Goal: Task Accomplishment & Management: Use online tool/utility

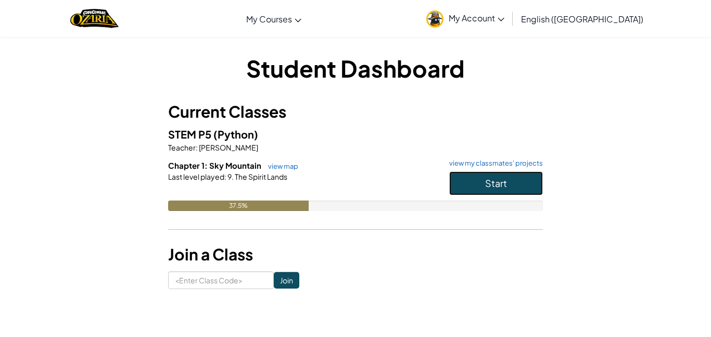
click at [521, 182] on button "Start" at bounding box center [496, 183] width 94 height 24
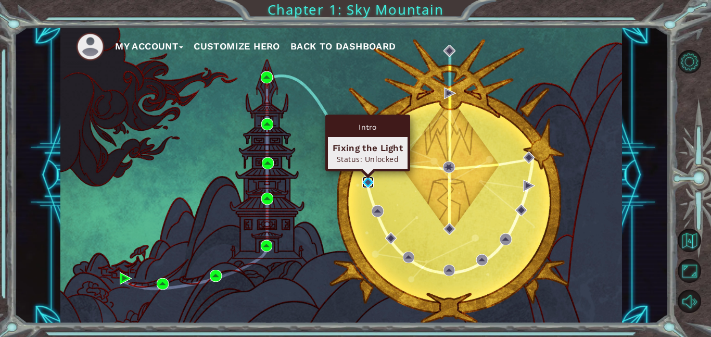
click at [365, 179] on img at bounding box center [368, 182] width 12 height 12
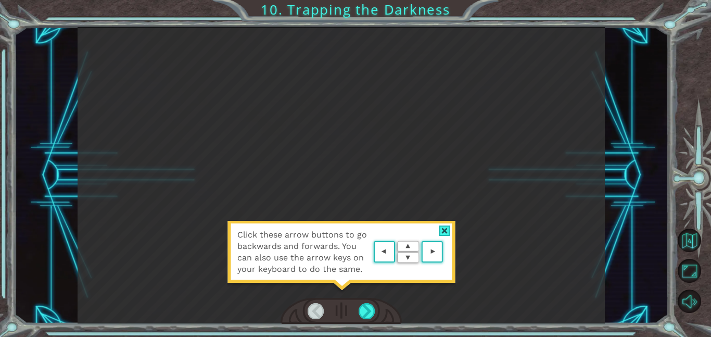
click at [446, 230] on div at bounding box center [445, 230] width 12 height 11
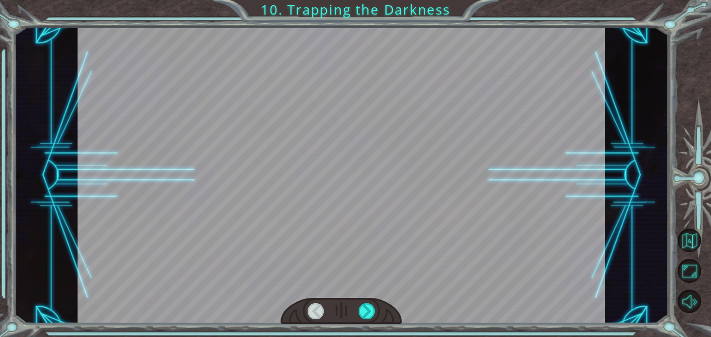
click at [378, 269] on div at bounding box center [341, 175] width 527 height 296
click at [367, 312] on div at bounding box center [367, 311] width 17 height 16
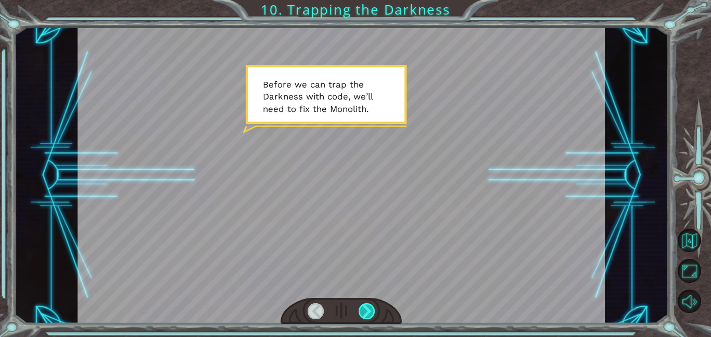
click at [367, 312] on div at bounding box center [367, 311] width 17 height 16
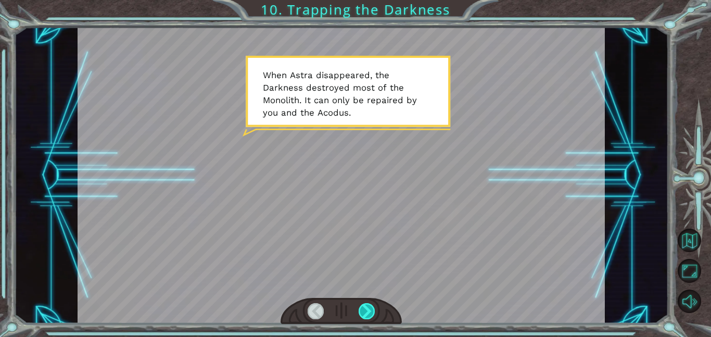
click at [367, 312] on div at bounding box center [367, 311] width 17 height 16
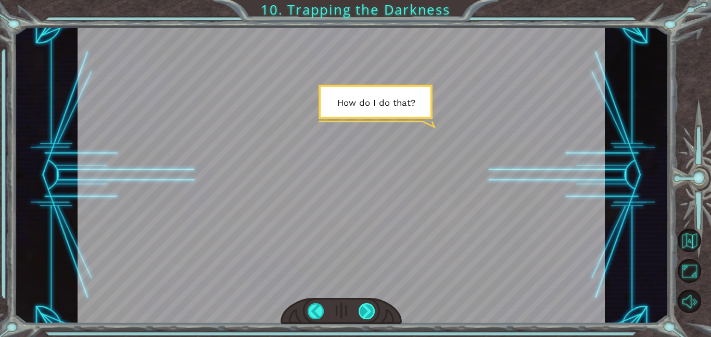
click at [367, 312] on div at bounding box center [367, 311] width 17 height 16
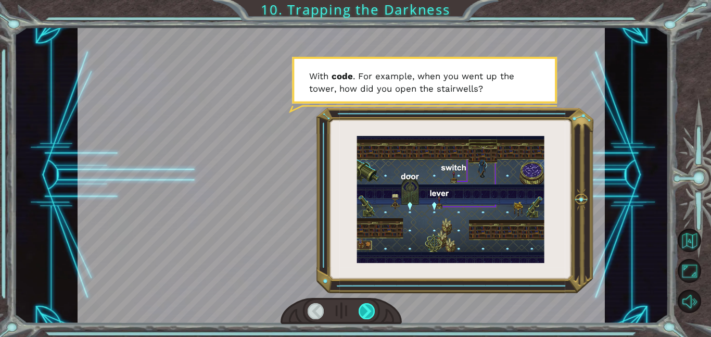
click at [367, 312] on div at bounding box center [367, 311] width 17 height 16
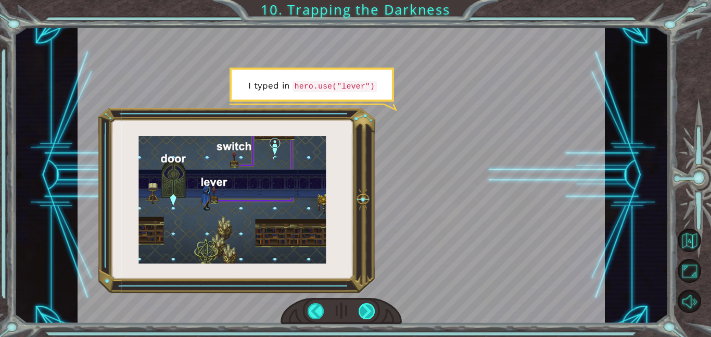
click at [367, 312] on div at bounding box center [367, 311] width 17 height 16
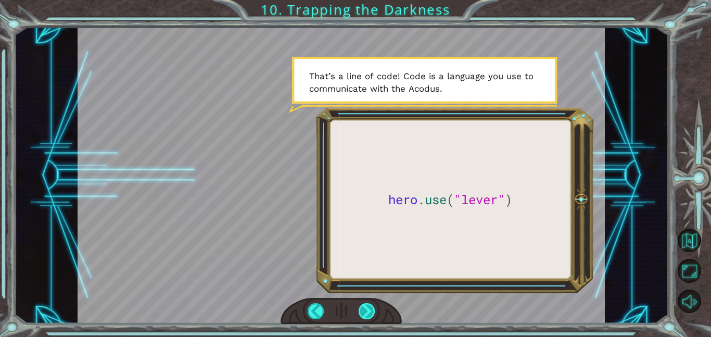
click at [367, 312] on div at bounding box center [367, 311] width 17 height 16
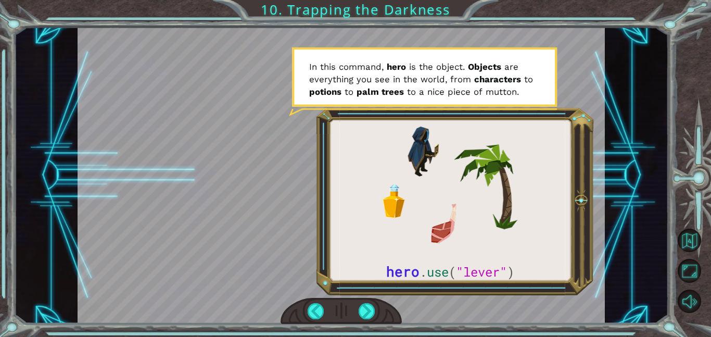
click at [386, 295] on div at bounding box center [341, 175] width 527 height 296
click at [367, 316] on div at bounding box center [367, 311] width 17 height 16
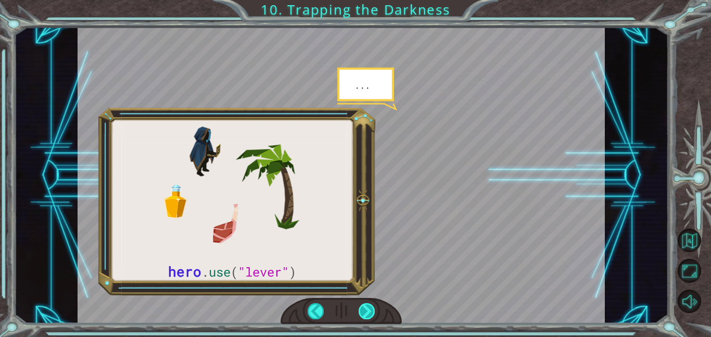
click at [371, 313] on div at bounding box center [367, 311] width 17 height 16
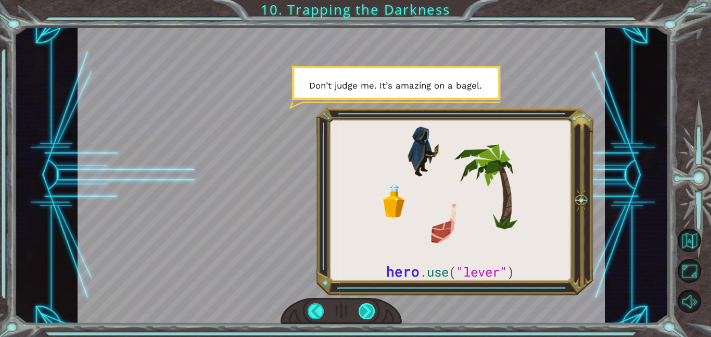
click at [366, 306] on div at bounding box center [367, 311] width 17 height 16
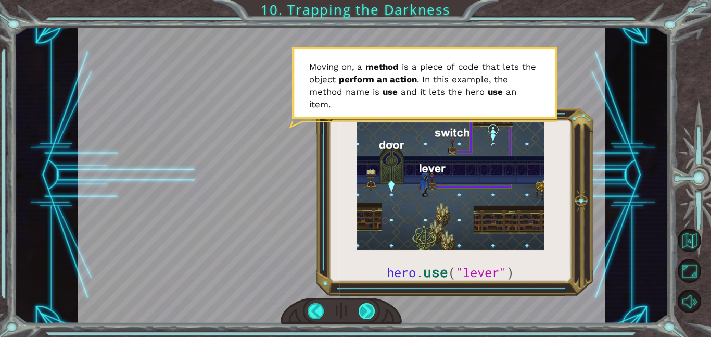
click at [366, 306] on div at bounding box center [367, 311] width 17 height 16
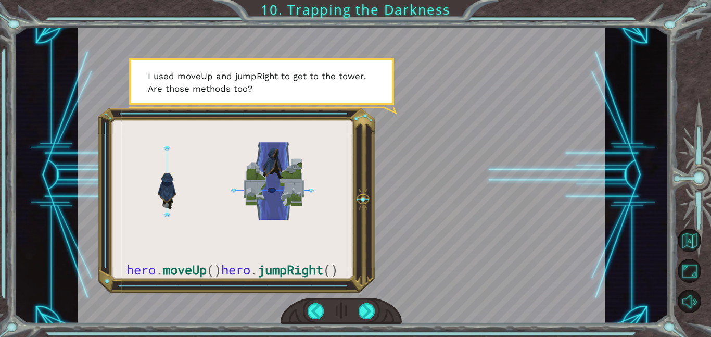
click at [422, 228] on div at bounding box center [341, 175] width 527 height 296
click at [367, 311] on div at bounding box center [367, 311] width 17 height 16
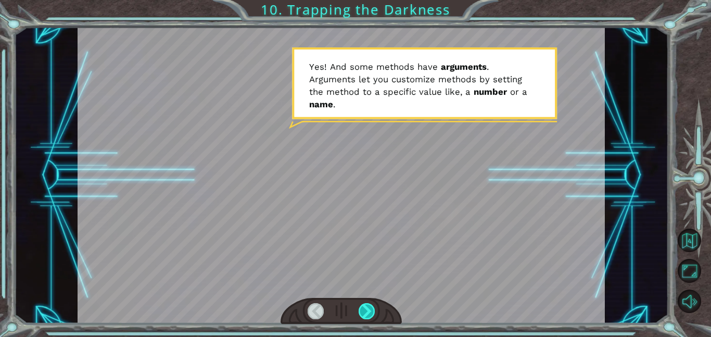
click at [368, 312] on div at bounding box center [367, 311] width 17 height 16
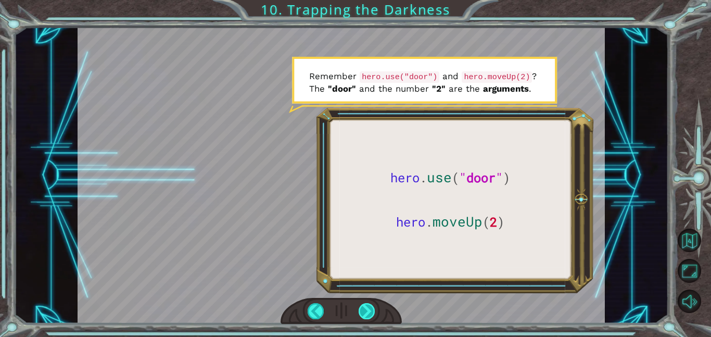
click at [365, 311] on div at bounding box center [367, 311] width 17 height 16
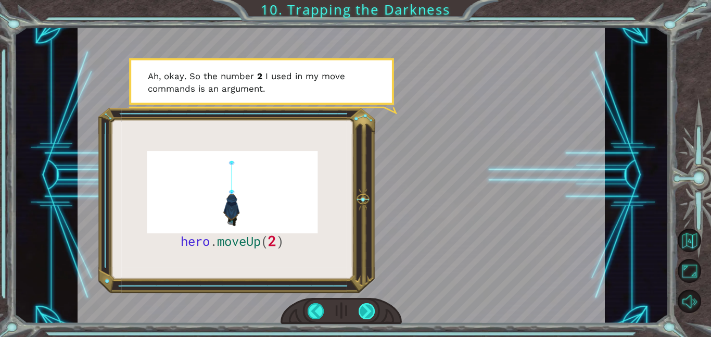
click at [369, 308] on div at bounding box center [367, 311] width 17 height 16
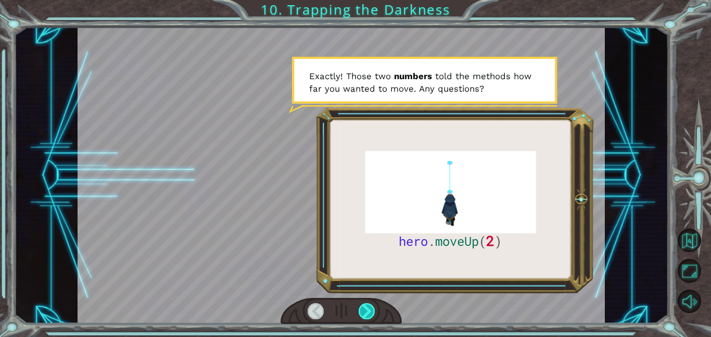
click at [369, 308] on div at bounding box center [367, 311] width 17 height 16
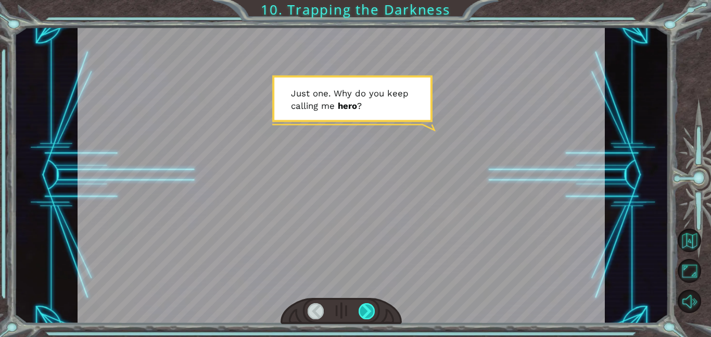
click at [369, 308] on div at bounding box center [367, 311] width 17 height 16
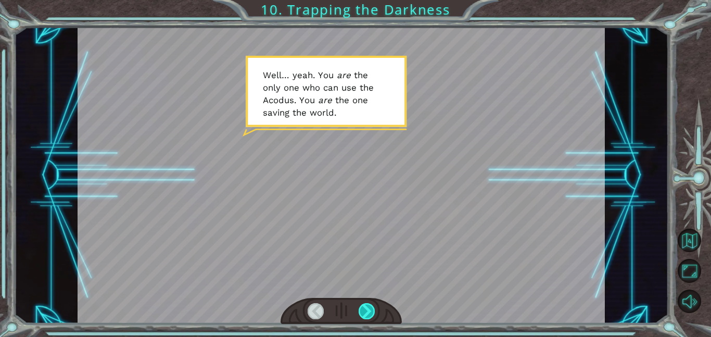
click at [369, 308] on div at bounding box center [367, 311] width 17 height 16
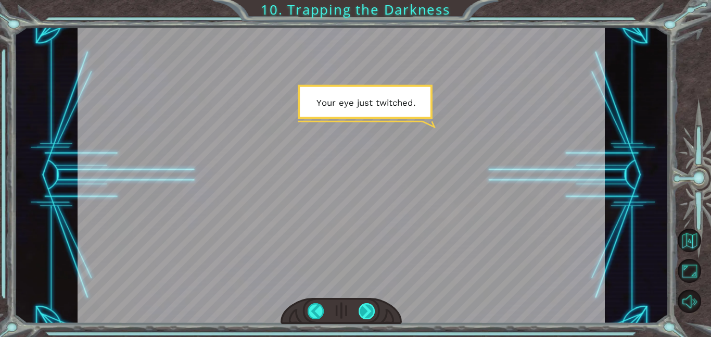
click at [369, 308] on div at bounding box center [367, 311] width 17 height 16
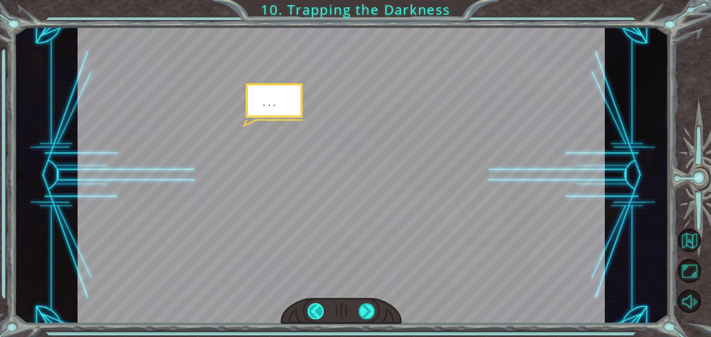
click at [319, 309] on div at bounding box center [316, 311] width 17 height 16
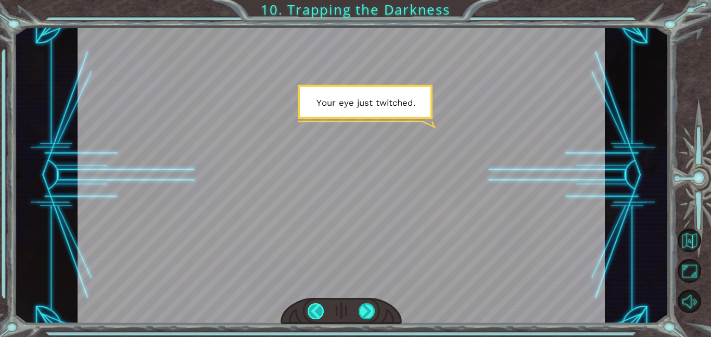
click at [319, 309] on div at bounding box center [316, 311] width 17 height 16
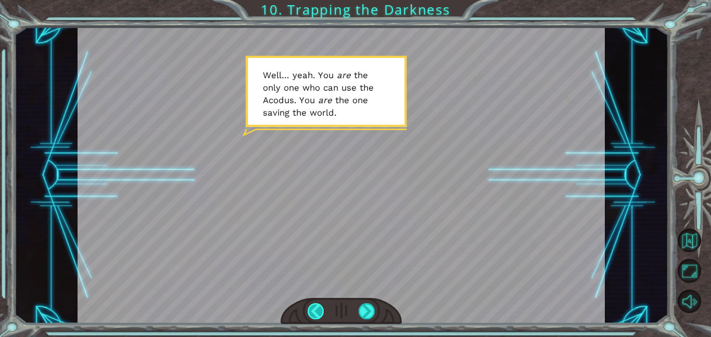
click at [319, 309] on div at bounding box center [316, 311] width 17 height 16
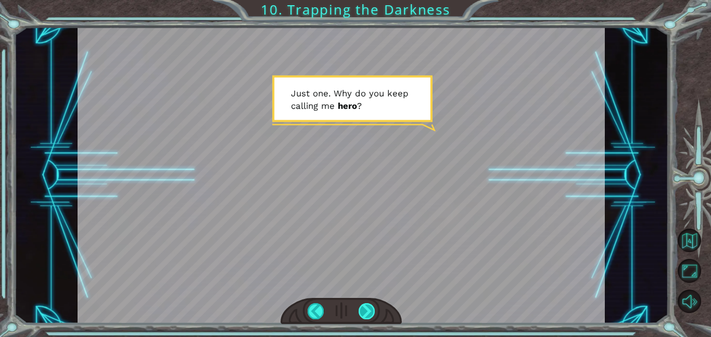
click at [361, 308] on div at bounding box center [367, 311] width 17 height 16
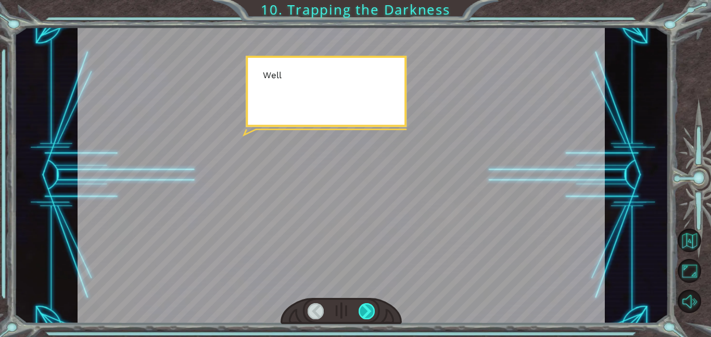
click at [361, 308] on div at bounding box center [367, 311] width 17 height 16
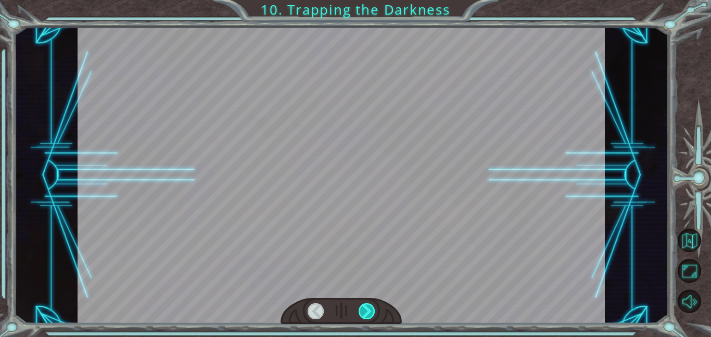
click at [361, 308] on div at bounding box center [367, 311] width 17 height 16
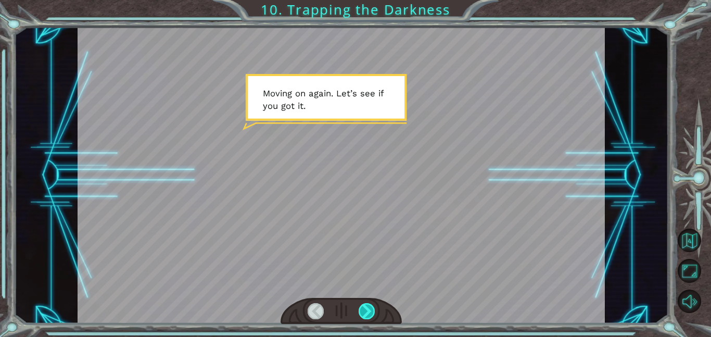
click at [361, 308] on div at bounding box center [367, 311] width 17 height 16
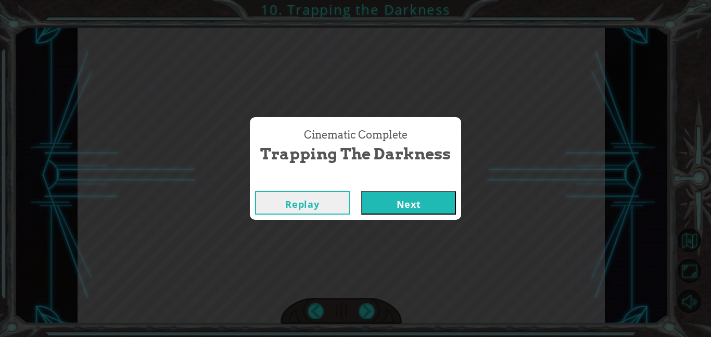
click at [398, 204] on button "Next" at bounding box center [408, 202] width 95 height 23
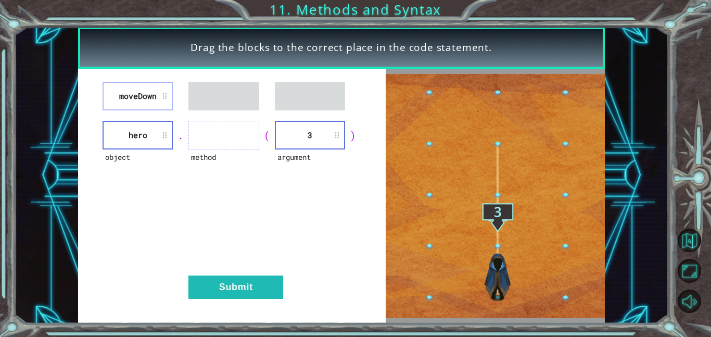
click at [86, 146] on div "moveDown object hero . method ( argument 3 ) Submit" at bounding box center [232, 196] width 308 height 255
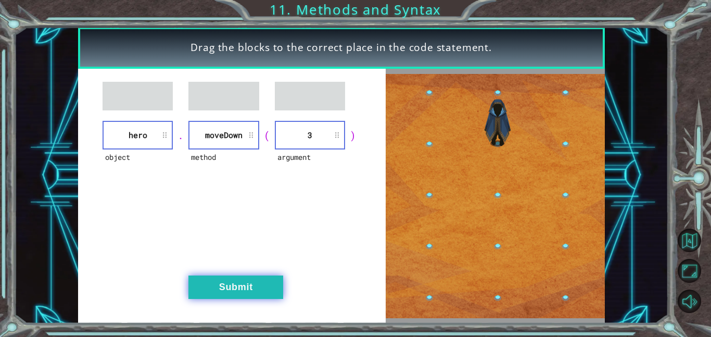
click at [250, 291] on button "Submit" at bounding box center [235, 286] width 95 height 23
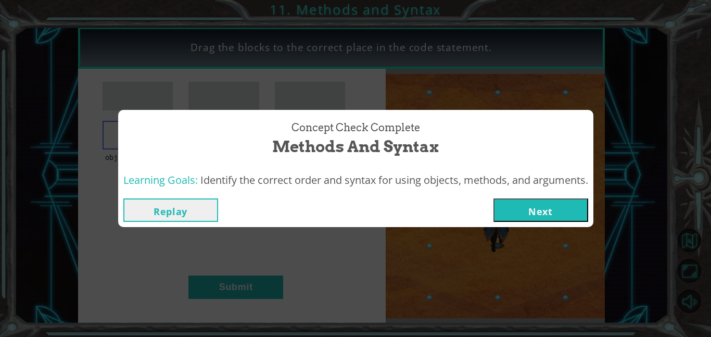
click at [519, 212] on button "Next" at bounding box center [540, 209] width 95 height 23
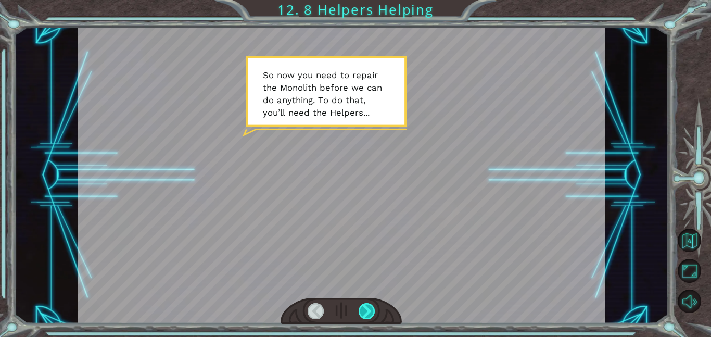
click at [361, 313] on div at bounding box center [367, 311] width 17 height 16
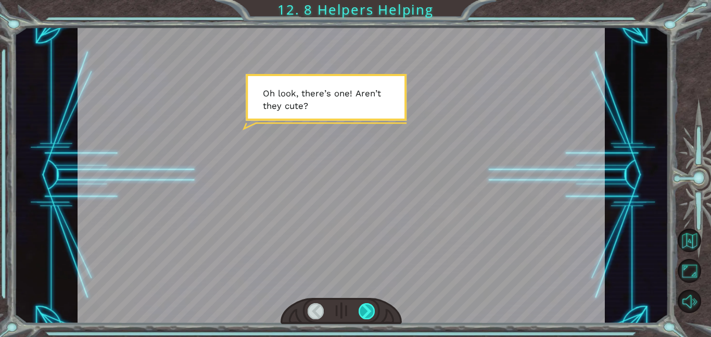
click at [361, 313] on div at bounding box center [367, 311] width 17 height 16
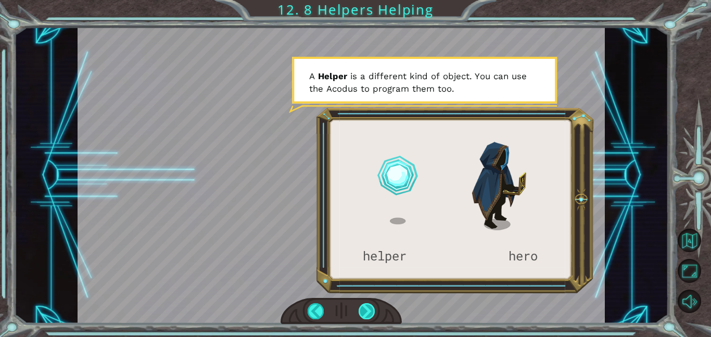
click at [361, 313] on div at bounding box center [367, 311] width 17 height 16
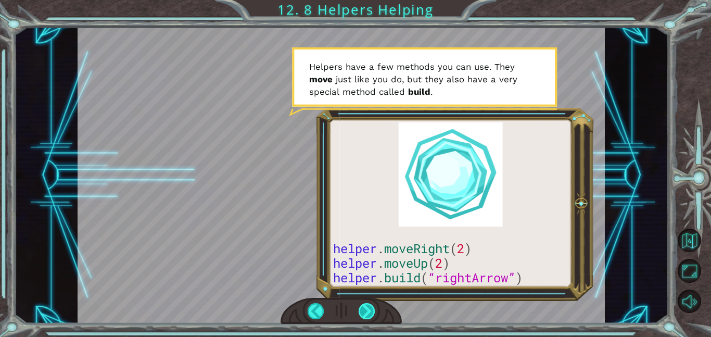
click at [361, 313] on div at bounding box center [367, 311] width 17 height 16
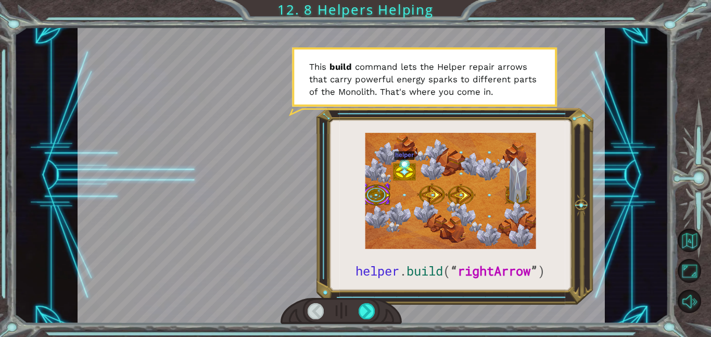
click at [387, 262] on div at bounding box center [341, 175] width 527 height 296
click at [370, 314] on div at bounding box center [367, 311] width 17 height 16
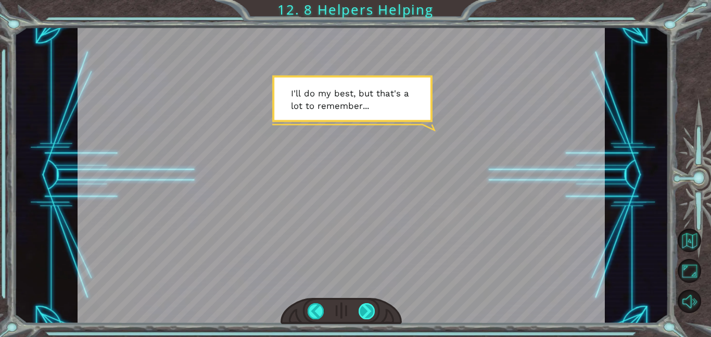
click at [370, 314] on div at bounding box center [367, 311] width 17 height 16
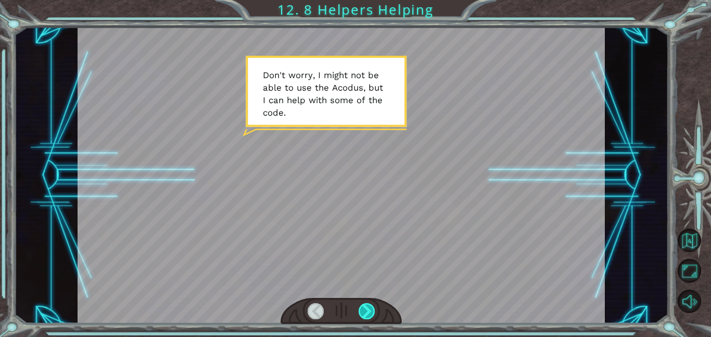
click at [370, 314] on div at bounding box center [367, 311] width 17 height 16
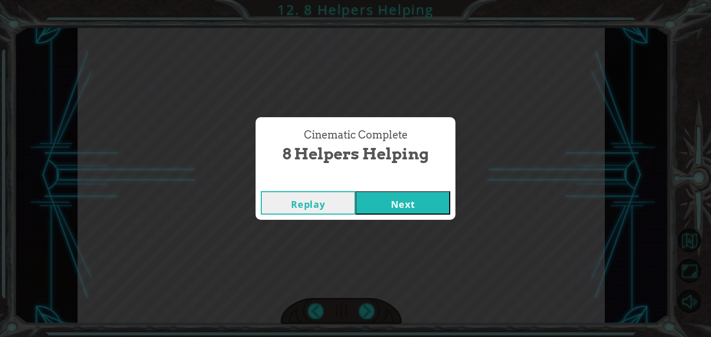
click at [387, 209] on button "Next" at bounding box center [403, 202] width 95 height 23
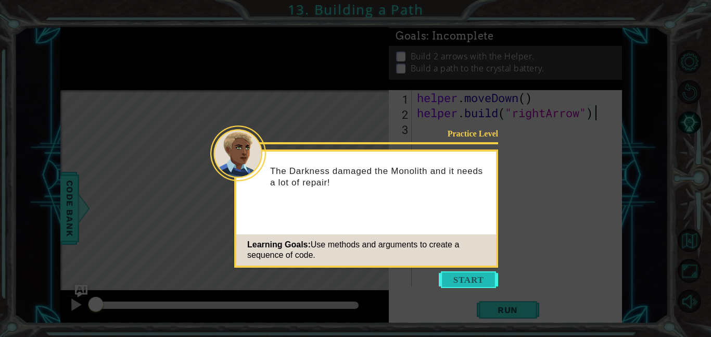
click at [450, 275] on button "Start" at bounding box center [468, 279] width 59 height 17
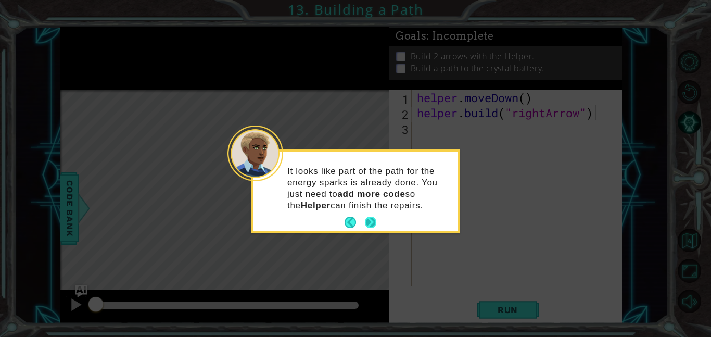
click at [369, 222] on button "Next" at bounding box center [370, 222] width 11 height 11
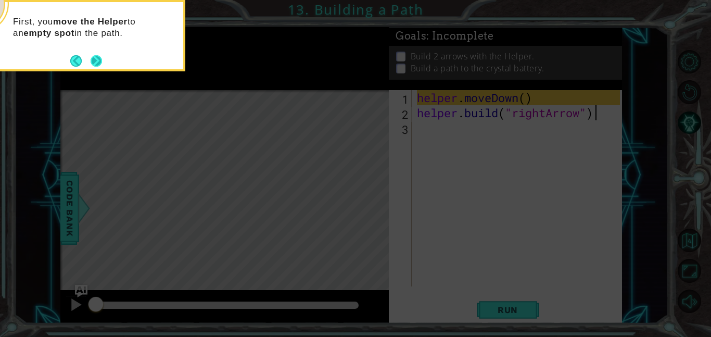
click at [98, 62] on button "Next" at bounding box center [96, 60] width 11 height 11
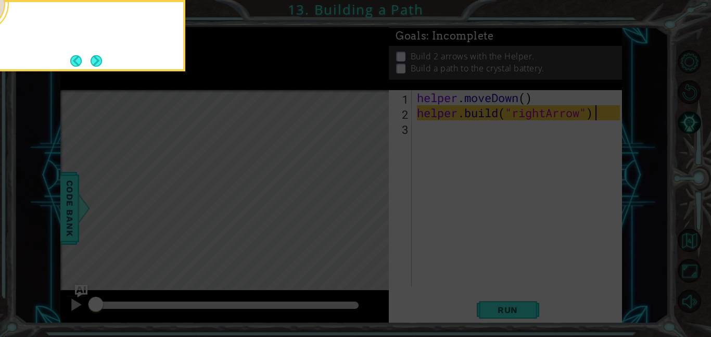
click at [98, 62] on button "Next" at bounding box center [96, 60] width 11 height 11
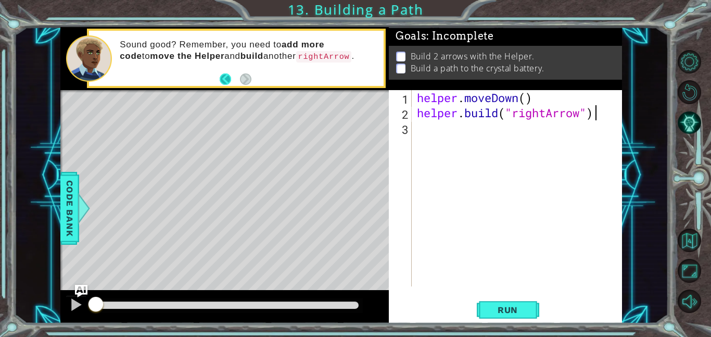
click at [226, 80] on button "Back" at bounding box center [230, 78] width 20 height 11
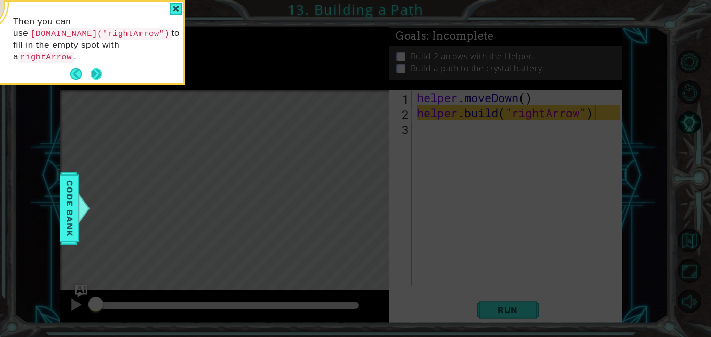
click at [100, 68] on button "Next" at bounding box center [96, 73] width 11 height 11
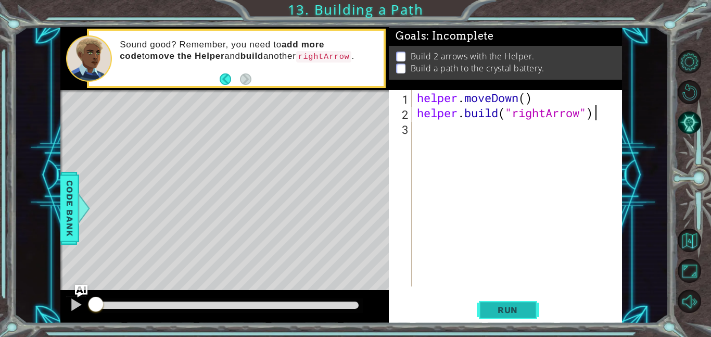
click at [509, 306] on span "Run" at bounding box center [507, 309] width 41 height 10
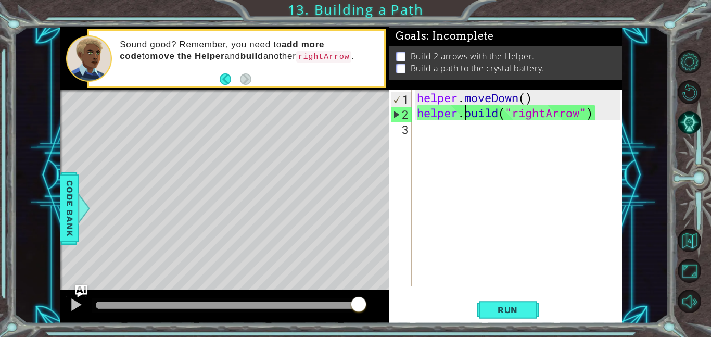
click at [466, 106] on div "helper . moveDown ( ) helper . build ( "rightArrow" )" at bounding box center [520, 203] width 210 height 226
click at [427, 132] on div "helper . moveDown ( ) helper . build ( "rightArrow" )" at bounding box center [520, 203] width 210 height 226
type textarea "h"
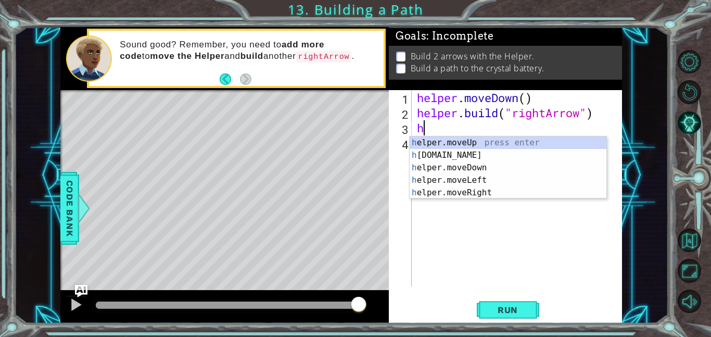
click at [463, 260] on div "helper . moveDown ( ) helper . build ( "rightArrow" ) h" at bounding box center [520, 203] width 210 height 226
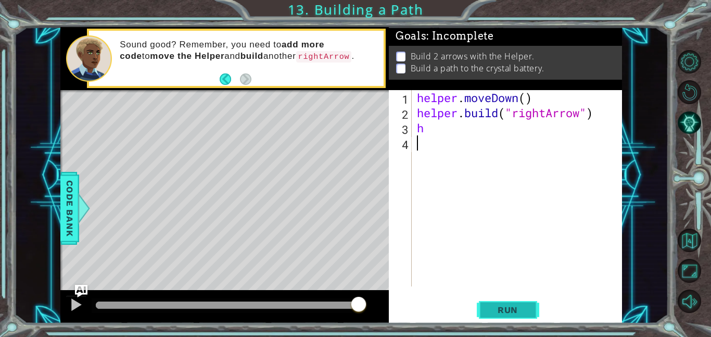
click at [501, 311] on span "Run" at bounding box center [507, 309] width 41 height 10
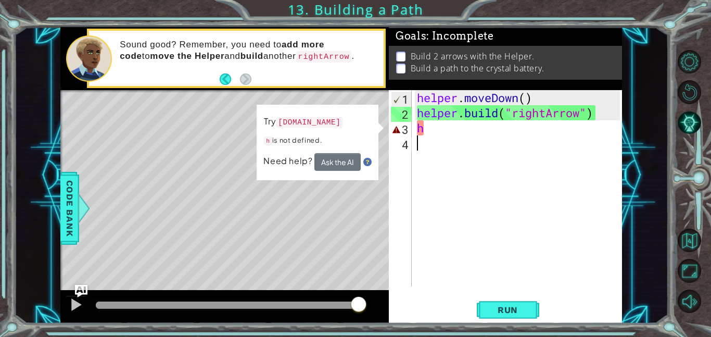
click at [433, 134] on div "helper . moveDown ( ) helper . build ( "rightArrow" ) h" at bounding box center [520, 203] width 210 height 226
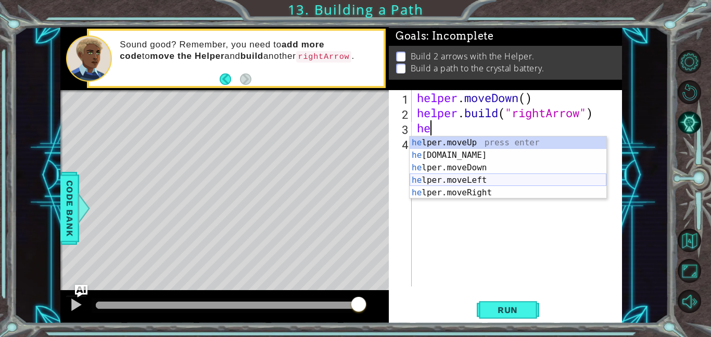
click at [466, 186] on div "he lper.moveUp press enter he [DOMAIN_NAME] press enter he lper.moveDown press …" at bounding box center [508, 179] width 197 height 87
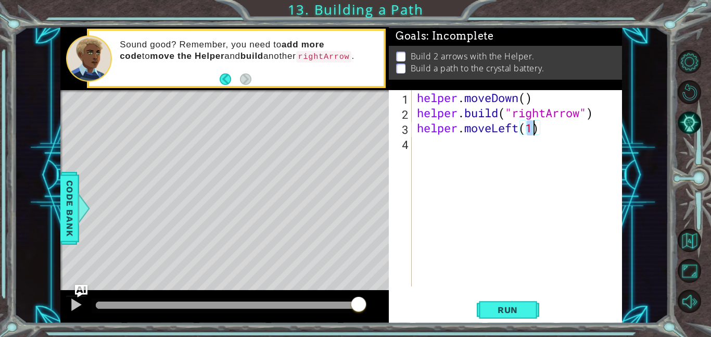
click at [516, 130] on div "helper . moveDown ( ) helper . build ( "rightArrow" ) helper . moveLeft ( 1 )" at bounding box center [520, 203] width 210 height 226
click at [517, 130] on div "helper . moveDown ( ) helper . build ( "rightArrow" ) helper . moveLeft ( 1 )" at bounding box center [520, 203] width 210 height 226
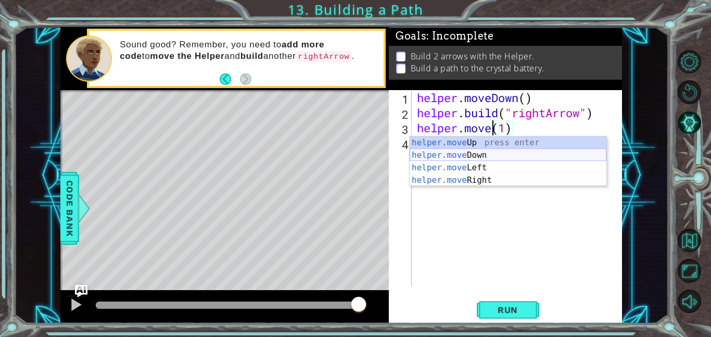
click at [490, 154] on div "helper.move Up press enter helper.move Down press enter helper.move Left press …" at bounding box center [508, 173] width 197 height 75
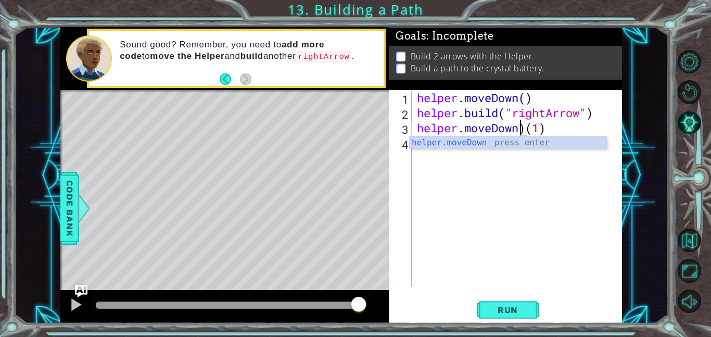
click at [530, 130] on div "helper . moveDown ( ) helper . build ( "rightArrow" ) helper . moveDown ) ( 1 )" at bounding box center [520, 203] width 210 height 226
click at [492, 315] on button "Run" at bounding box center [508, 309] width 62 height 23
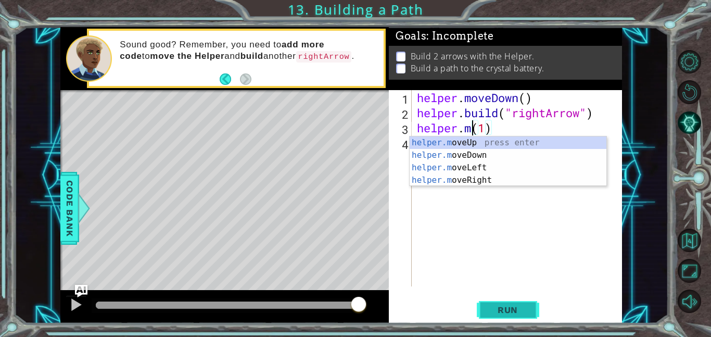
type textarea "helper.(1)"
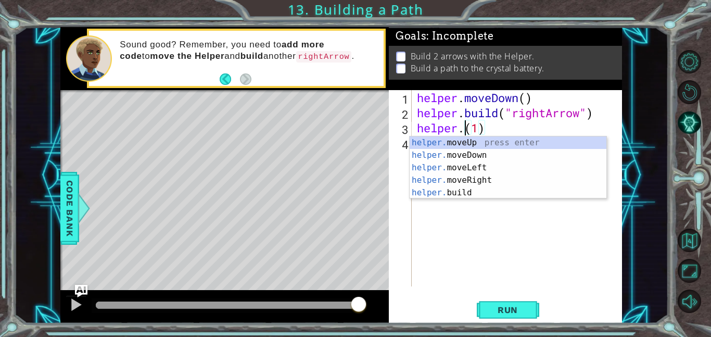
click at [451, 198] on div "helper . moveDown ( ) helper . build ( "rightArrow" ) helper . ( 1 )" at bounding box center [520, 203] width 210 height 226
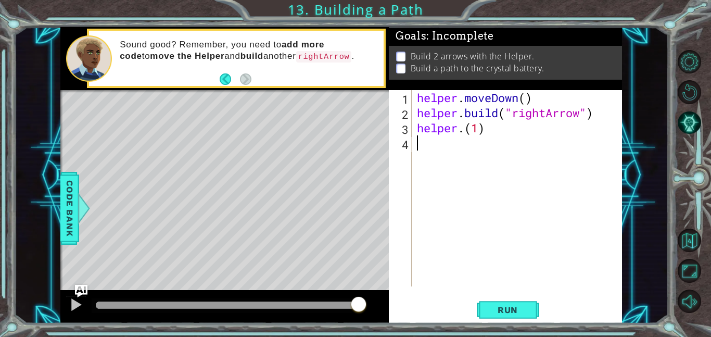
click at [475, 129] on div "helper . moveDown ( ) helper . build ( "rightArrow" ) helper . ( 1 )" at bounding box center [520, 203] width 210 height 226
click at [460, 130] on div "helper . moveDown ( ) helper . build ( "rightArrow" ) helper . ( 1 )" at bounding box center [520, 203] width 210 height 226
click at [461, 130] on div "helper . moveDown ( ) helper . build ( "rightArrow" ) helper . ( 1 )" at bounding box center [520, 203] width 210 height 226
click at [462, 130] on div "helper . moveDown ( ) helper . build ( "rightArrow" ) helper . ( 1 )" at bounding box center [520, 203] width 210 height 226
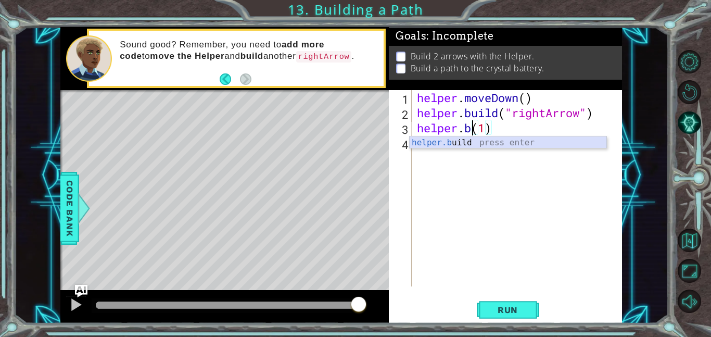
click at [480, 137] on div "helper.b uild press enter" at bounding box center [508, 154] width 197 height 37
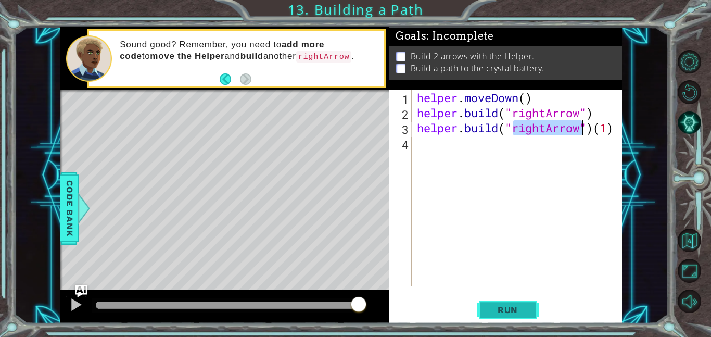
click at [510, 311] on span "Run" at bounding box center [507, 309] width 41 height 10
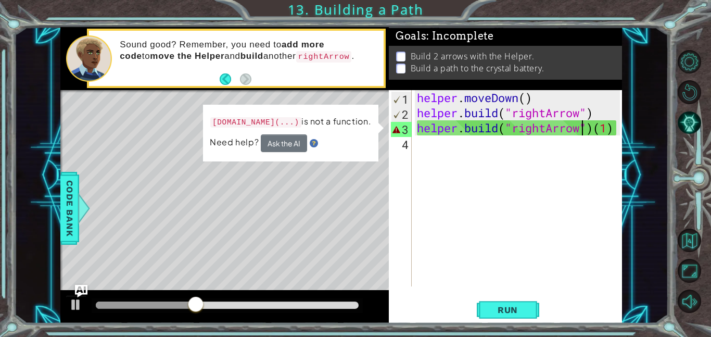
click at [614, 126] on div "helper . moveDown ( ) helper . build ( "rightArrow" ) helper . build ( "rightAr…" at bounding box center [520, 203] width 210 height 226
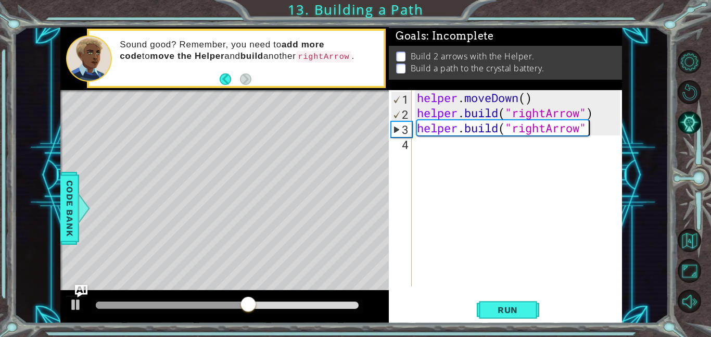
scroll to position [0, 7]
click at [506, 314] on span "Run" at bounding box center [507, 309] width 41 height 10
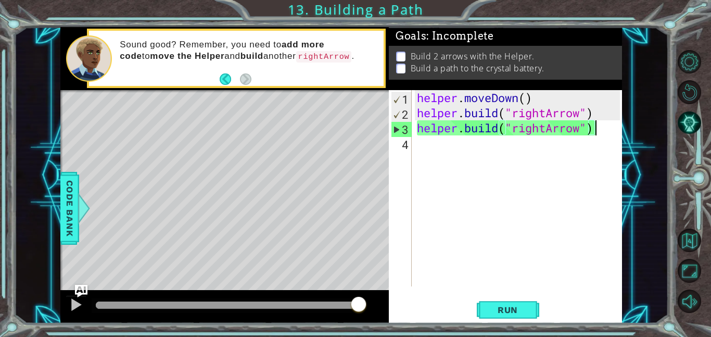
click at [497, 129] on div "helper . moveDown ( ) helper . build ( "rightArrow" ) helper . build ( "rightAr…" at bounding box center [520, 203] width 210 height 226
click at [530, 128] on div "helper . moveDown ( ) helper . build ( "rightArrow" ) helper . build ( "rightAr…" at bounding box center [520, 203] width 210 height 226
click at [499, 128] on div "helper . moveDown ( ) helper . build ( "rightArrow" ) helper . build ( "rightAr…" at bounding box center [520, 203] width 210 height 226
click at [499, 135] on div "helper . moveDown ( ) helper . build ( "rightArrow" ) helper . build ( "rightAr…" at bounding box center [520, 203] width 210 height 226
click at [598, 130] on div "helper . moveDown ( ) helper . build ( "rightArrow" ) helper . build ( "rightAr…" at bounding box center [520, 203] width 210 height 226
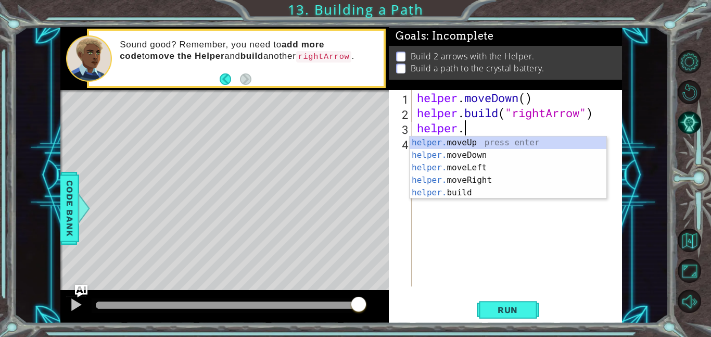
scroll to position [0, 2]
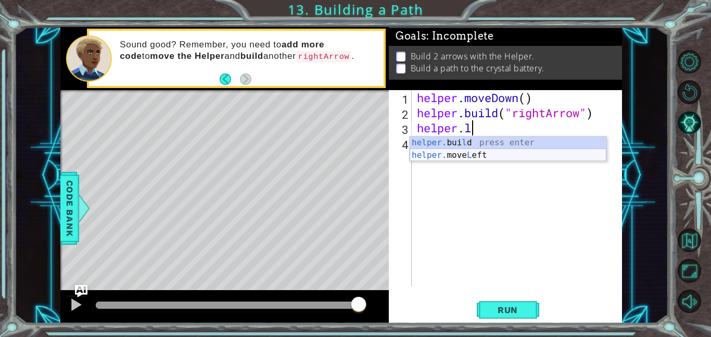
click at [534, 156] on div "helper. [PERSON_NAME] press enter helper. move L eft press enter" at bounding box center [508, 161] width 197 height 50
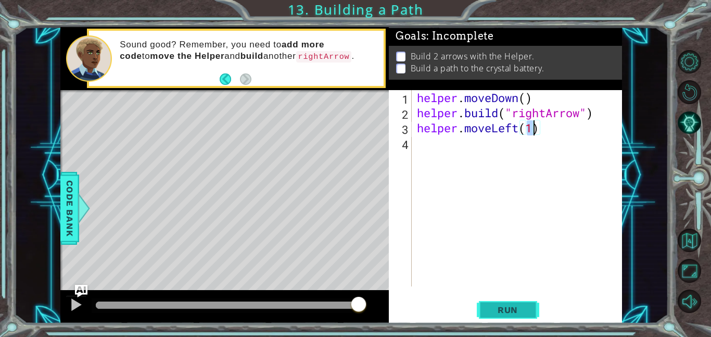
type textarea "helper.moveLeft(1)"
click at [505, 311] on span "Run" at bounding box center [507, 309] width 41 height 10
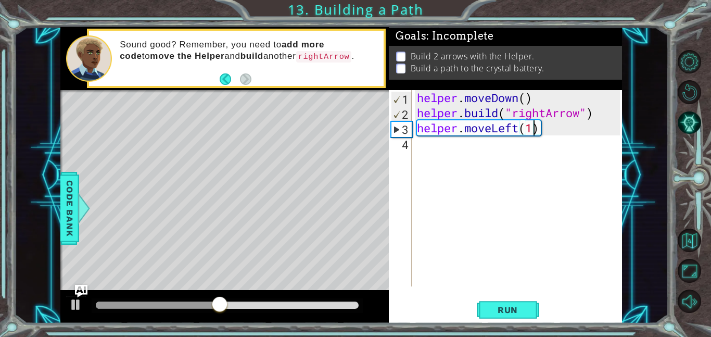
click at [518, 136] on div "helper . moveDown ( ) helper . build ( "rightArrow" ) helper . moveLeft ( 1 )" at bounding box center [520, 203] width 210 height 226
click at [516, 130] on div "helper . moveDown ( ) helper . build ( "rightArrow" ) helper . moveLeft ( 1 )" at bounding box center [520, 203] width 210 height 226
click at [518, 129] on div "helper . moveDown ( ) helper . build ( "rightArrow" ) helper . moveLeft ( 1 )" at bounding box center [520, 203] width 210 height 226
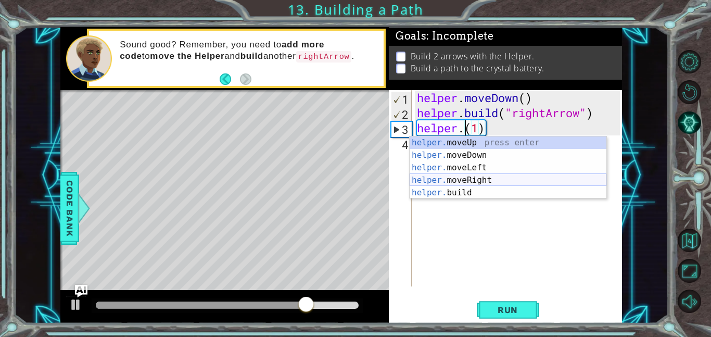
click at [485, 175] on div "helper. moveUp press enter helper. moveDown press enter helper. moveLeft press …" at bounding box center [508, 179] width 197 height 87
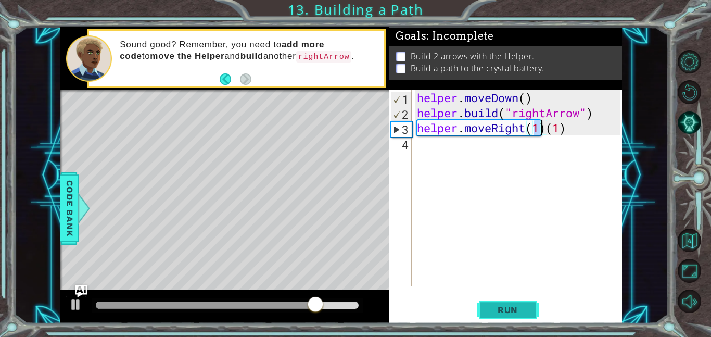
click at [506, 313] on span "Run" at bounding box center [507, 309] width 41 height 10
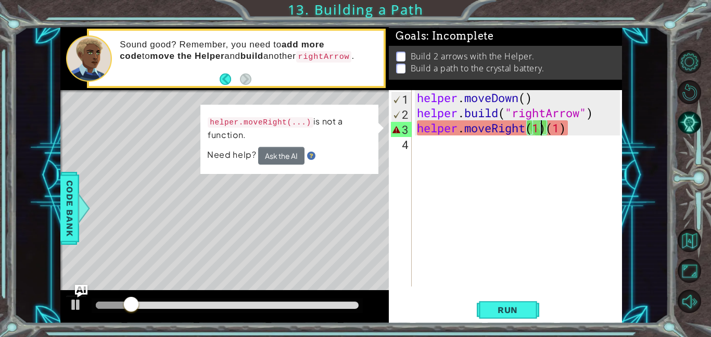
click at [567, 128] on div "helper . moveDown ( ) helper . build ( "rightArrow" ) helper . moveRight ( 1 ) …" at bounding box center [520, 203] width 210 height 226
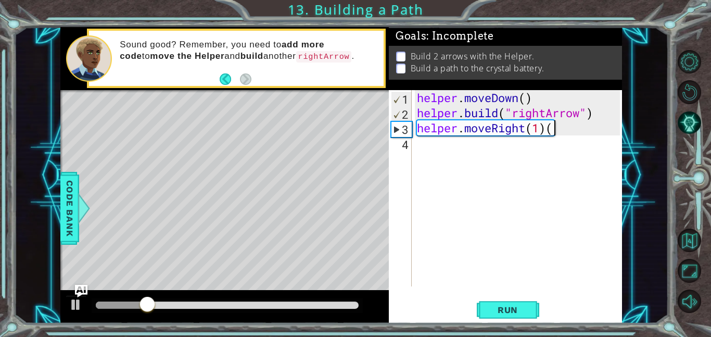
type textarea "helper.moveRight(1)"
click at [486, 308] on button "Run" at bounding box center [508, 309] width 62 height 23
click at [499, 303] on button "Run" at bounding box center [508, 309] width 62 height 23
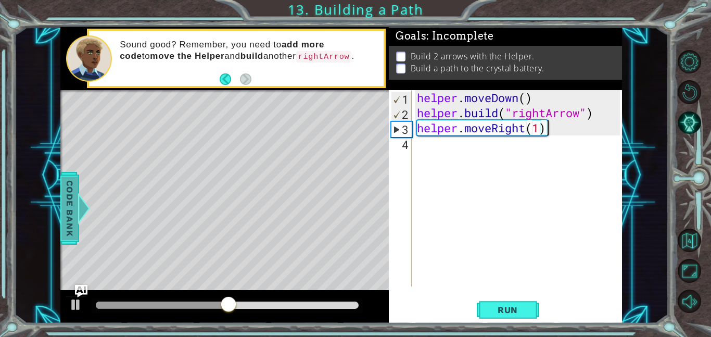
click at [78, 223] on div at bounding box center [84, 208] width 13 height 31
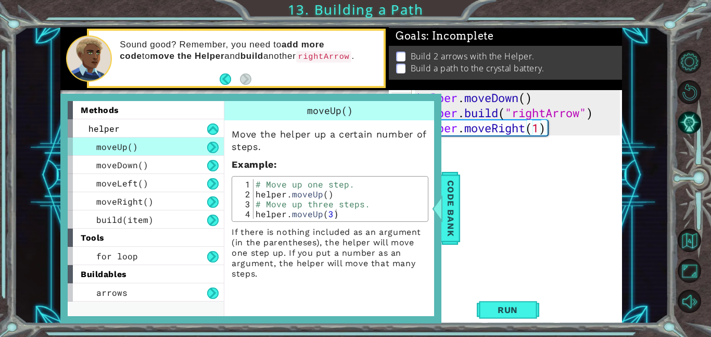
click at [508, 208] on div "helper . moveDown ( ) helper . build ( "rightArrow" ) helper . moveRight ( 1 )" at bounding box center [520, 203] width 210 height 226
click at [451, 216] on span "Code Bank" at bounding box center [450, 208] width 17 height 64
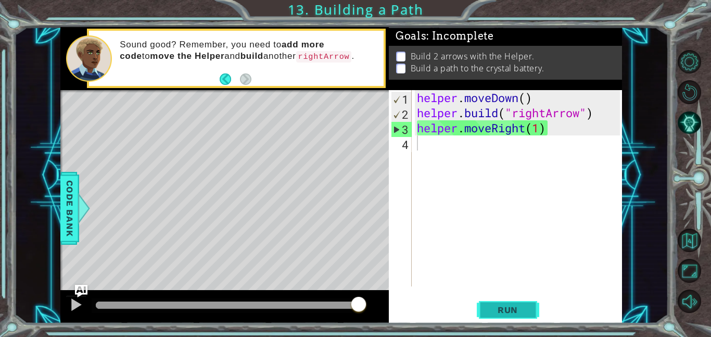
click at [501, 308] on span "Run" at bounding box center [507, 309] width 41 height 10
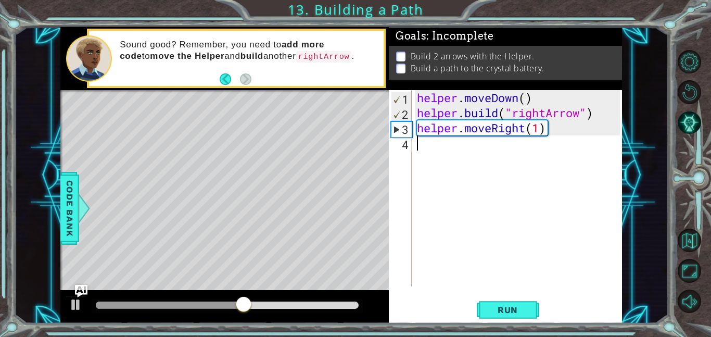
click at [522, 129] on div "helper . moveDown ( ) helper . build ( "rightArrow" ) helper . moveRight ( 1 )" at bounding box center [520, 203] width 210 height 226
click at [524, 130] on div "helper . moveDown ( ) helper . build ( "rightArrow" ) helper . moveRight ( 1 )" at bounding box center [520, 203] width 210 height 226
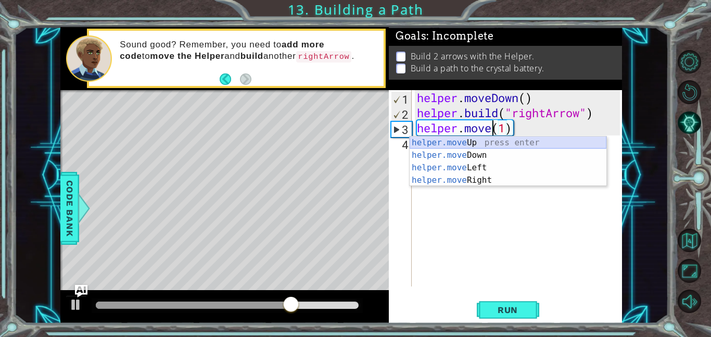
click at [500, 145] on div "helper.move Up press enter helper.move Down press enter helper.move Left press …" at bounding box center [508, 173] width 197 height 75
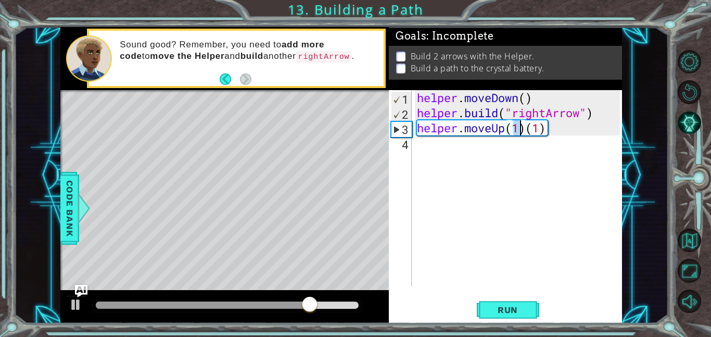
click at [560, 130] on div "helper . moveDown ( ) helper . build ( "rightArrow" ) helper . moveUp ( 1 ) ( 1…" at bounding box center [520, 203] width 210 height 226
type textarea "helper.moveUp(1)"
click at [510, 305] on span "Run" at bounding box center [507, 309] width 41 height 10
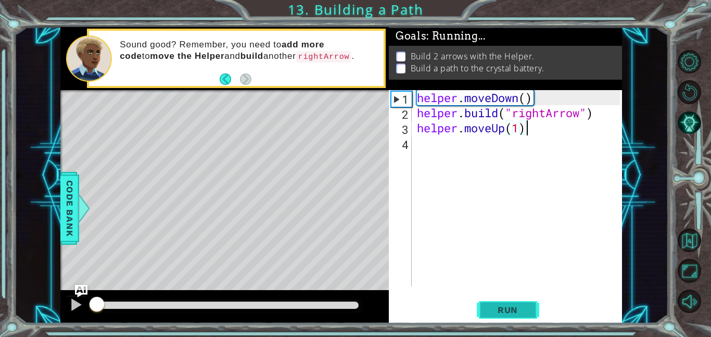
click at [510, 305] on span "Run" at bounding box center [507, 309] width 41 height 10
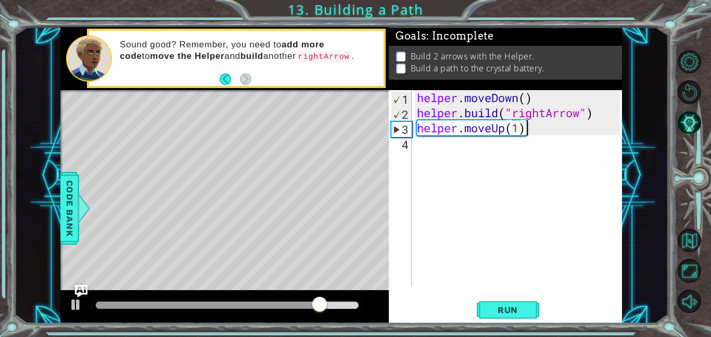
click at [538, 137] on div "helper . moveDown ( ) helper . build ( "rightArrow" ) helper . moveUp ( 1 )" at bounding box center [520, 203] width 210 height 226
click at [531, 128] on div "helper . moveDown ( ) helper . build ( "rightArrow" ) helper . moveUp ( 1 )" at bounding box center [520, 203] width 210 height 226
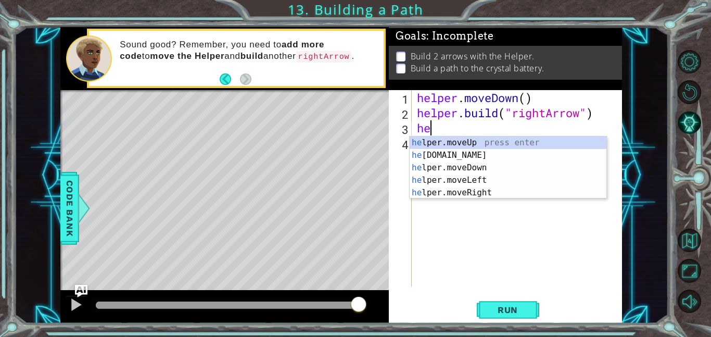
type textarea "h"
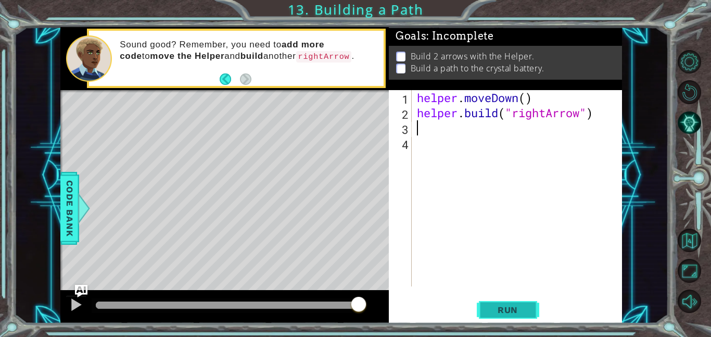
click at [507, 314] on span "Run" at bounding box center [507, 309] width 41 height 10
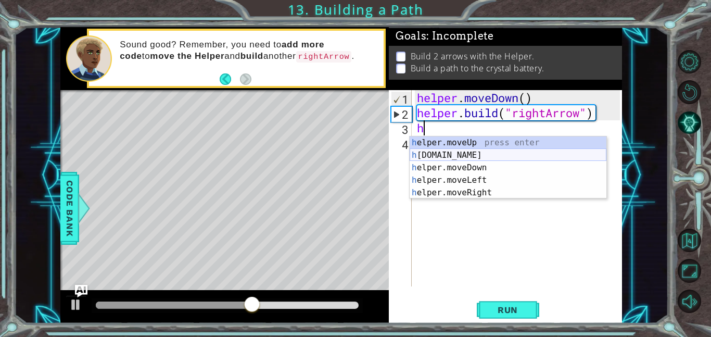
click at [470, 155] on div "h elper.moveUp press enter h [DOMAIN_NAME] press enter h elper.moveDown press e…" at bounding box center [508, 179] width 197 height 87
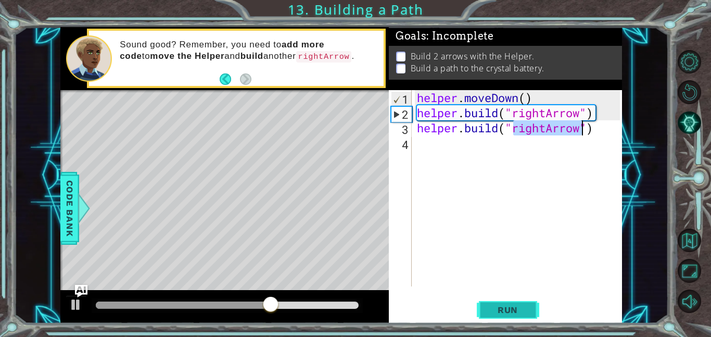
type textarea "[DOMAIN_NAME]("rightArrow")"
click at [517, 313] on span "Run" at bounding box center [507, 309] width 41 height 10
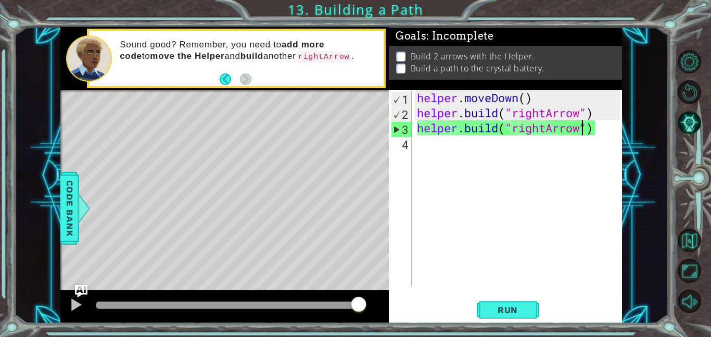
click at [430, 150] on div "helper . moveDown ( ) helper . build ( "rightArrow" ) helper . build ( "rightAr…" at bounding box center [520, 203] width 210 height 226
click at [497, 312] on span "Run" at bounding box center [507, 309] width 41 height 10
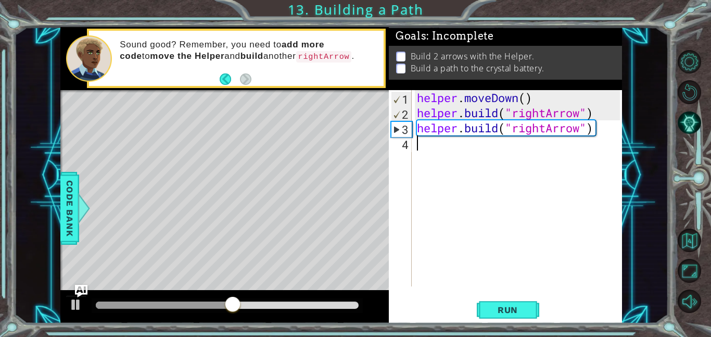
click at [604, 130] on div "helper . moveDown ( ) helper . build ( "rightArrow" ) helper . build ( "rightAr…" at bounding box center [520, 203] width 210 height 226
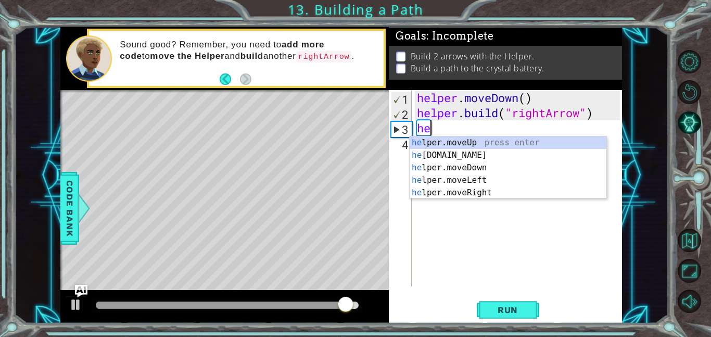
type textarea "h"
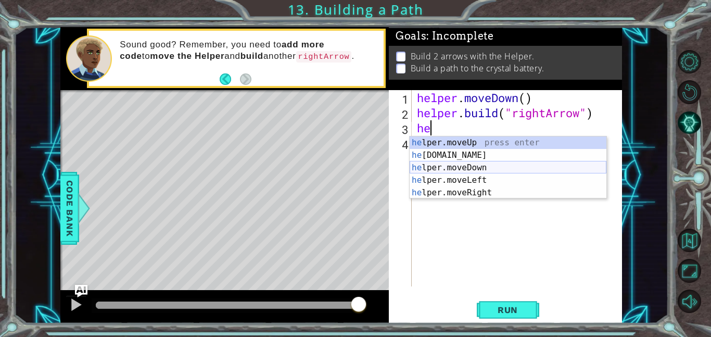
click at [484, 167] on div "he lper.moveUp press enter he [DOMAIN_NAME] press enter he lper.moveDown press …" at bounding box center [508, 179] width 197 height 87
type textarea "helper.moveDown(1)"
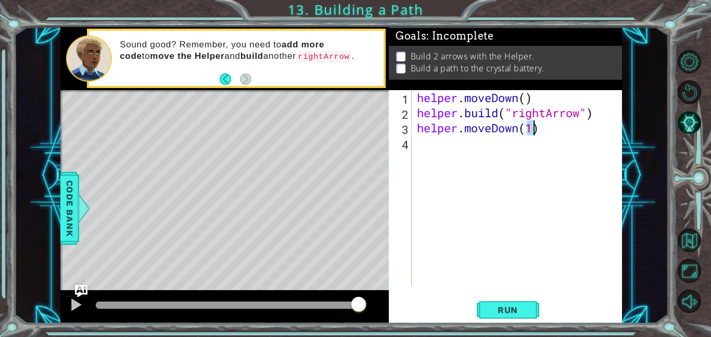
click at [432, 142] on div "helper . moveDown ( ) helper . build ( "rightArrow" ) helper . moveDown ( 1 )" at bounding box center [520, 203] width 210 height 226
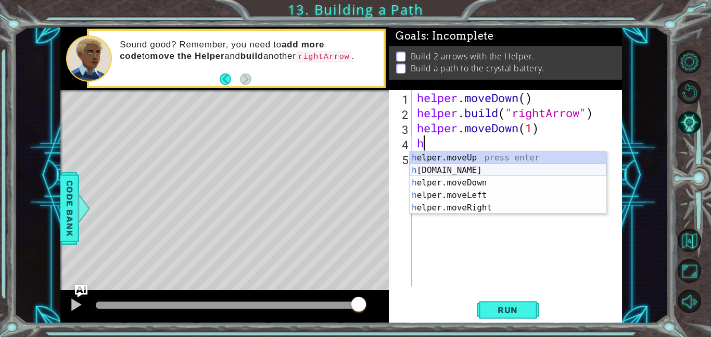
click at [463, 165] on div "h elper.moveUp press enter h [DOMAIN_NAME] press enter h elper.moveDown press e…" at bounding box center [508, 194] width 197 height 87
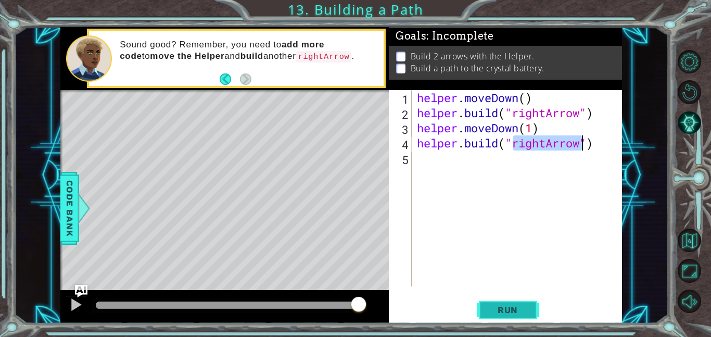
click at [499, 314] on span "Run" at bounding box center [507, 309] width 41 height 10
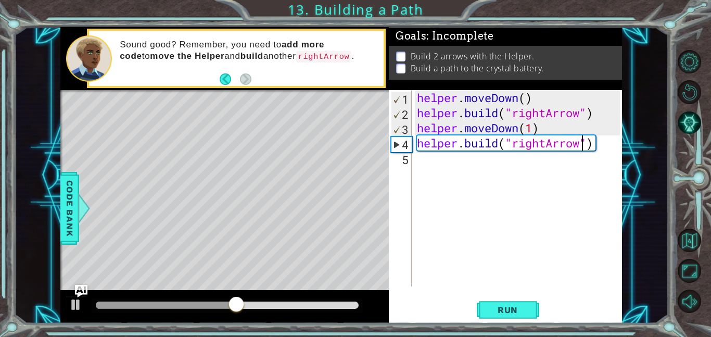
click at [522, 130] on div "helper . moveDown ( ) helper . build ( "rightArrow" ) helper . moveDown ( 1 ) h…" at bounding box center [520, 203] width 210 height 226
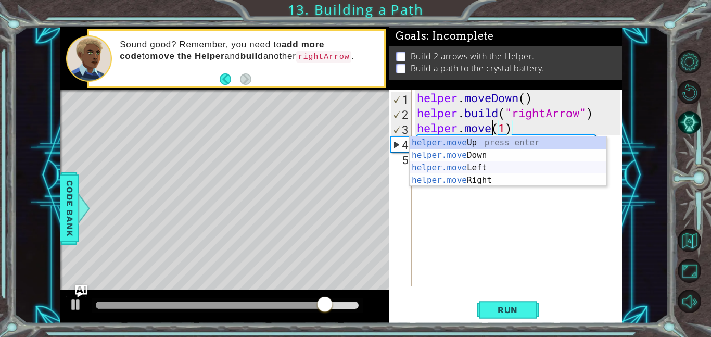
click at [478, 163] on div "helper.move Up press enter helper.move Down press enter helper.move Left press …" at bounding box center [508, 173] width 197 height 75
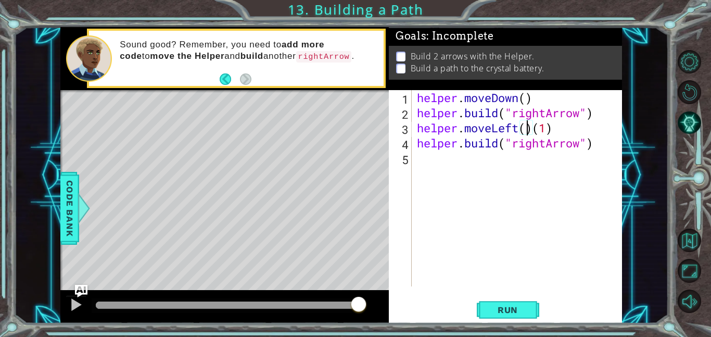
click at [537, 130] on div "helper . moveDown ( ) helper . build ( "rightArrow" ) helper . moveLeft ( ) ( 1…" at bounding box center [520, 203] width 210 height 226
type textarea "helper.moveLeft(1)"
click at [506, 300] on button "Run" at bounding box center [508, 309] width 62 height 23
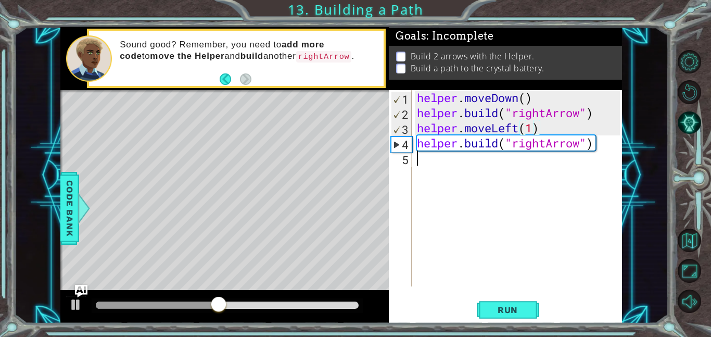
click at [442, 169] on div "helper . moveDown ( ) helper . build ( "rightArrow" ) helper . moveLeft ( 1 ) h…" at bounding box center [520, 203] width 210 height 226
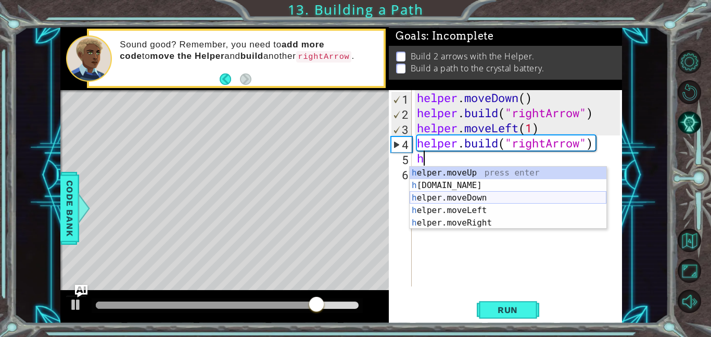
click at [475, 200] on div "h elper.moveUp press enter h [DOMAIN_NAME] press enter h elper.moveDown press e…" at bounding box center [508, 210] width 197 height 87
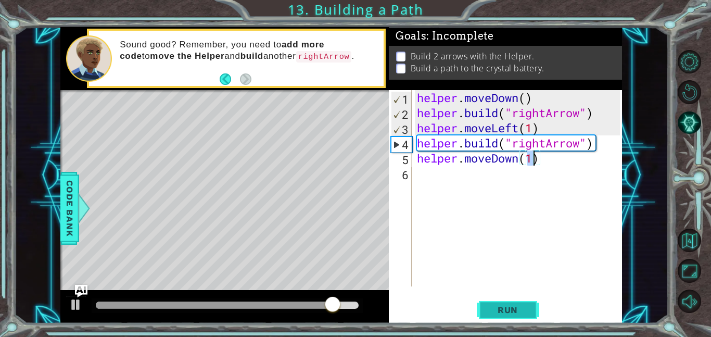
click at [511, 311] on span "Run" at bounding box center [507, 309] width 41 height 10
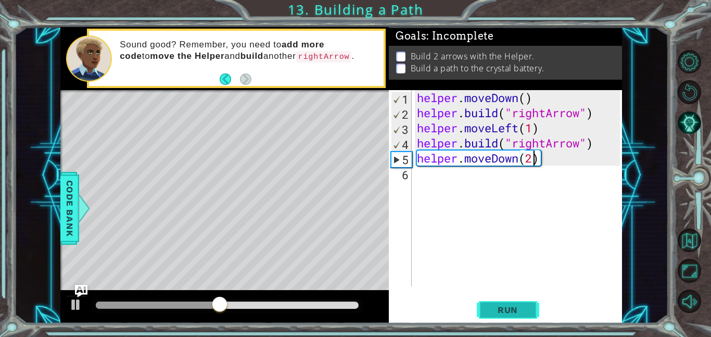
scroll to position [0, 5]
click at [522, 305] on span "Run" at bounding box center [507, 309] width 41 height 10
click at [521, 126] on div "helper . moveDown ( ) helper . build ( "rightArrow" ) helper . moveLeft ( 1 ) h…" at bounding box center [520, 203] width 210 height 226
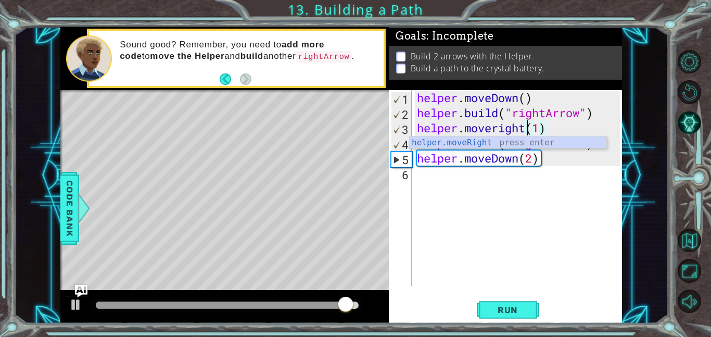
click at [542, 126] on div "helper . moveDown ( ) helper . build ( "rightArrow" ) helper . moveright ( 1 ) …" at bounding box center [520, 203] width 210 height 226
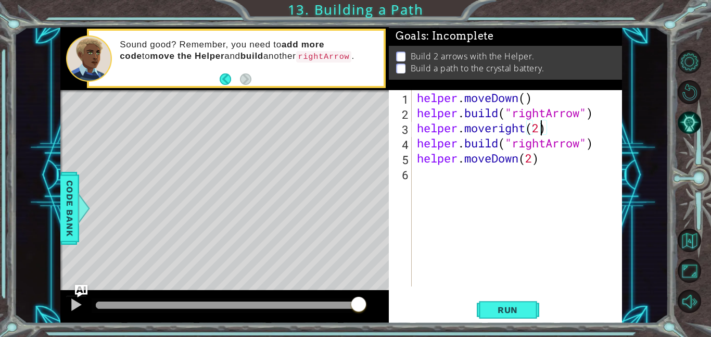
scroll to position [0, 5]
click at [550, 161] on div "helper . moveDown ( ) helper . build ( "rightArrow" ) helper . moveright ( 2 ) …" at bounding box center [520, 203] width 210 height 226
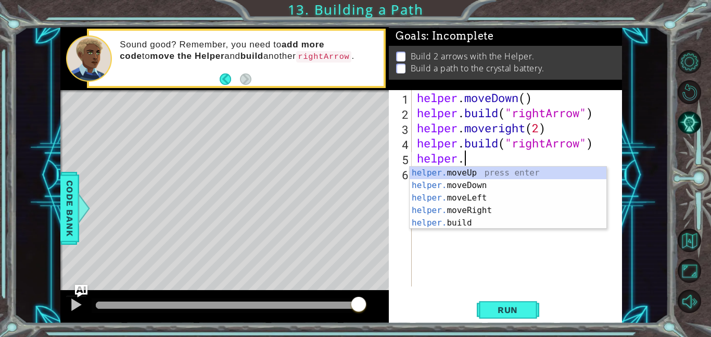
scroll to position [0, 1]
type textarea "h"
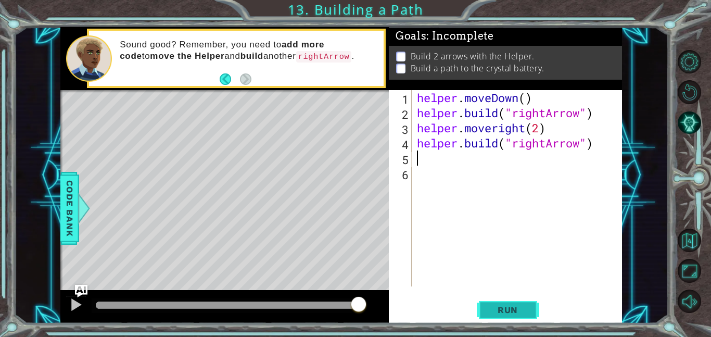
click at [516, 313] on span "Run" at bounding box center [507, 309] width 41 height 10
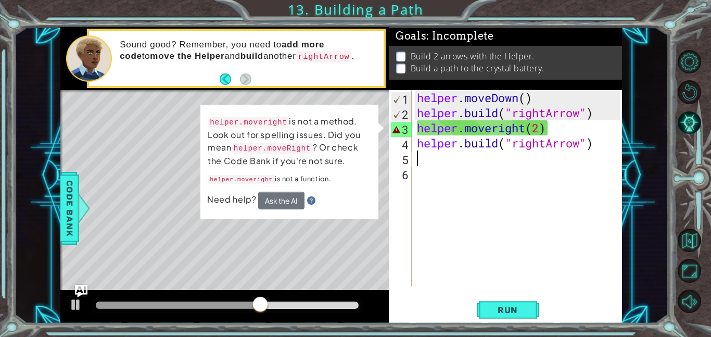
click at [517, 131] on div "helper . moveDown ( ) helper . build ( "rightArrow" ) helper . moveright ( 2 ) …" at bounding box center [520, 203] width 210 height 226
click at [524, 130] on div "helper . moveDown ( ) helper . build ( "rightArrow" ) helper . moveright ( 2 ) …" at bounding box center [520, 203] width 210 height 226
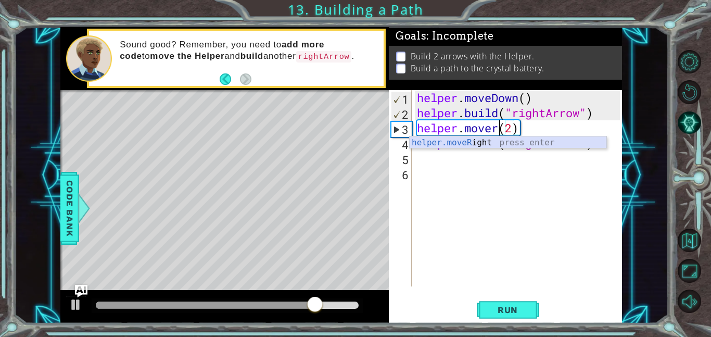
click at [484, 143] on div "helper.moveR ight press enter" at bounding box center [508, 154] width 197 height 37
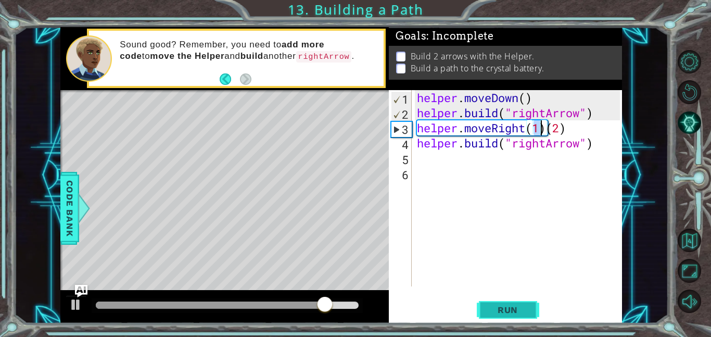
click at [500, 314] on span "Run" at bounding box center [507, 309] width 41 height 10
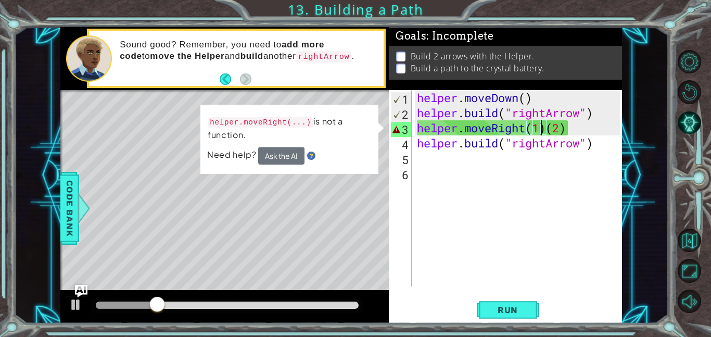
click at [547, 132] on div "helper . moveDown ( ) helper . build ( "rightArrow" ) helper . moveRight ( 1 ) …" at bounding box center [520, 203] width 210 height 226
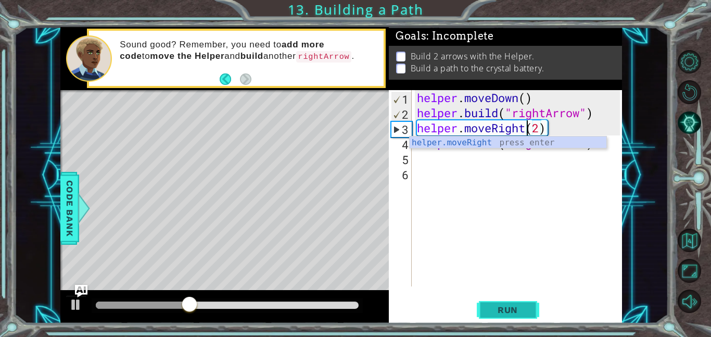
click at [505, 305] on span "Run" at bounding box center [507, 309] width 41 height 10
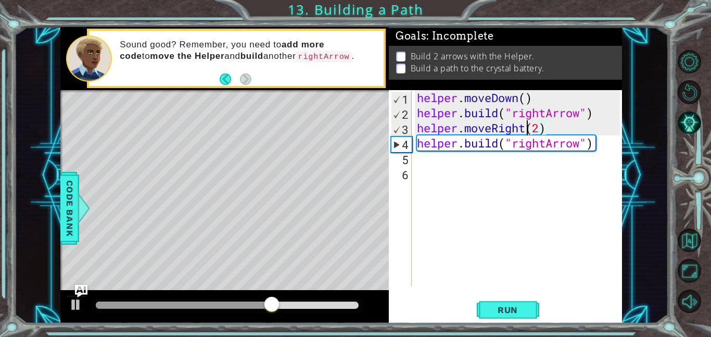
click at [541, 129] on div "helper . moveDown ( ) helper . build ( "rightArrow" ) helper . moveRight ( 2 ) …" at bounding box center [520, 203] width 210 height 226
type textarea "helper.moveRight(1)"
click at [551, 131] on div "helper . moveDown ( ) helper . build ( "rightArrow" ) helper . moveRight ( 1 ) …" at bounding box center [520, 203] width 210 height 226
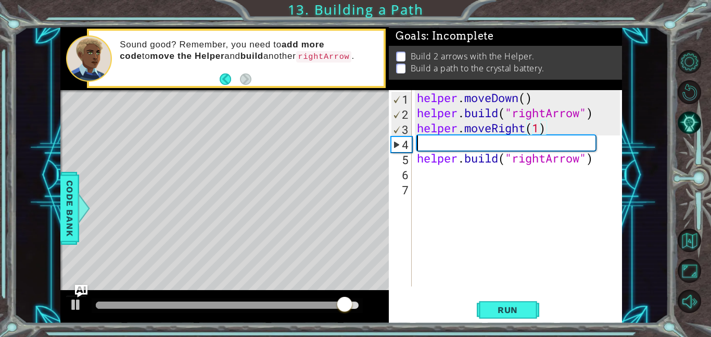
scroll to position [0, 0]
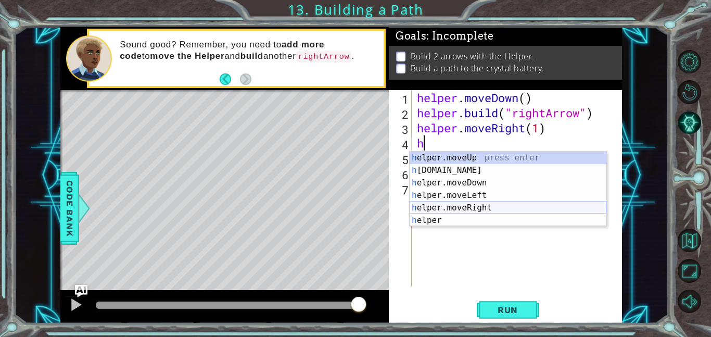
click at [480, 206] on div "h elper.moveUp press enter h [DOMAIN_NAME] press enter h elper.moveDown press e…" at bounding box center [508, 201] width 197 height 100
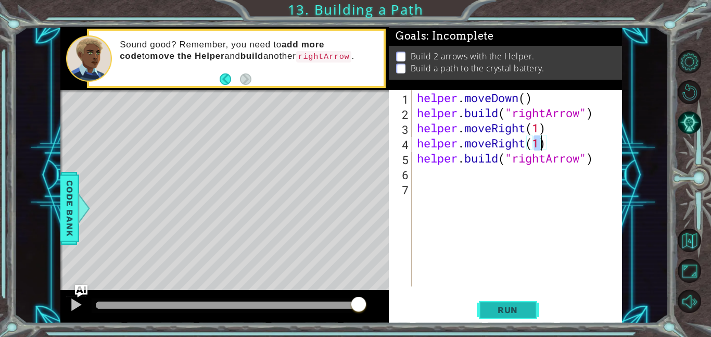
type textarea "helper.moveRight(1)"
click at [512, 312] on span "Run" at bounding box center [507, 309] width 41 height 10
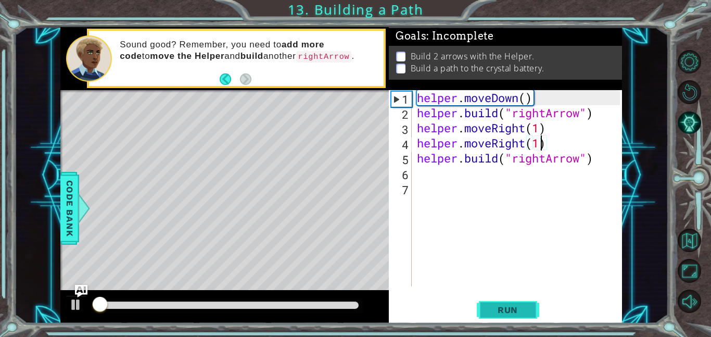
click at [503, 313] on span "Run" at bounding box center [507, 309] width 41 height 10
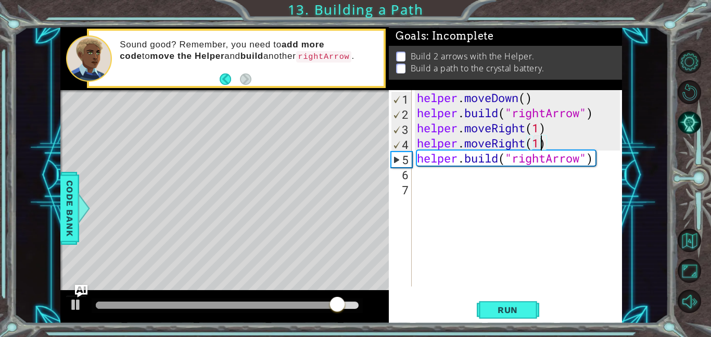
click at [486, 184] on div "helper . moveDown ( ) helper . build ( "rightArrow" ) helper . moveRight ( 1 ) …" at bounding box center [520, 203] width 210 height 226
click at [467, 176] on div "helper . moveDown ( ) helper . build ( "rightArrow" ) helper . moveRight ( 1 ) …" at bounding box center [520, 203] width 210 height 226
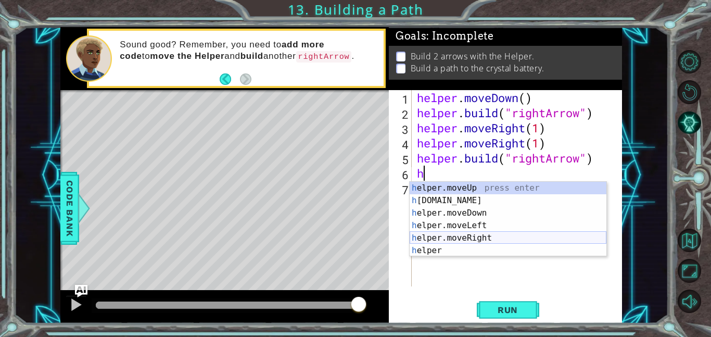
click at [488, 237] on div "h elper.moveUp press enter h [DOMAIN_NAME] press enter h elper.moveDown press e…" at bounding box center [508, 232] width 197 height 100
type textarea "helper.moveRight(1)"
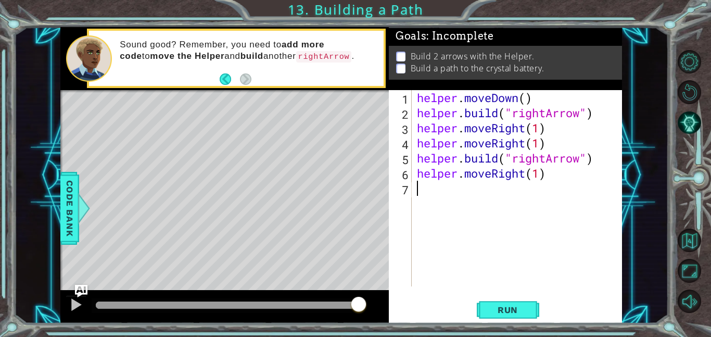
click at [471, 200] on div "helper . moveDown ( ) helper . build ( "rightArrow" ) helper . moveRight ( 1 ) …" at bounding box center [520, 203] width 210 height 226
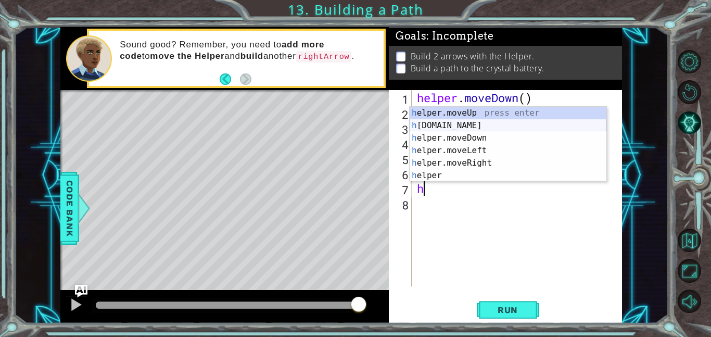
click at [499, 127] on div "h elper.moveUp press enter h [DOMAIN_NAME] press enter h elper.moveDown press e…" at bounding box center [508, 157] width 197 height 100
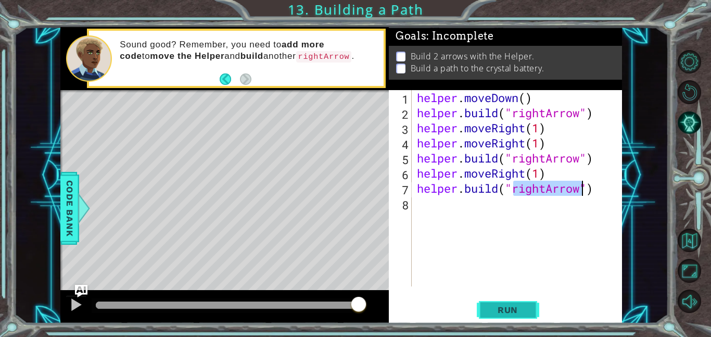
type textarea "[DOMAIN_NAME]("rightArrow")"
click at [514, 311] on span "Run" at bounding box center [507, 309] width 41 height 10
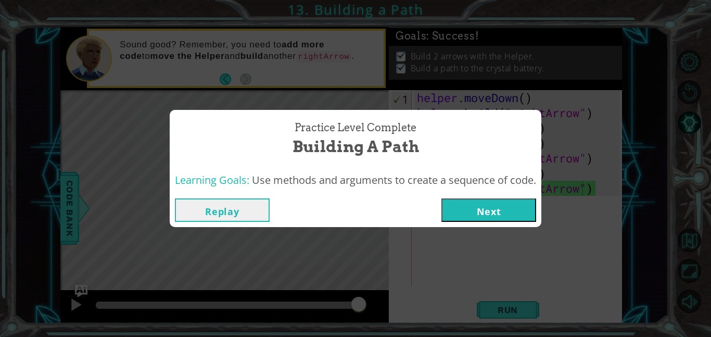
click at [483, 212] on button "Next" at bounding box center [488, 209] width 95 height 23
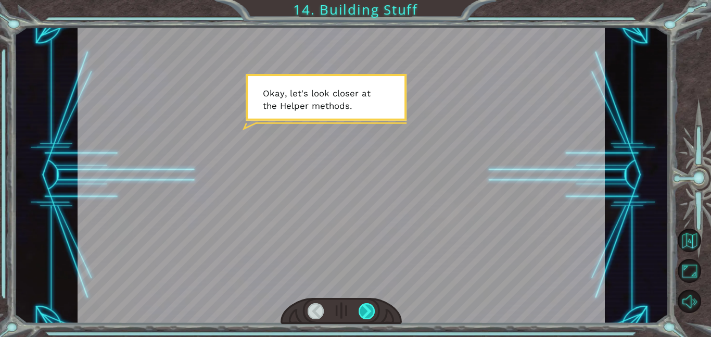
click at [367, 310] on div at bounding box center [367, 311] width 17 height 16
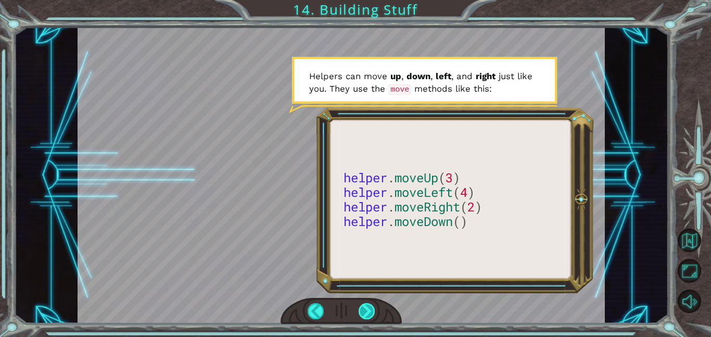
click at [367, 310] on div at bounding box center [367, 311] width 17 height 16
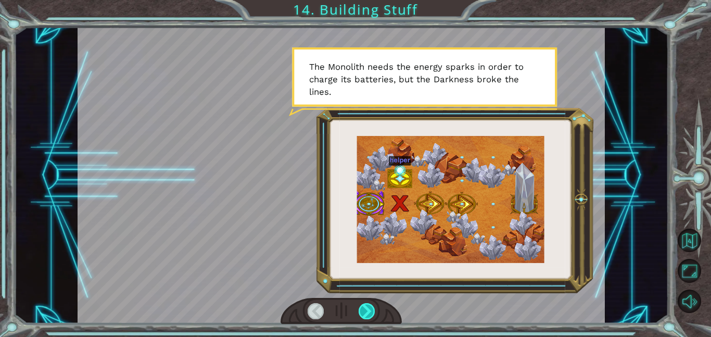
click at [367, 310] on div at bounding box center [367, 311] width 17 height 16
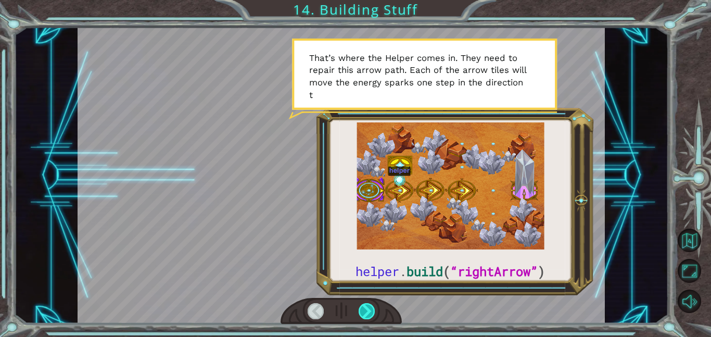
click at [367, 310] on div at bounding box center [367, 311] width 17 height 16
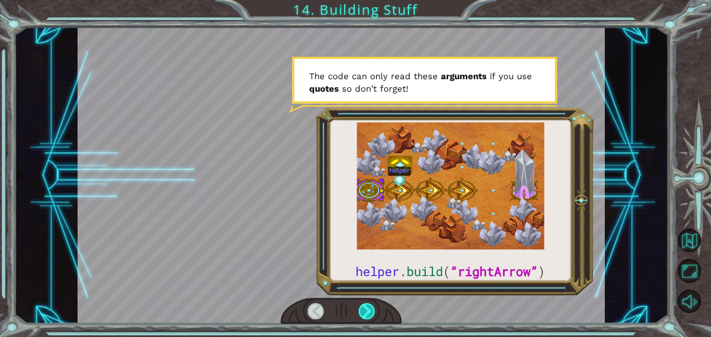
click at [367, 310] on div at bounding box center [367, 311] width 17 height 16
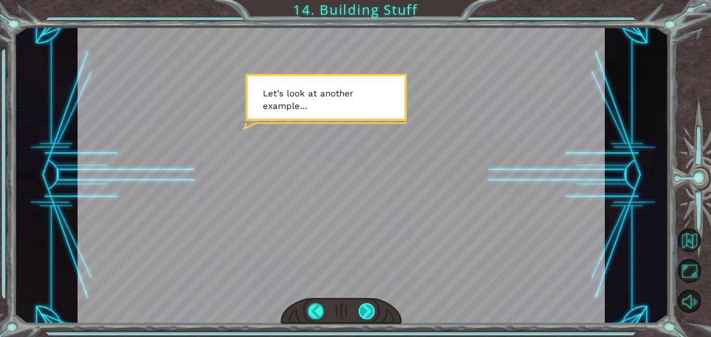
click at [367, 310] on div at bounding box center [367, 311] width 17 height 16
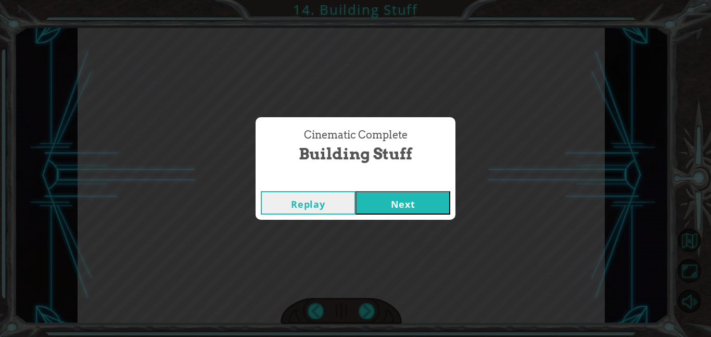
click at [387, 197] on button "Next" at bounding box center [403, 202] width 95 height 23
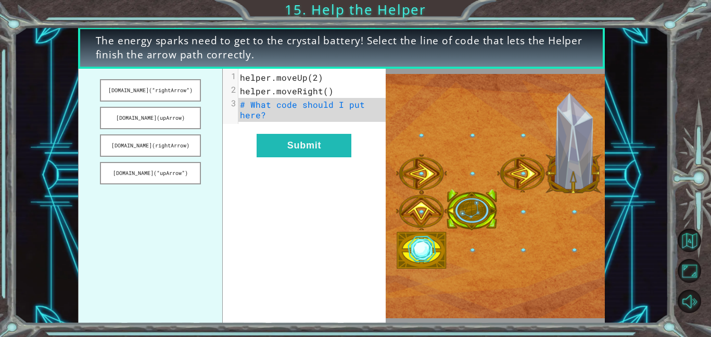
drag, startPoint x: 157, startPoint y: 85, endPoint x: 275, endPoint y: 91, distance: 117.8
click at [275, 91] on div "[DOMAIN_NAME](“rightArrow”) [DOMAIN_NAME](upArrow) [DOMAIN_NAME](rightArrow) [D…" at bounding box center [232, 196] width 308 height 255
drag, startPoint x: 195, startPoint y: 90, endPoint x: 362, endPoint y: 112, distance: 168.6
click at [362, 112] on div "[DOMAIN_NAME](“rightArrow”) [DOMAIN_NAME](upArrow) [DOMAIN_NAME](rightArrow) [D…" at bounding box center [232, 196] width 308 height 255
click at [308, 109] on span "# What code should I put here?" at bounding box center [305, 109] width 130 height 21
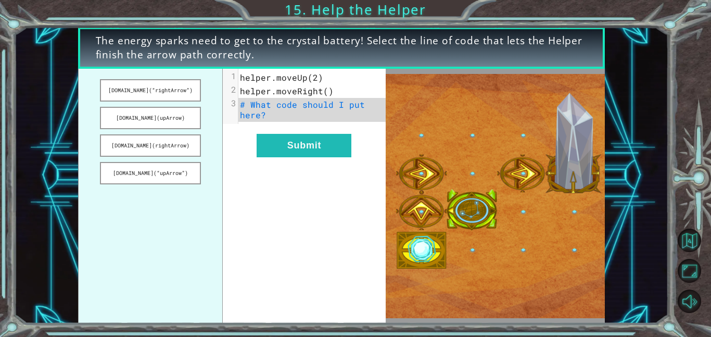
click at [265, 108] on span "# What code should I put here?" at bounding box center [305, 109] width 130 height 21
click at [244, 107] on span "# What code should I put here?" at bounding box center [305, 109] width 130 height 21
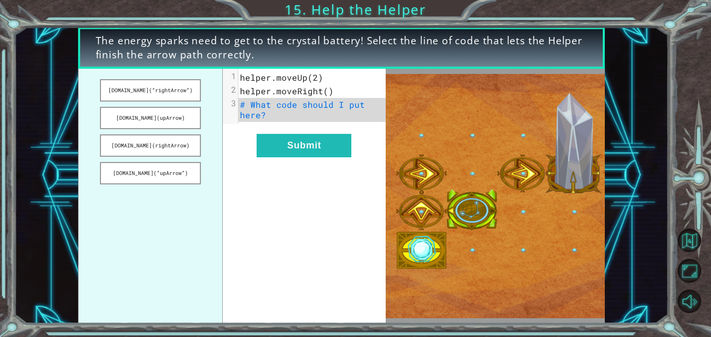
click at [244, 107] on span "# What code should I put here?" at bounding box center [305, 109] width 130 height 21
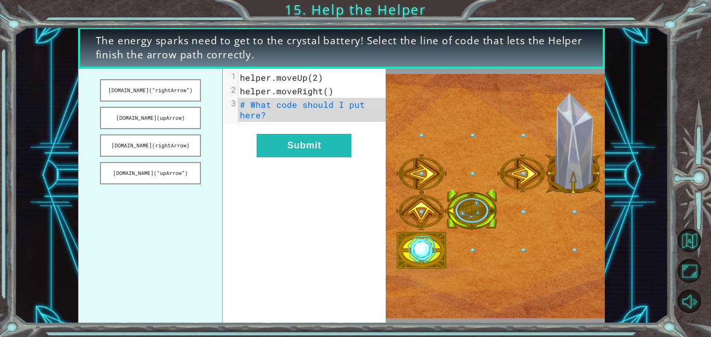
drag, startPoint x: 131, startPoint y: 96, endPoint x: 272, endPoint y: 105, distance: 141.4
click at [272, 105] on div "[DOMAIN_NAME](“rightArrow”) [DOMAIN_NAME](upArrow) [DOMAIN_NAME](rightArrow) [D…" at bounding box center [232, 196] width 308 height 255
click at [278, 139] on button "Submit" at bounding box center [304, 145] width 95 height 23
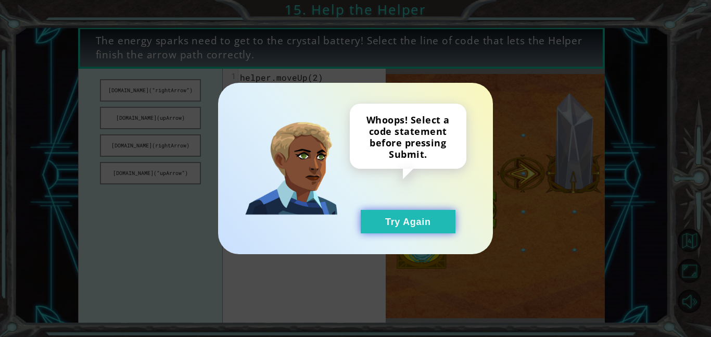
click at [390, 219] on button "Try Again" at bounding box center [408, 221] width 95 height 23
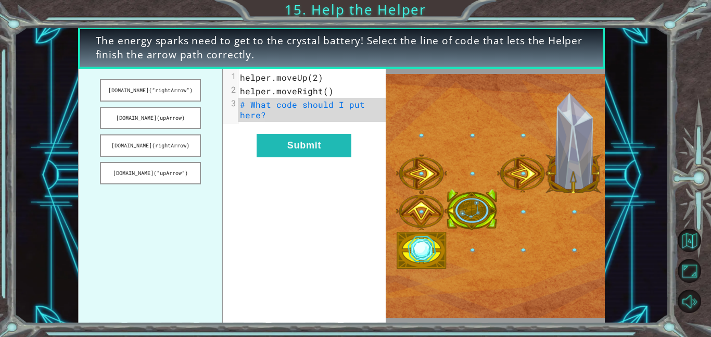
drag, startPoint x: 142, startPoint y: 176, endPoint x: 285, endPoint y: 109, distance: 158.8
click at [285, 109] on div "[DOMAIN_NAME](“rightArrow”) [DOMAIN_NAME](upArrow) [DOMAIN_NAME](rightArrow) [D…" at bounding box center [232, 196] width 308 height 255
drag, startPoint x: 196, startPoint y: 144, endPoint x: 147, endPoint y: 144, distance: 48.9
click at [147, 144] on button "[DOMAIN_NAME](rightArrow)" at bounding box center [150, 145] width 101 height 22
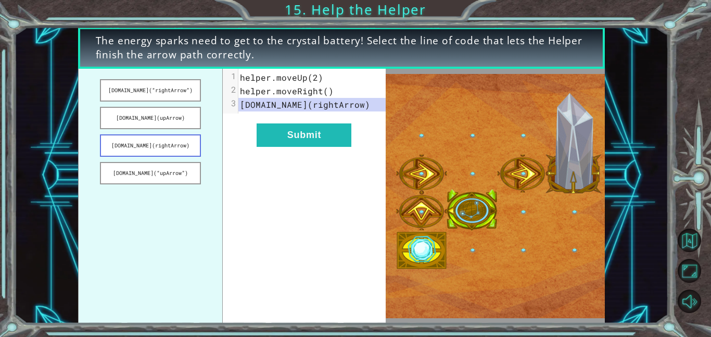
drag, startPoint x: 147, startPoint y: 144, endPoint x: 157, endPoint y: 139, distance: 10.9
click at [157, 139] on button "[DOMAIN_NAME](rightArrow)" at bounding box center [150, 145] width 101 height 22
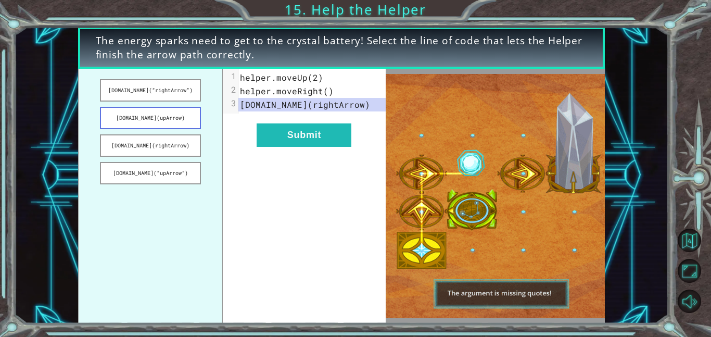
click at [172, 118] on button "[DOMAIN_NAME](upArrow)" at bounding box center [150, 118] width 101 height 22
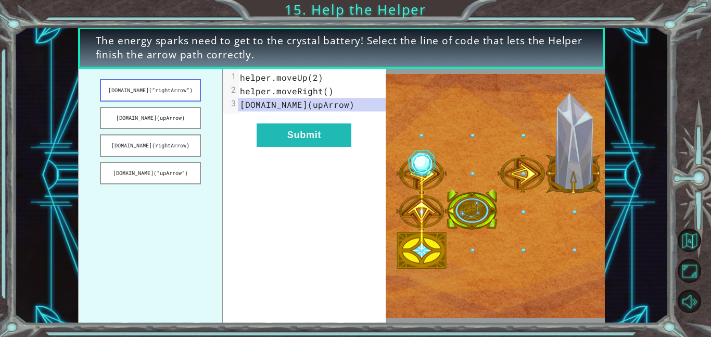
click at [180, 90] on button "[DOMAIN_NAME](“rightArrow”)" at bounding box center [150, 90] width 101 height 22
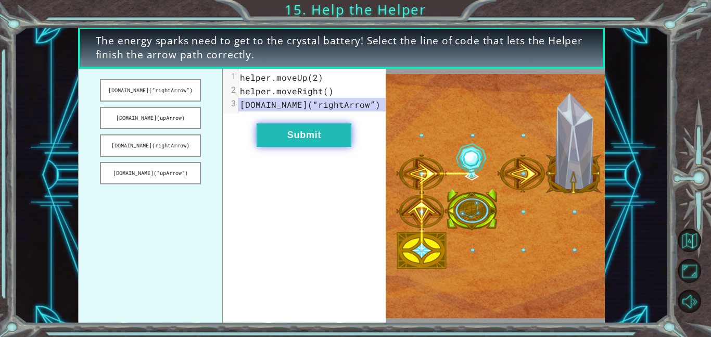
click at [319, 142] on button "Submit" at bounding box center [304, 134] width 95 height 23
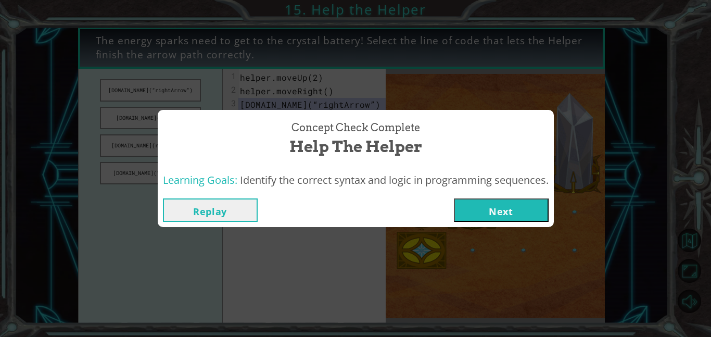
click at [506, 213] on button "Next" at bounding box center [501, 209] width 95 height 23
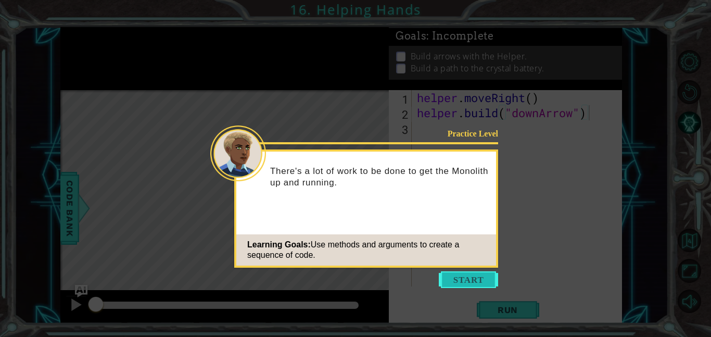
click at [461, 276] on button "Start" at bounding box center [468, 279] width 59 height 17
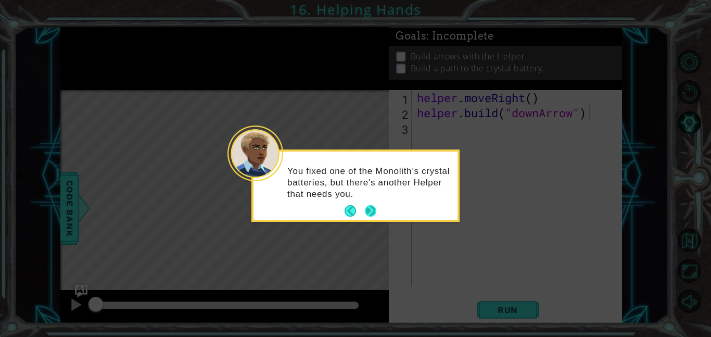
click at [372, 207] on button "Next" at bounding box center [370, 210] width 11 height 11
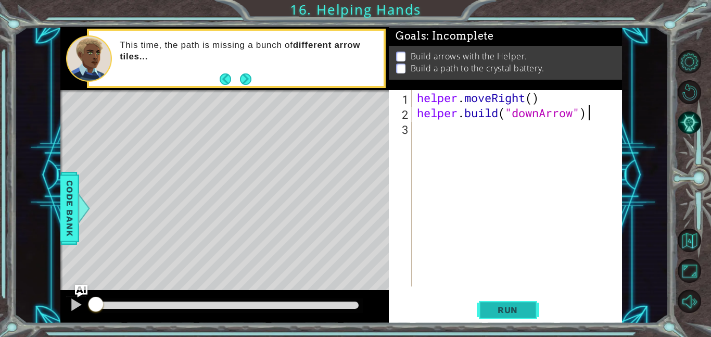
click at [487, 308] on span "Run" at bounding box center [507, 309] width 41 height 10
click at [251, 77] on button "Next" at bounding box center [244, 78] width 11 height 11
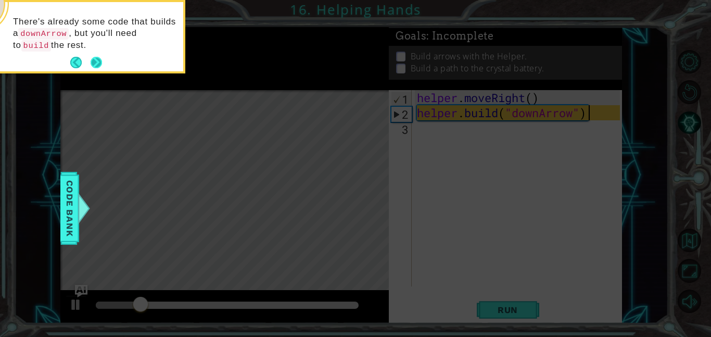
click at [95, 57] on button "Next" at bounding box center [96, 62] width 11 height 11
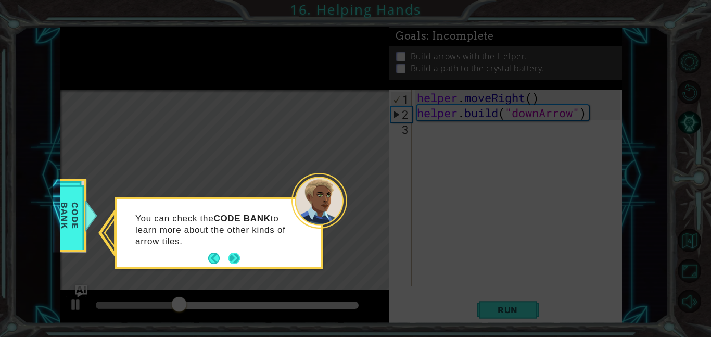
click at [233, 258] on button "Next" at bounding box center [234, 257] width 11 height 11
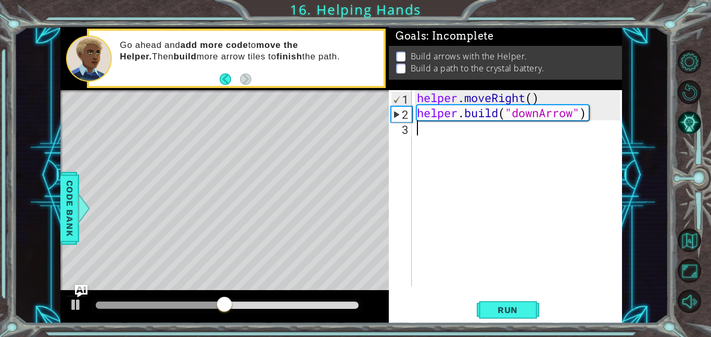
click at [423, 123] on div "helper . moveRight ( ) helper . build ( "downArrow" )" at bounding box center [520, 203] width 210 height 226
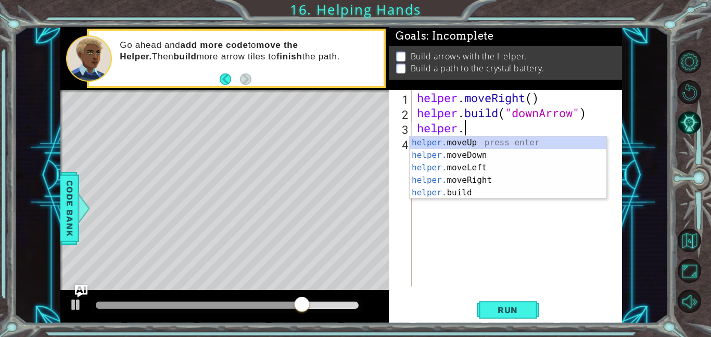
scroll to position [0, 2]
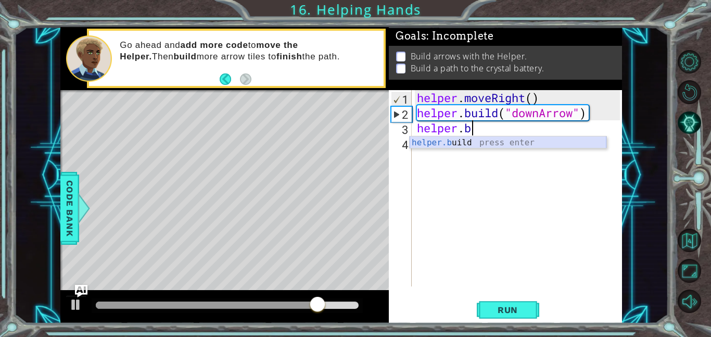
click at [479, 144] on div "helper.b uild press enter" at bounding box center [508, 154] width 197 height 37
type textarea "[DOMAIN_NAME]("rightArrow")"
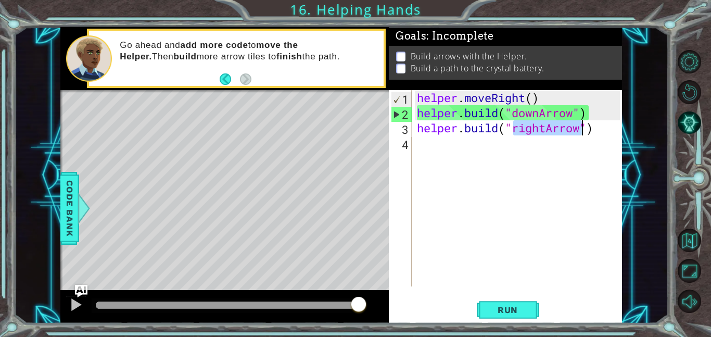
click at [460, 153] on div "helper . moveRight ( ) helper . build ( "downArrow" ) helper . build ( "rightAr…" at bounding box center [520, 203] width 210 height 226
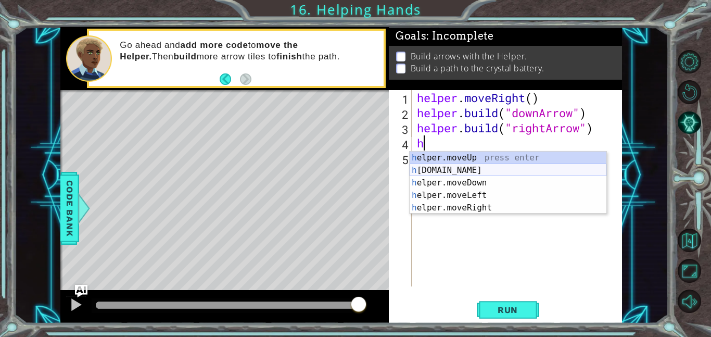
click at [455, 171] on div "h elper.moveUp press enter h [DOMAIN_NAME] press enter h elper.moveDown press e…" at bounding box center [508, 194] width 197 height 87
type textarea "[DOMAIN_NAME]("rightArrow")"
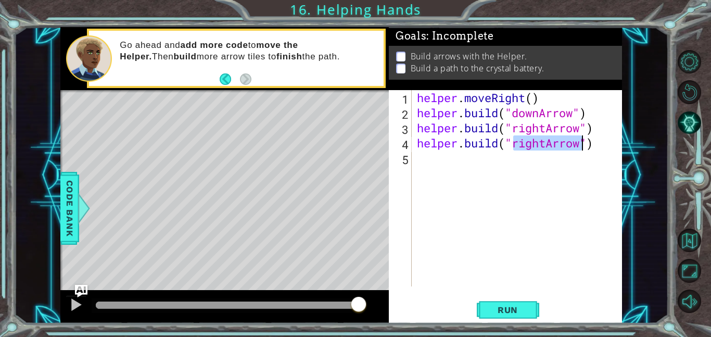
click at [432, 160] on div "helper . moveRight ( ) helper . build ( "downArrow" ) helper . build ( "rightAr…" at bounding box center [520, 203] width 210 height 226
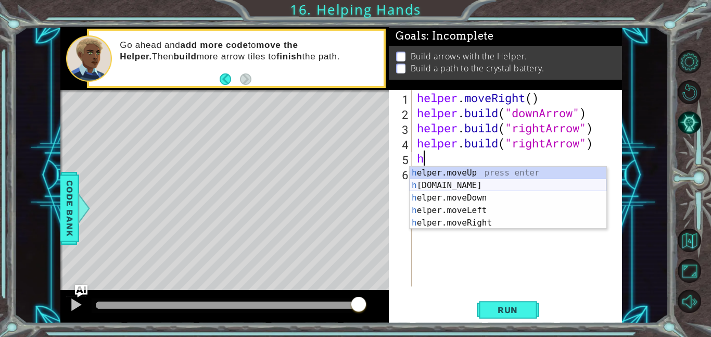
click at [486, 187] on div "h elper.moveUp press enter h [DOMAIN_NAME] press enter h elper.moveDown press e…" at bounding box center [508, 210] width 197 height 87
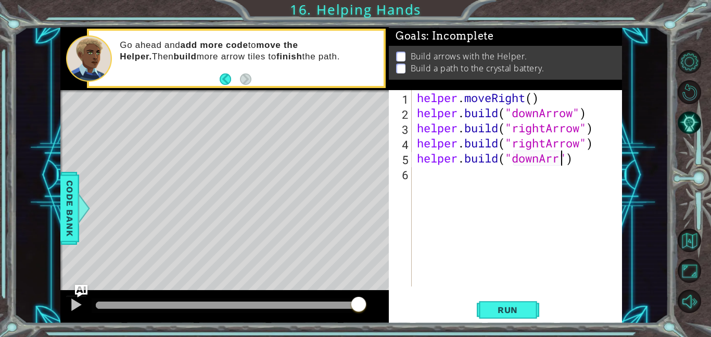
scroll to position [0, 7]
click at [521, 302] on button "Run" at bounding box center [508, 309] width 62 height 23
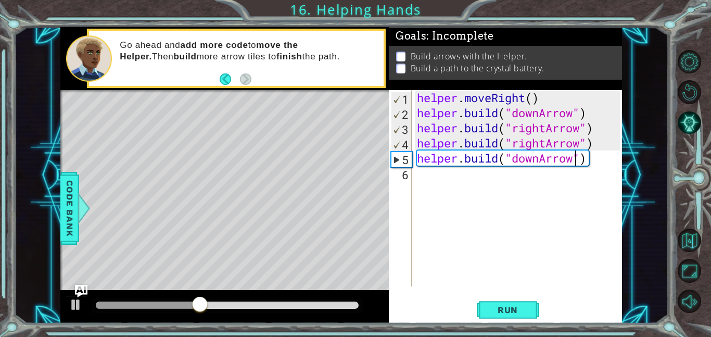
click at [582, 132] on div "helper . moveRight ( ) helper . build ( "downArrow" ) helper . build ( "rightAr…" at bounding box center [520, 203] width 210 height 226
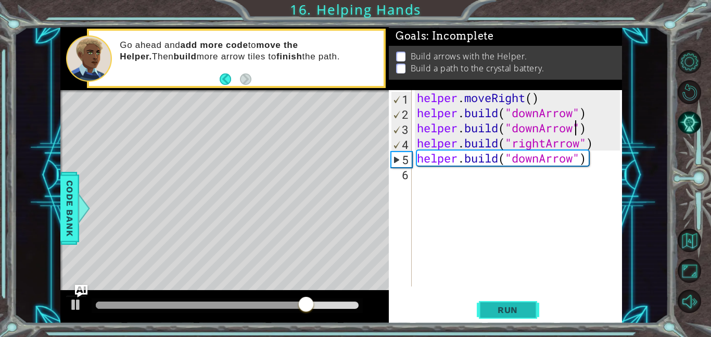
click at [491, 315] on button "Run" at bounding box center [508, 309] width 62 height 23
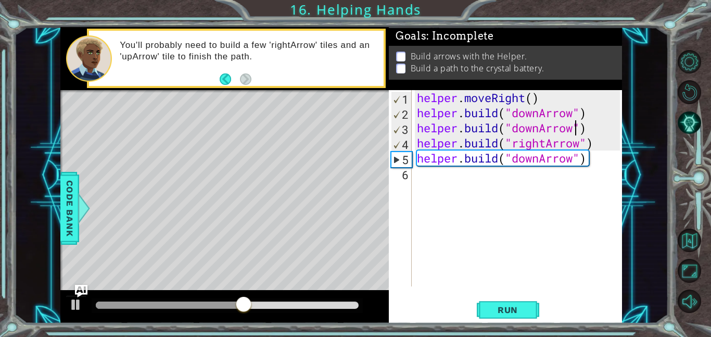
click at [540, 131] on div "helper . moveRight ( ) helper . build ( "downArrow" ) helper . build ( "downArr…" at bounding box center [520, 203] width 210 height 226
type textarea "[DOMAIN_NAME]("upArrow")"
click at [519, 300] on button "Run" at bounding box center [508, 309] width 62 height 23
click at [413, 190] on div "[DOMAIN_NAME]("upArrow") 1 2 3 4 5 6 helper . moveRight ( ) helper . build ( "d…" at bounding box center [504, 188] width 231 height 196
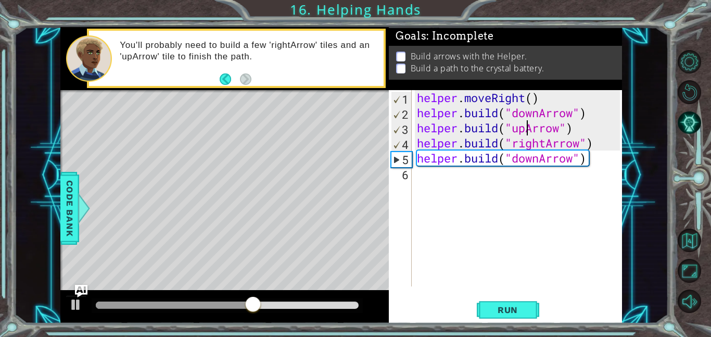
click at [425, 175] on div "helper . moveRight ( ) helper . build ( "downArrow" ) helper . build ( "upArrow…" at bounding box center [520, 203] width 210 height 226
type textarea "h"
click at [455, 272] on div "helper . moveRight ( ) helper . build ( "downArrow" ) helper . build ( "upArrow…" at bounding box center [520, 203] width 210 height 226
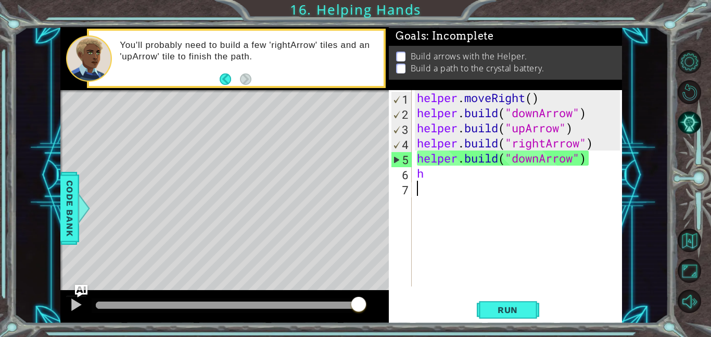
click at [444, 172] on div "helper . moveRight ( ) helper . build ( "downArrow" ) helper . build ( "upArrow…" at bounding box center [520, 203] width 210 height 226
type textarea "h"
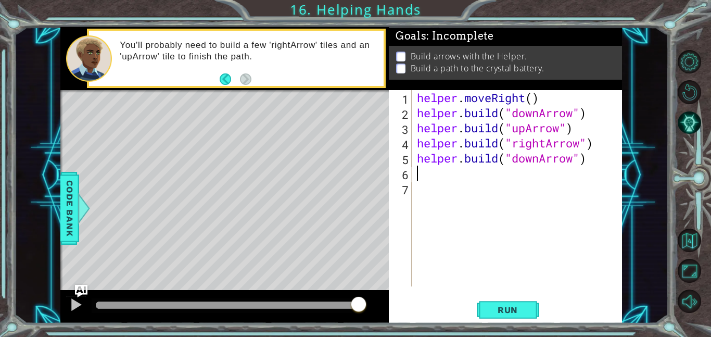
click at [579, 126] on div "helper . moveRight ( ) helper . build ( "downArrow" ) helper . build ( "upArrow…" at bounding box center [520, 203] width 210 height 226
click at [525, 132] on div "helper . moveRight ( ) helper . build ( "downArrow" ) helper . build ( "upArrow…" at bounding box center [520, 203] width 210 height 226
click at [539, 160] on div "helper . moveRight ( ) helper . build ( "downArrow" ) helper . build ( "downArr…" at bounding box center [520, 203] width 210 height 226
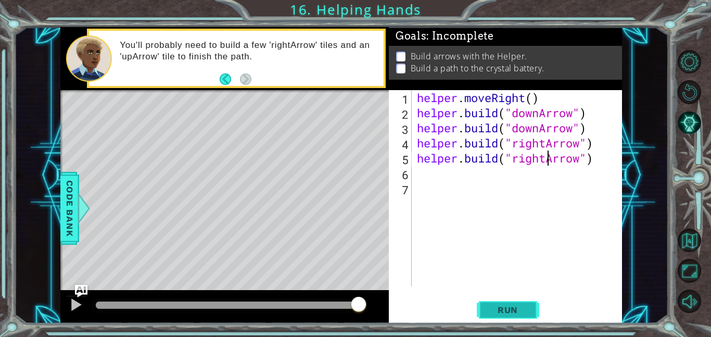
click at [519, 307] on span "Run" at bounding box center [507, 309] width 41 height 10
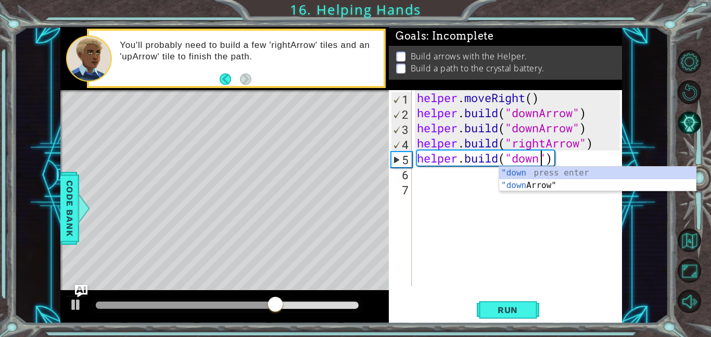
scroll to position [0, 5]
click at [582, 187] on div ""down press enter "down Arrow" press enter" at bounding box center [597, 192] width 197 height 50
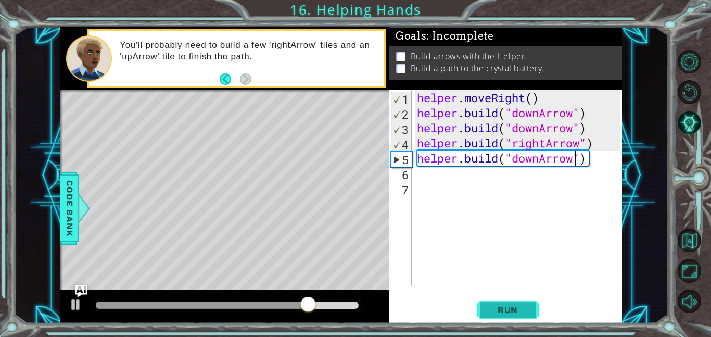
click at [516, 319] on button "Run" at bounding box center [508, 309] width 62 height 23
click at [541, 159] on div "helper . moveRight ( ) helper . build ( "downArrow" ) helper . build ( "downArr…" at bounding box center [520, 203] width 210 height 226
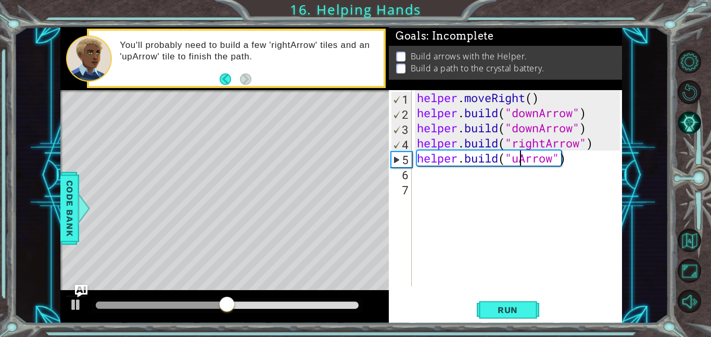
scroll to position [0, 5]
click at [507, 301] on button "Run" at bounding box center [508, 309] width 62 height 23
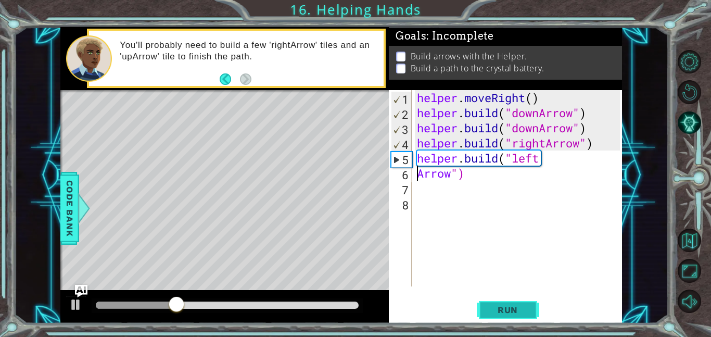
scroll to position [0, 2]
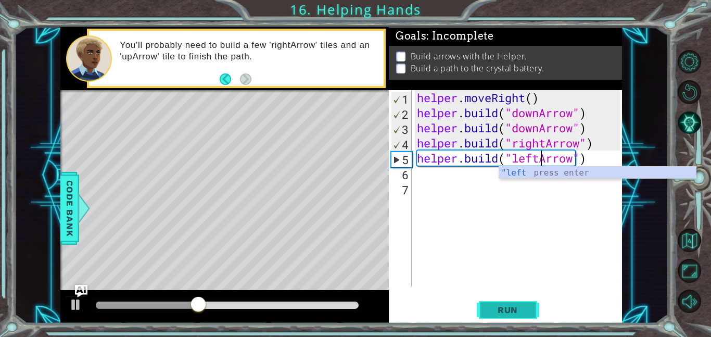
click at [518, 309] on span "Run" at bounding box center [507, 309] width 41 height 10
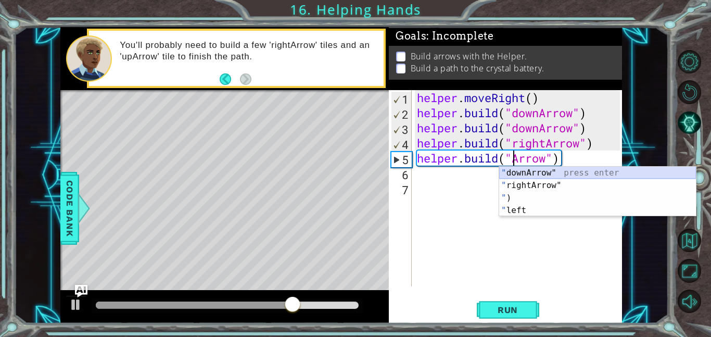
click at [506, 175] on div "" downArrow" press enter " rightArrow" press enter " ) press enter " left press…" at bounding box center [597, 204] width 197 height 75
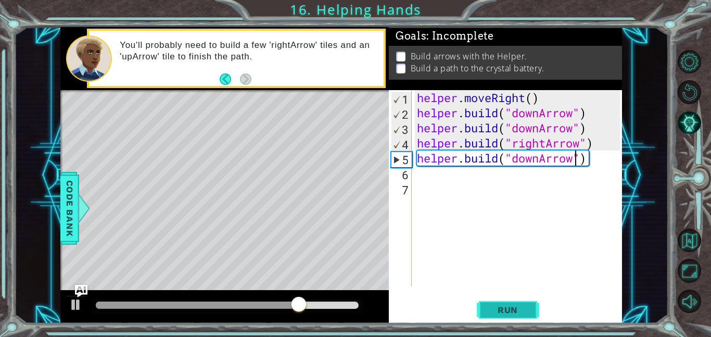
click at [503, 314] on span "Run" at bounding box center [507, 309] width 41 height 10
click at [538, 160] on div "helper . moveRight ( ) helper . build ( "downArrow" ) helper . build ( "downArr…" at bounding box center [520, 203] width 210 height 226
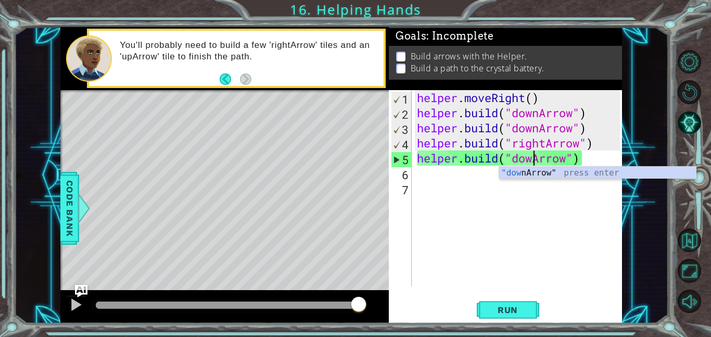
scroll to position [0, 5]
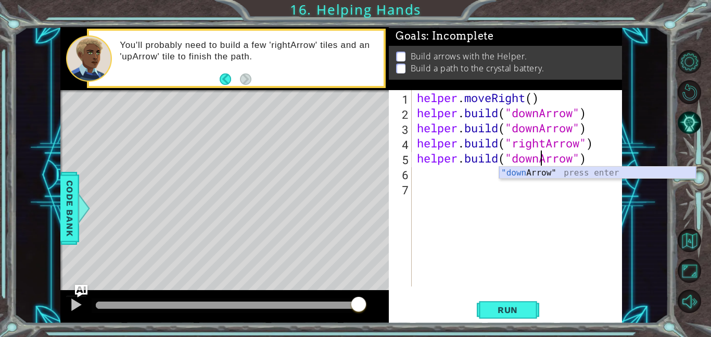
click at [553, 173] on div ""down Arrow" press enter" at bounding box center [597, 185] width 197 height 37
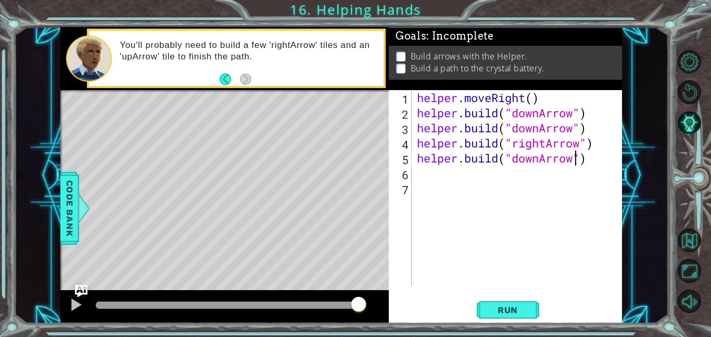
click at [541, 162] on div "helper . moveRight ( ) helper . build ( "downArrow" ) helper . build ( "downArr…" at bounding box center [520, 203] width 210 height 226
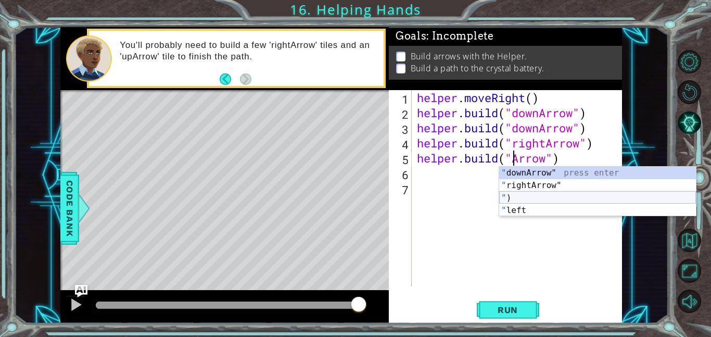
click at [511, 199] on div "" downArrow" press enter " rightArrow" press enter " ) press enter " left press…" at bounding box center [597, 204] width 197 height 75
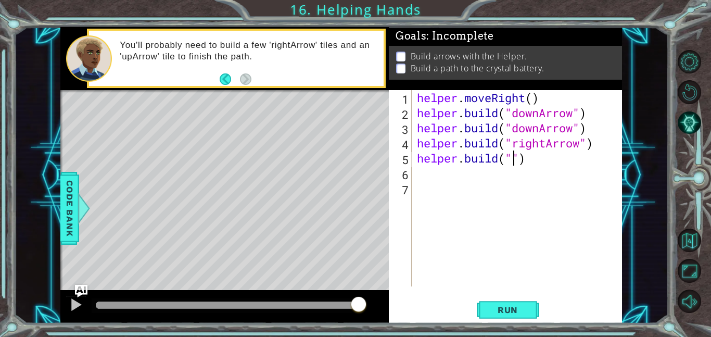
scroll to position [0, 5]
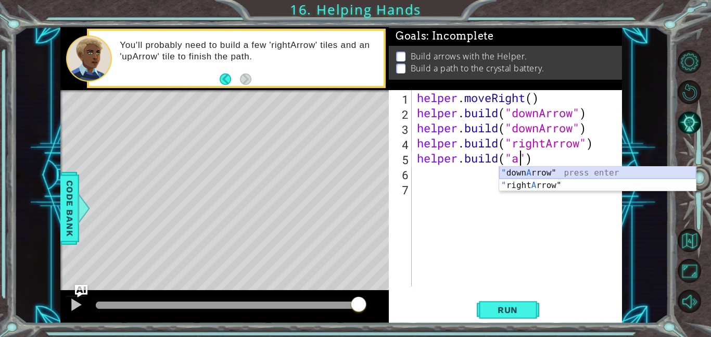
click at [541, 177] on div "" down A rrow" press enter " right A rrow" press enter" at bounding box center [597, 192] width 197 height 50
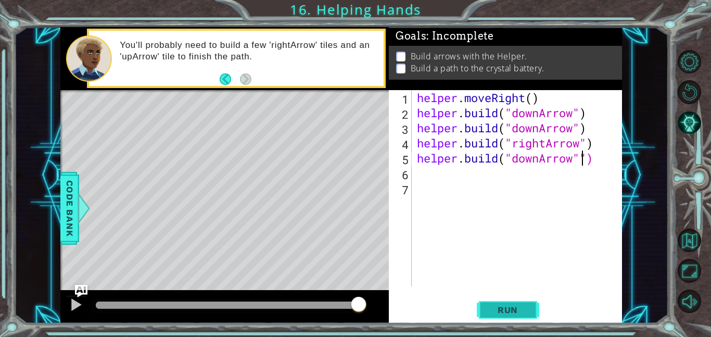
click at [510, 302] on button "Run" at bounding box center [508, 309] width 62 height 23
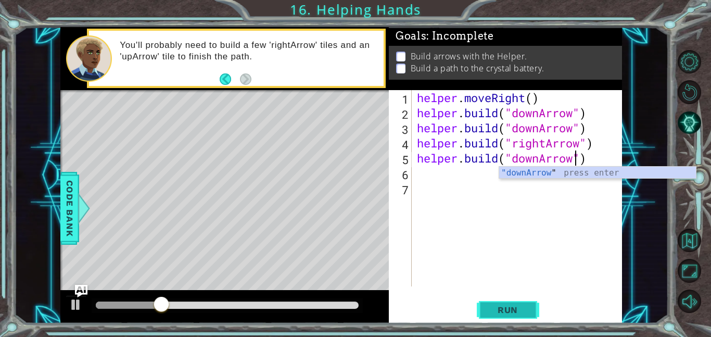
click at [507, 302] on button "Run" at bounding box center [508, 309] width 62 height 23
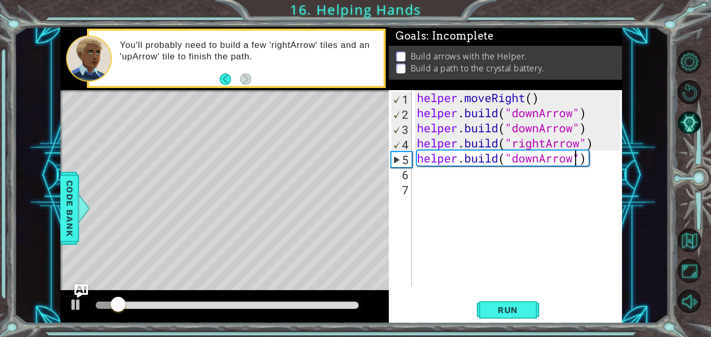
click at [82, 290] on img "Ask AI" at bounding box center [81, 291] width 14 height 14
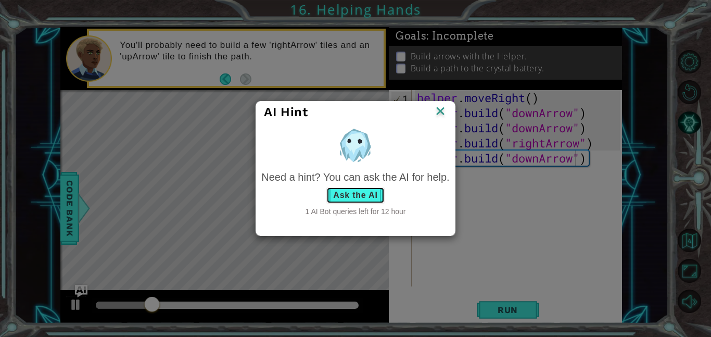
click at [350, 197] on button "Ask the AI" at bounding box center [355, 195] width 58 height 17
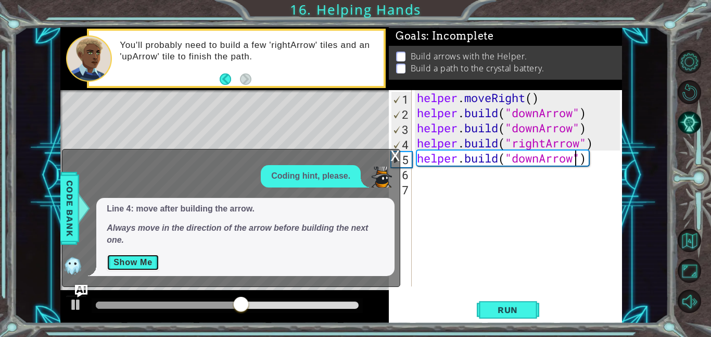
click at [140, 262] on button "Show Me" at bounding box center [133, 262] width 53 height 17
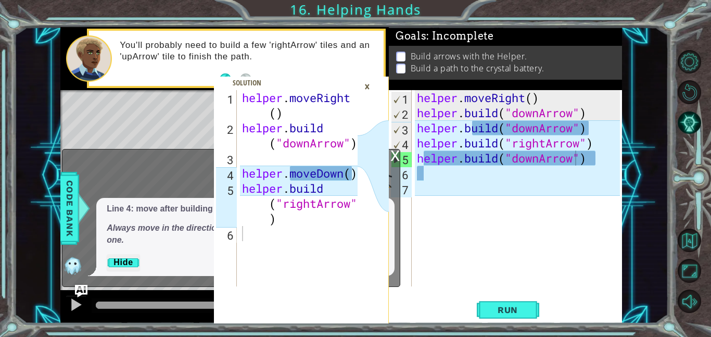
click at [581, 145] on div "helper . moveRight ( ) helper . build ( "downArrow" ) helper . build ( "downArr…" at bounding box center [520, 203] width 210 height 226
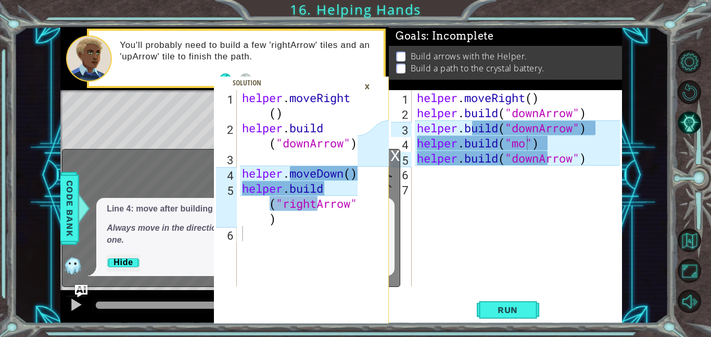
click at [367, 86] on div "×" at bounding box center [367, 87] width 16 height 18
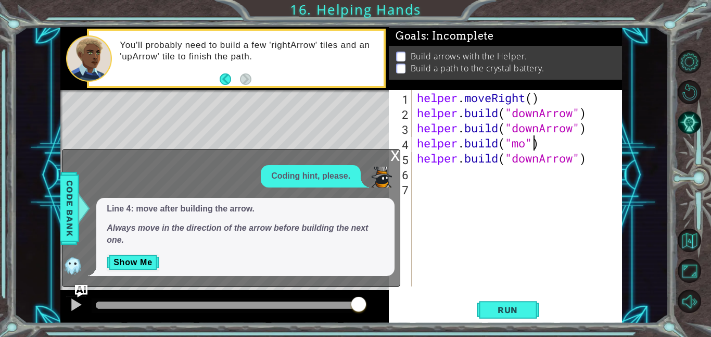
click at [531, 147] on div "helper . moveRight ( ) helper . build ( "downArrow" ) helper . build ( "downArr…" at bounding box center [520, 203] width 210 height 226
click at [501, 142] on div "helper . moveRight ( ) helper . build ( "downArrow" ) helper . build ( "downArr…" at bounding box center [520, 203] width 210 height 226
click at [527, 146] on div "helper . moveRight ( ) helper . build ( "downArrow" ) helper . build ( "downArr…" at bounding box center [520, 203] width 210 height 226
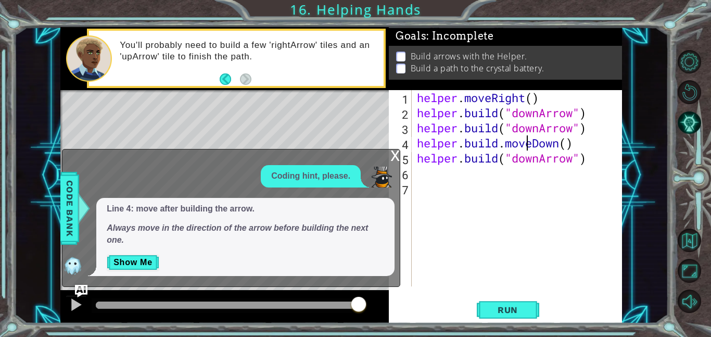
scroll to position [0, 5]
click at [511, 304] on span "Run" at bounding box center [507, 309] width 41 height 10
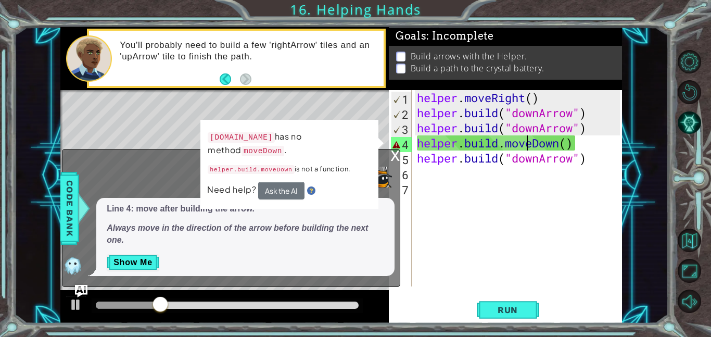
click at [565, 145] on div "helper . moveRight ( ) helper . build ( "downArrow" ) helper . build ( "downArr…" at bounding box center [520, 203] width 210 height 226
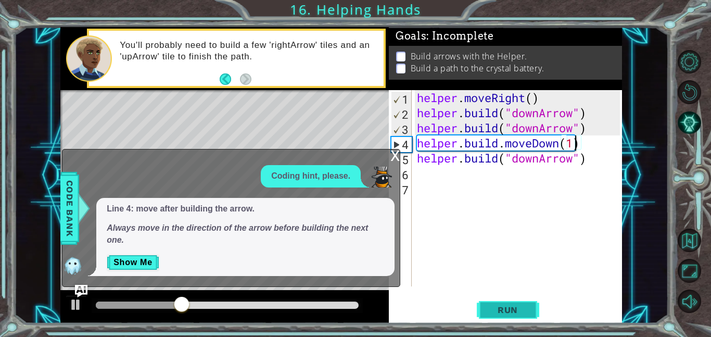
type textarea "helper.build.moveDown(1)"
click at [521, 306] on span "Run" at bounding box center [507, 309] width 41 height 10
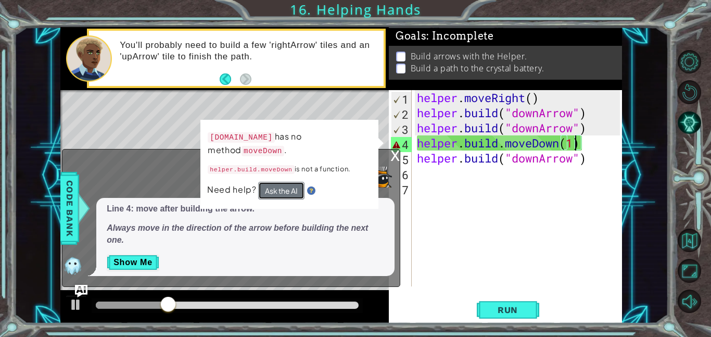
click at [288, 193] on button "Ask the AI" at bounding box center [281, 191] width 46 height 18
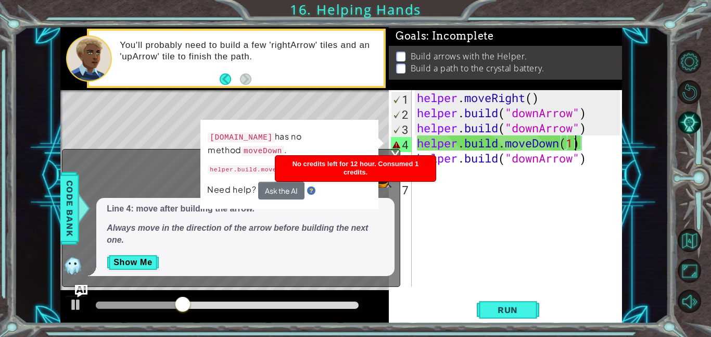
click at [479, 237] on div "helper . moveRight ( ) helper . build ( "downArrow" ) helper . build ( "downArr…" at bounding box center [520, 203] width 210 height 226
click at [505, 274] on div "helper . moveRight ( ) helper . build ( "downArrow" ) helper . build ( "downArr…" at bounding box center [520, 203] width 210 height 226
click at [143, 261] on button "Show Me" at bounding box center [133, 262] width 53 height 17
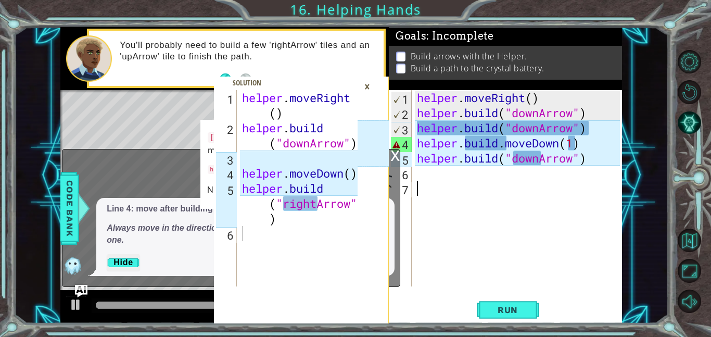
click at [500, 146] on div "helper . moveRight ( ) helper . build ( "downArrow" ) helper . build ( "downArr…" at bounding box center [520, 203] width 210 height 226
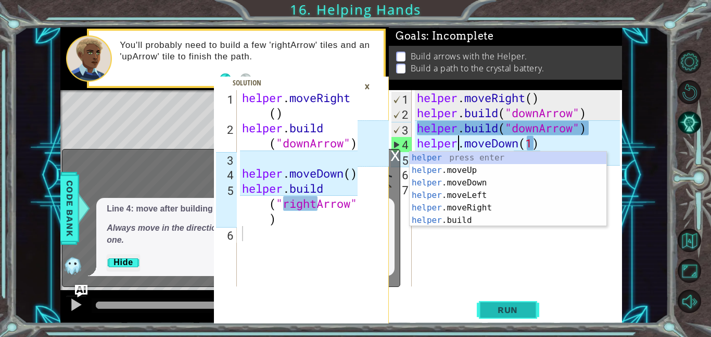
click at [491, 309] on span "Run" at bounding box center [507, 309] width 41 height 10
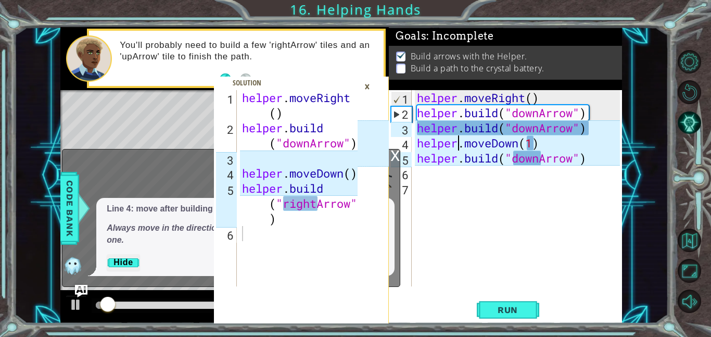
click at [365, 84] on div "×" at bounding box center [367, 87] width 16 height 18
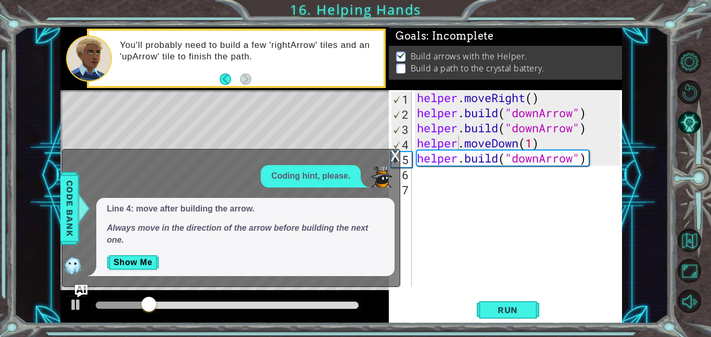
click at [397, 160] on div "x" at bounding box center [394, 154] width 9 height 10
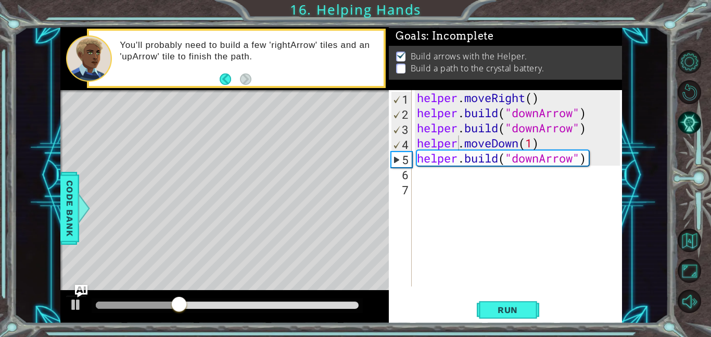
click at [501, 163] on div "helper . moveRight ( ) helper . build ( "downArrow" ) helper . build ( "downArr…" at bounding box center [520, 203] width 210 height 226
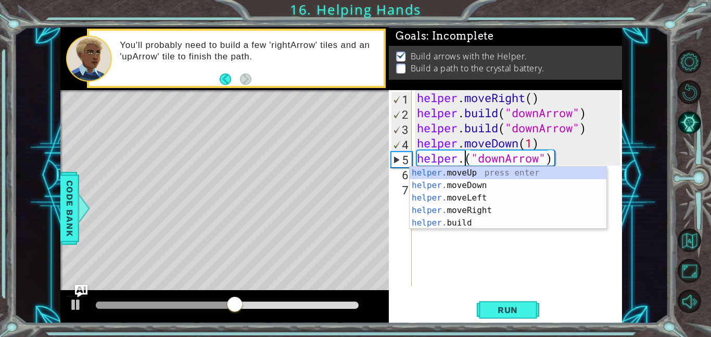
click at [548, 160] on div "helper . moveRight ( ) helper . build ( "downArrow" ) helper . build ( "downArr…" at bounding box center [520, 203] width 210 height 226
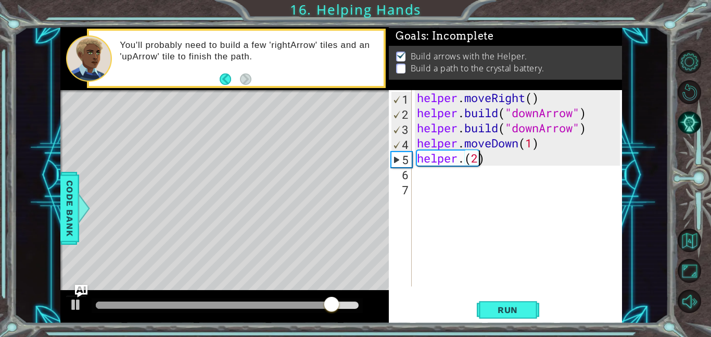
scroll to position [0, 3]
click at [465, 164] on div "helper . moveRight ( ) helper . build ( "downArrow" ) helper . build ( "downArr…" at bounding box center [520, 203] width 210 height 226
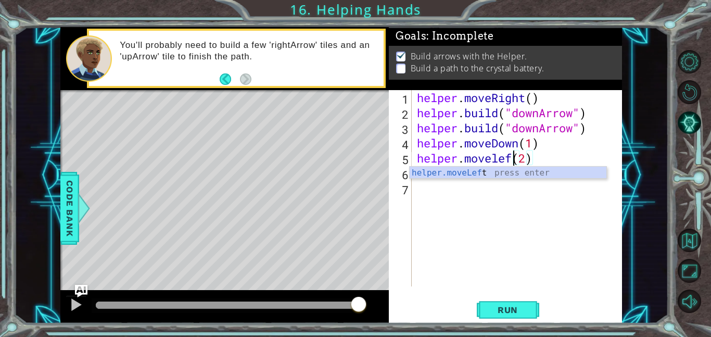
scroll to position [0, 5]
type textarea "helper.moveleft(2)"
click at [523, 300] on button "Run" at bounding box center [508, 309] width 62 height 23
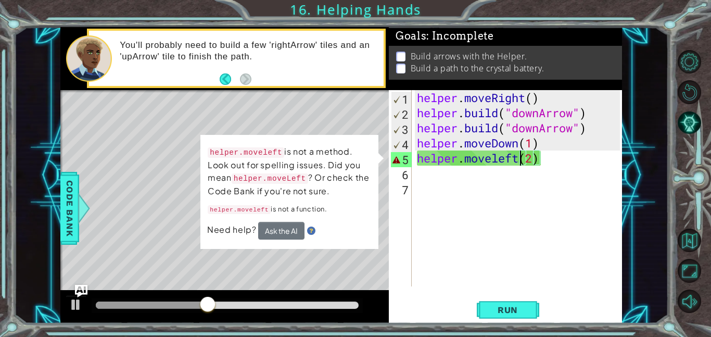
click at [537, 246] on div "helper . moveRight ( ) helper . build ( "downArrow" ) helper . build ( "downArr…" at bounding box center [520, 203] width 210 height 226
click at [489, 166] on div "helper . moveRight ( ) helper . build ( "downArrow" ) helper . build ( "downArr…" at bounding box center [520, 203] width 210 height 226
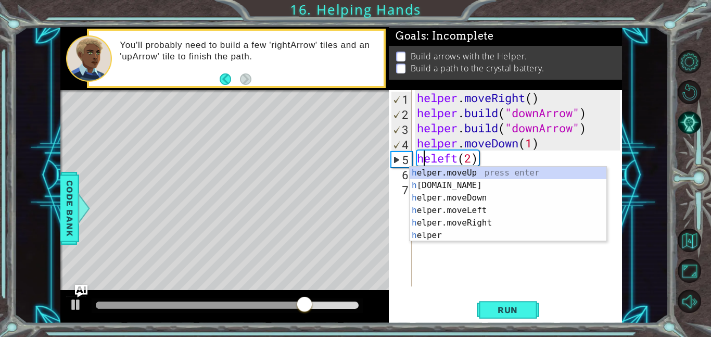
click at [446, 160] on div "helper . moveRight ( ) helper . build ( "downArrow" ) helper . build ( "downArr…" at bounding box center [520, 203] width 210 height 226
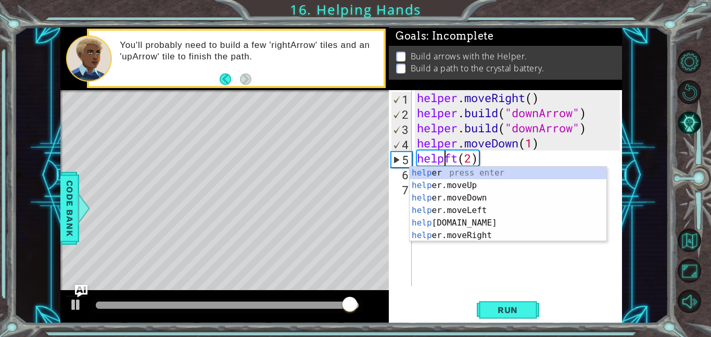
scroll to position [0, 2]
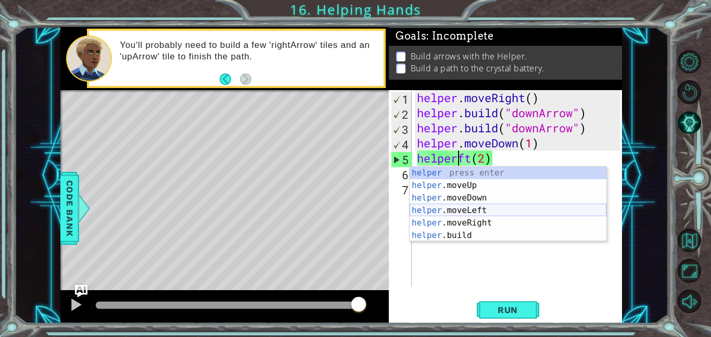
click at [460, 209] on div "helper press enter helper .moveUp press enter helper .moveDown press enter help…" at bounding box center [508, 217] width 197 height 100
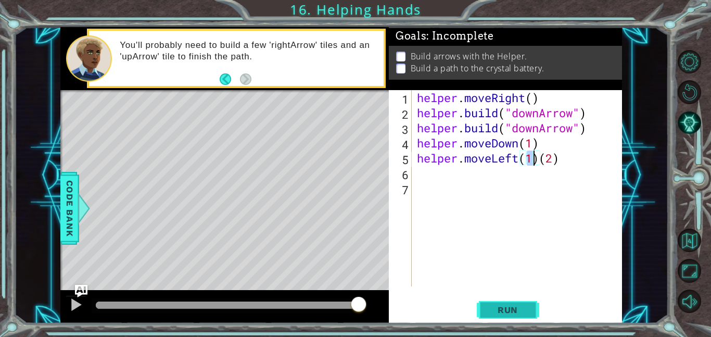
click at [500, 305] on span "Run" at bounding box center [507, 309] width 41 height 10
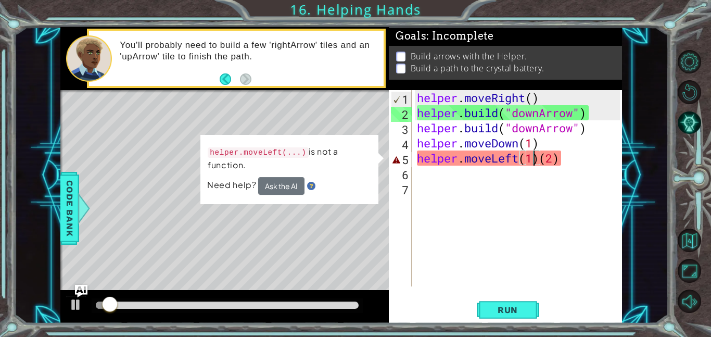
click at [539, 160] on div "helper . moveRight ( ) helper . build ( "downArrow" ) helper . build ( "downArr…" at bounding box center [520, 203] width 210 height 226
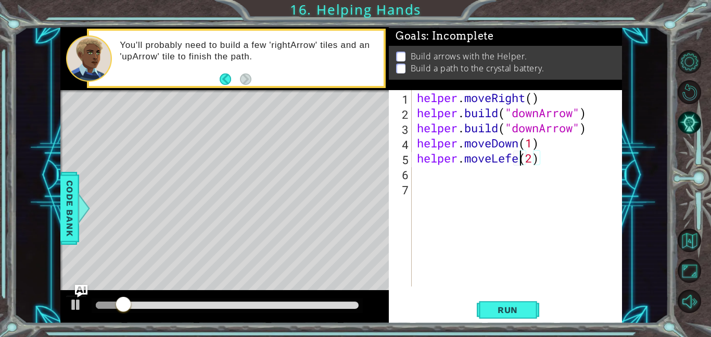
scroll to position [0, 5]
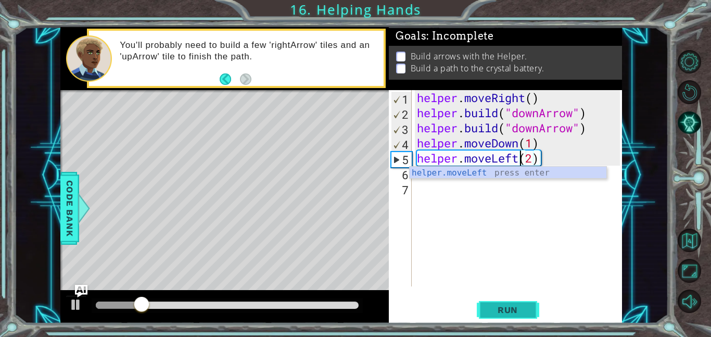
click at [513, 318] on button "Run" at bounding box center [508, 309] width 62 height 23
click at [524, 302] on button "Run" at bounding box center [508, 309] width 62 height 23
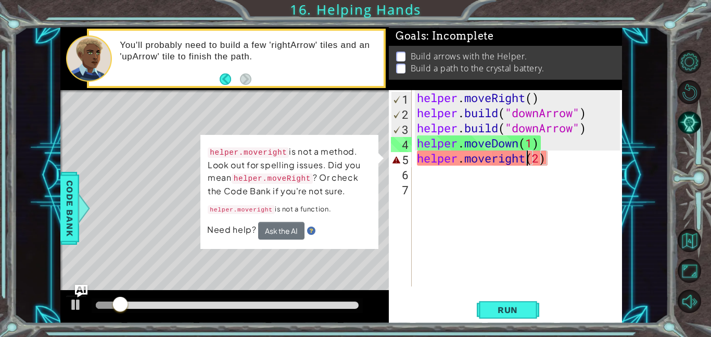
click at [498, 159] on div "helper . moveRight ( ) helper . build ( "downArrow" ) helper . build ( "downArr…" at bounding box center [520, 203] width 210 height 226
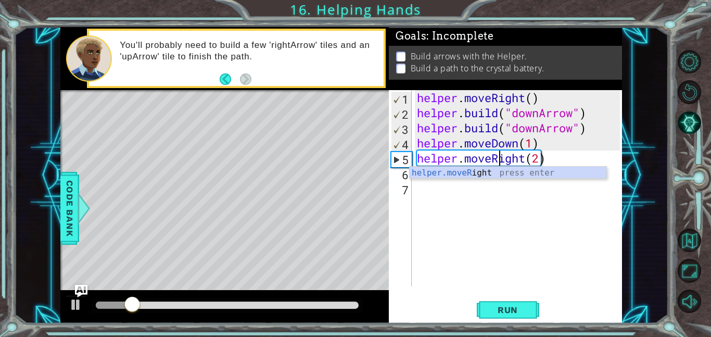
scroll to position [0, 4]
click at [495, 310] on span "Run" at bounding box center [507, 309] width 41 height 10
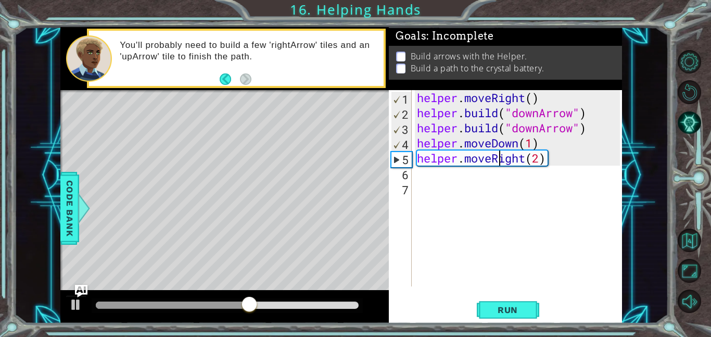
click at [543, 141] on div "helper . moveRight ( ) helper . build ( "downArrow" ) helper . build ( "downArr…" at bounding box center [520, 203] width 210 height 226
type textarea "helper.moveDown(1)"
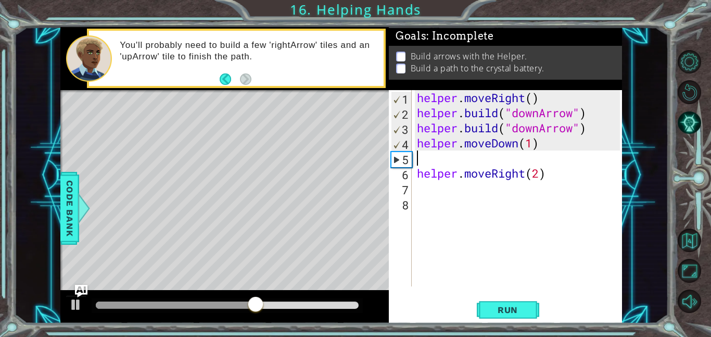
scroll to position [0, 0]
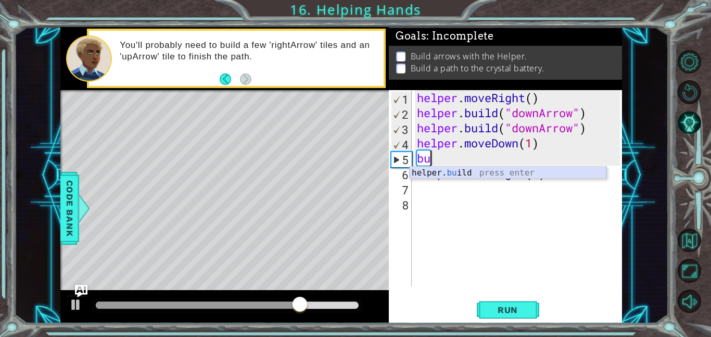
click at [437, 167] on div "helper. bu ild press enter" at bounding box center [508, 185] width 197 height 37
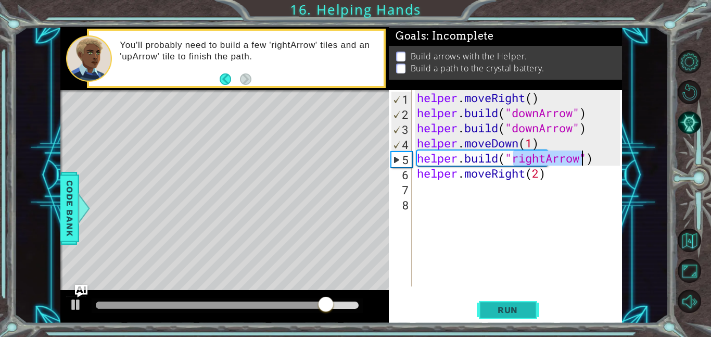
click at [512, 309] on span "Run" at bounding box center [507, 309] width 41 height 10
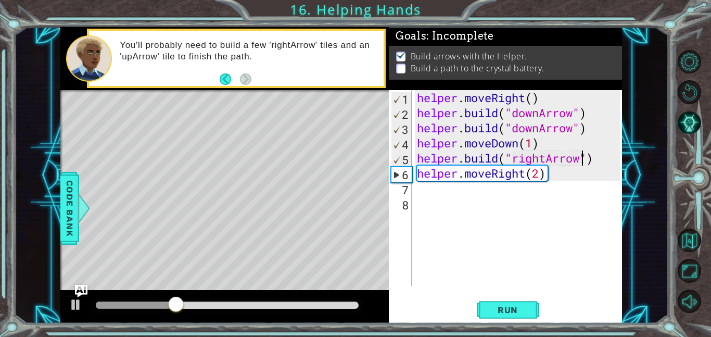
click at [598, 171] on div "helper . moveRight ( ) helper . build ( "downArrow" ) helper . build ( "downArr…" at bounding box center [520, 203] width 210 height 226
click at [598, 164] on div "helper . moveRight ( ) helper . build ( "downArrow" ) helper . build ( "downArr…" at bounding box center [520, 203] width 210 height 226
type textarea "[DOMAIN_NAME]("rightArrow")"
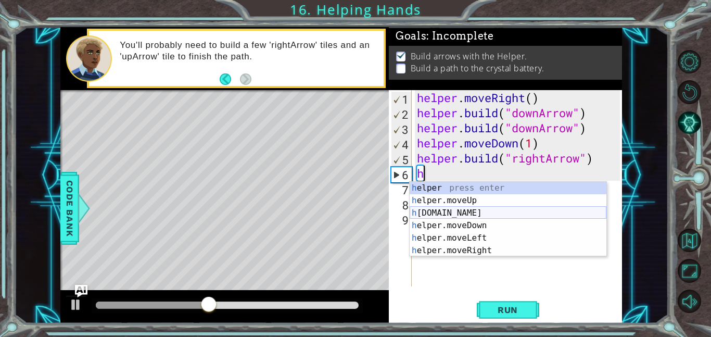
click at [506, 209] on div "h elper press enter h elper.moveUp press enter h [DOMAIN_NAME] press enter h el…" at bounding box center [508, 232] width 197 height 100
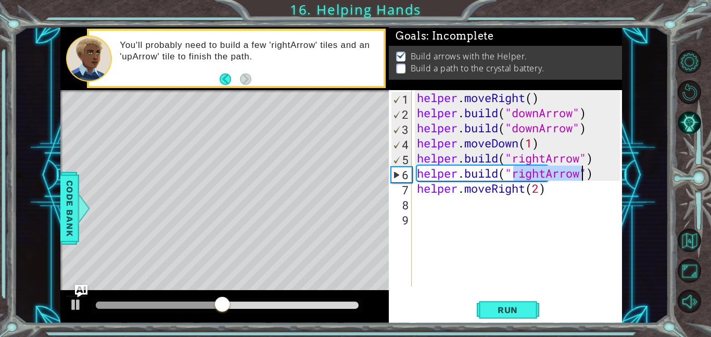
click at [595, 174] on div "helper . moveRight ( ) helper . build ( "downArrow" ) helper . build ( "downArr…" at bounding box center [520, 203] width 210 height 226
click at [599, 161] on div "helper . moveRight ( ) helper . build ( "downArrow" ) helper . build ( "downArr…" at bounding box center [520, 203] width 210 height 226
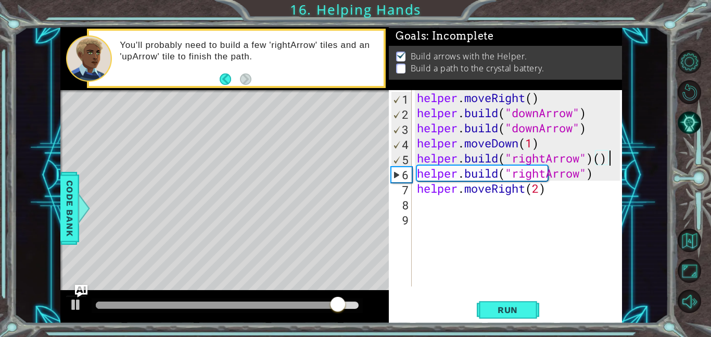
click at [602, 161] on div "helper . moveRight ( ) helper . build ( "downArrow" ) helper . build ( "downArr…" at bounding box center [520, 203] width 210 height 226
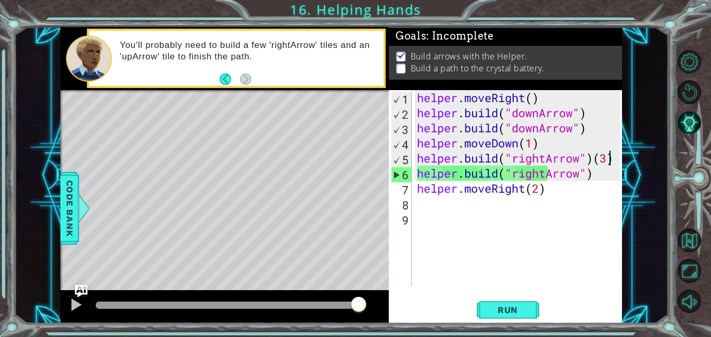
click at [605, 175] on div "helper . moveRight ( ) helper . build ( "downArrow" ) helper . build ( "downArr…" at bounding box center [520, 203] width 210 height 226
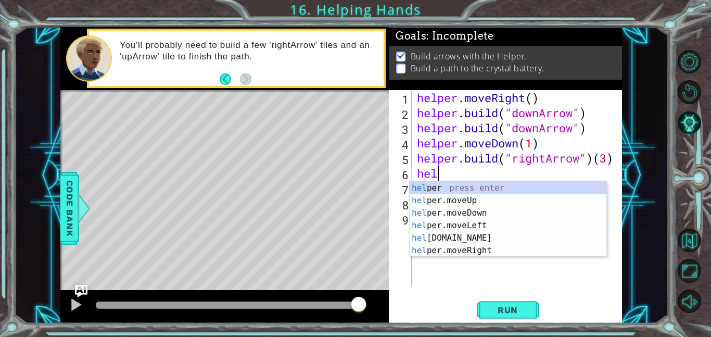
scroll to position [0, 0]
type textarea "h"
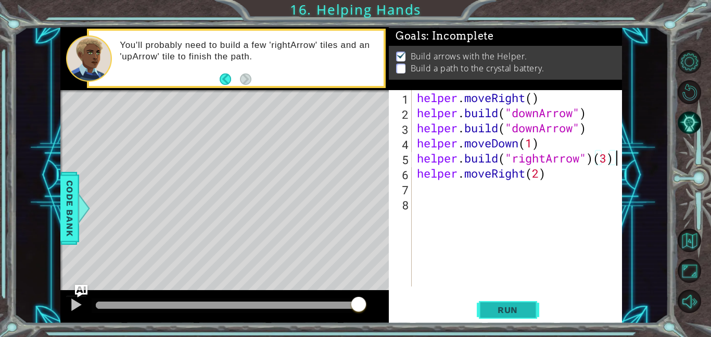
click at [525, 306] on span "Run" at bounding box center [507, 309] width 41 height 10
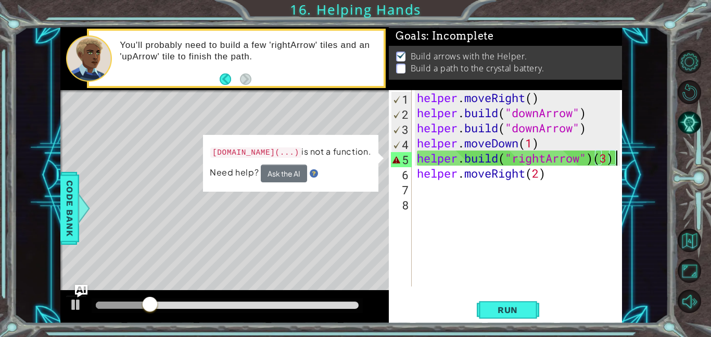
click at [536, 161] on div "helper . moveRight ( ) helper . build ( "downArrow" ) helper . build ( "downArr…" at bounding box center [520, 203] width 210 height 226
click at [498, 160] on div "helper . moveRight ( ) helper . build ( "downArrow" ) helper . build ( "downArr…" at bounding box center [520, 203] width 210 height 226
click at [610, 159] on div "helper . moveRight ( ) helper . build ( "downArrow" ) helper . build ( "downArr…" at bounding box center [520, 203] width 210 height 226
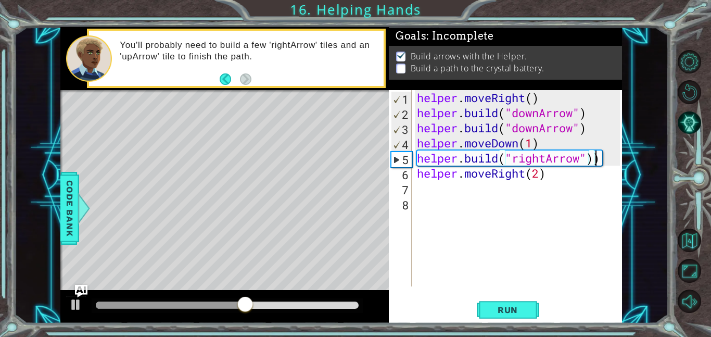
click at [611, 157] on div "helper . moveRight ( ) helper . build ( "downArrow" ) helper . build ( "downArr…" at bounding box center [520, 203] width 210 height 226
type textarea "[DOMAIN_NAME]("rightArrow")"
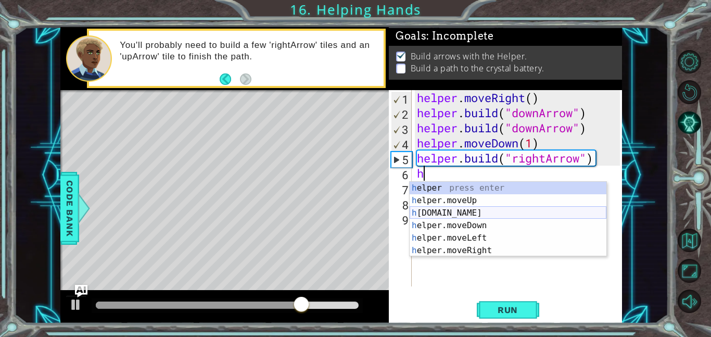
click at [491, 212] on div "h elper press enter h elper.moveUp press enter h [DOMAIN_NAME] press enter h el…" at bounding box center [508, 232] width 197 height 100
type textarea "[DOMAIN_NAME]("rightArrow")"
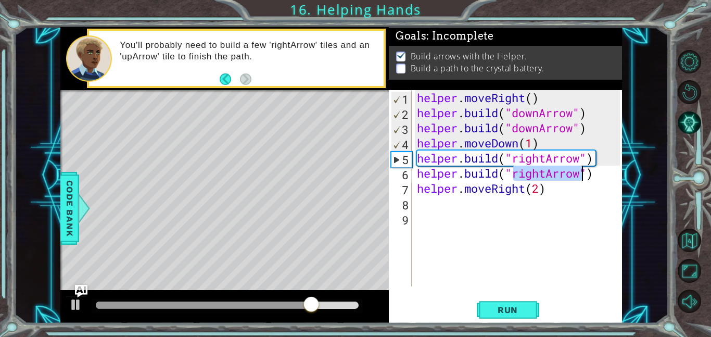
click at [598, 169] on div "helper . moveRight ( ) helper . build ( "downArrow" ) helper . build ( "downArr…" at bounding box center [520, 203] width 210 height 226
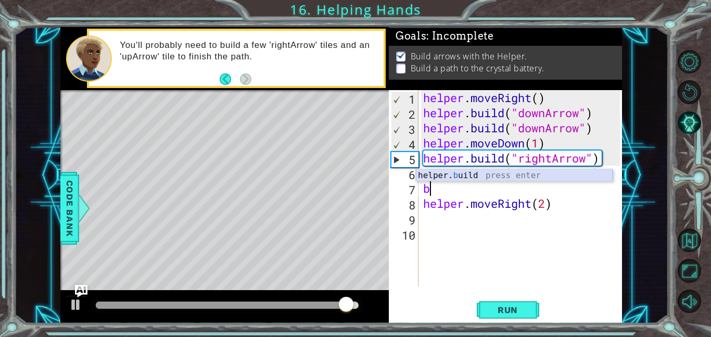
click at [482, 176] on div "helper. b uild press enter" at bounding box center [514, 187] width 197 height 37
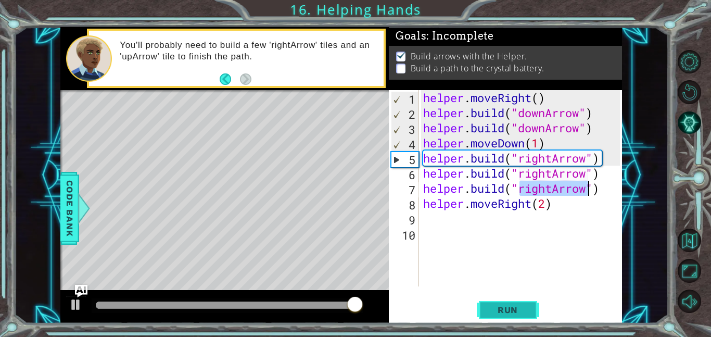
type textarea "[DOMAIN_NAME]("rightArrow")"
click at [498, 314] on span "Run" at bounding box center [507, 309] width 41 height 10
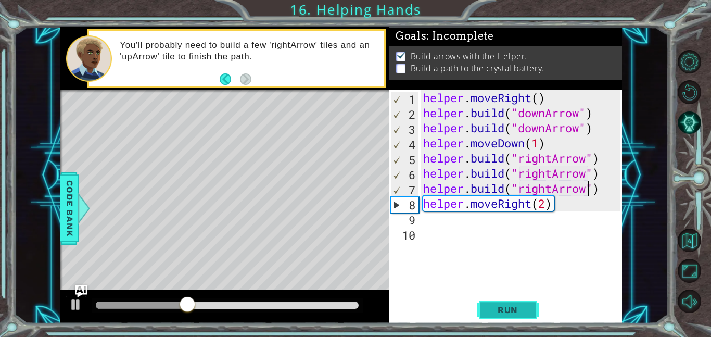
click at [498, 314] on span "Run" at bounding box center [507, 309] width 41 height 10
click at [607, 158] on div "helper . moveRight ( ) helper . build ( "downArrow" ) helper . build ( "downArr…" at bounding box center [523, 203] width 204 height 226
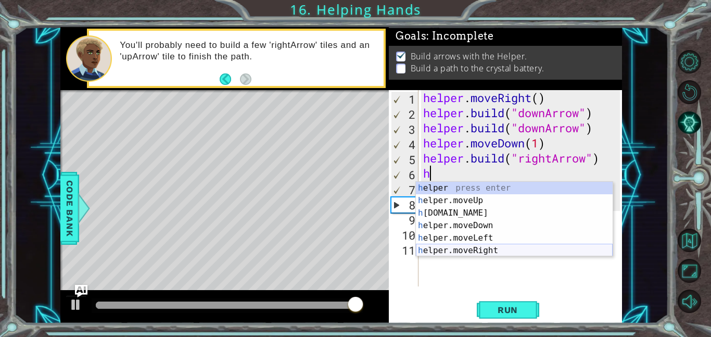
click at [487, 251] on div "h elper press enter h elper.moveUp press enter h [DOMAIN_NAME] press enter h el…" at bounding box center [514, 232] width 197 height 100
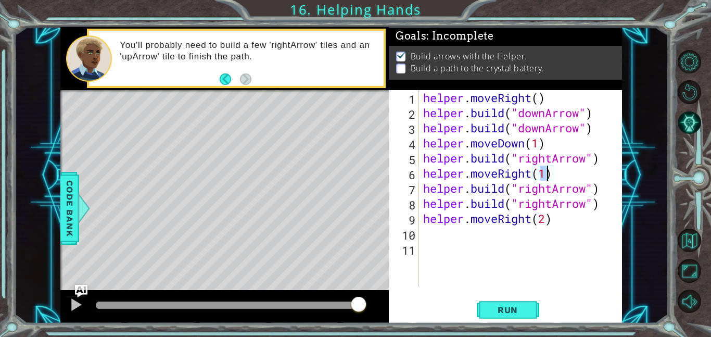
click at [572, 221] on div "helper . moveRight ( ) helper . build ( "downArrow" ) helper . build ( "downArr…" at bounding box center [523, 203] width 204 height 226
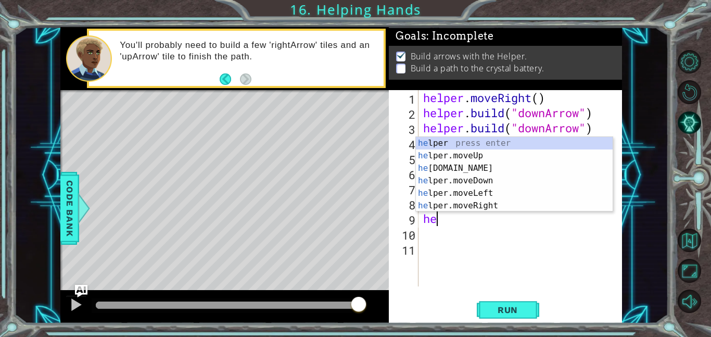
type textarea "h"
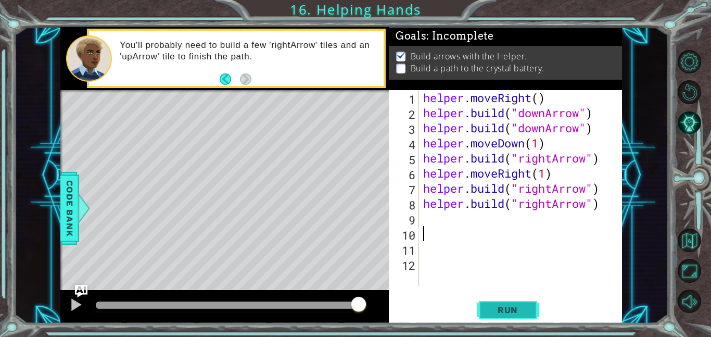
click at [534, 309] on button "Run" at bounding box center [508, 309] width 62 height 23
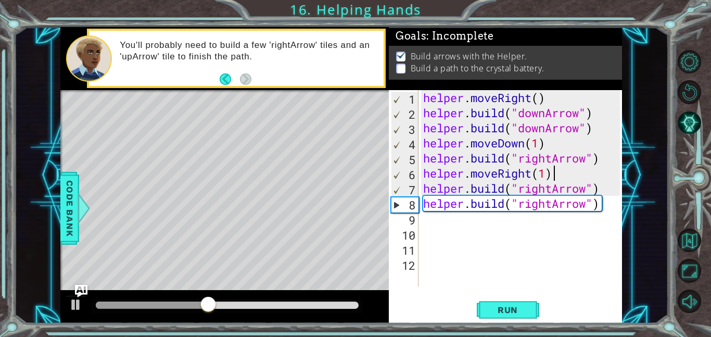
click at [553, 176] on div "helper . moveRight ( ) helper . build ( "downArrow" ) helper . build ( "downArr…" at bounding box center [523, 203] width 204 height 226
type textarea "helper.moveRight(1)"
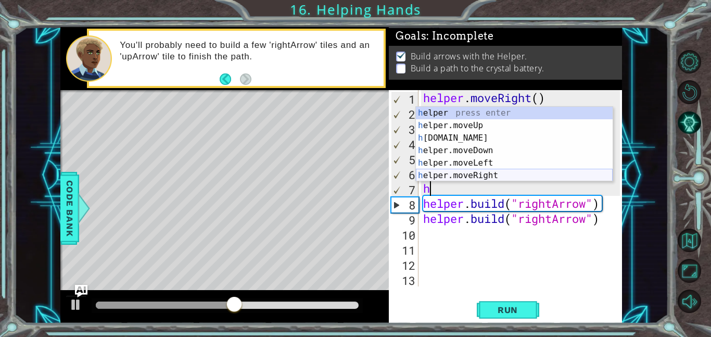
click at [502, 177] on div "h elper press enter h elper.moveUp press enter h [DOMAIN_NAME] press enter h el…" at bounding box center [514, 157] width 197 height 100
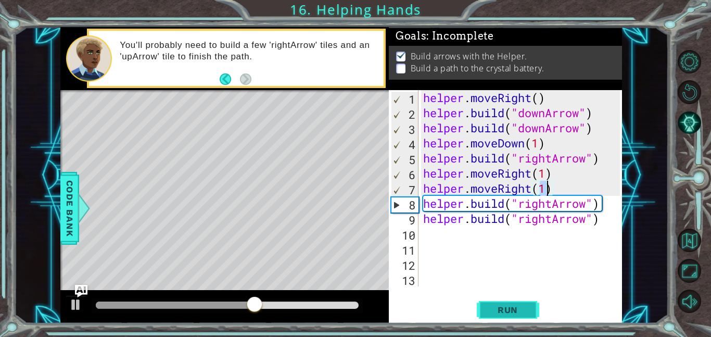
type textarea "helper.moveRight(1)"
click at [512, 313] on span "Run" at bounding box center [507, 309] width 41 height 10
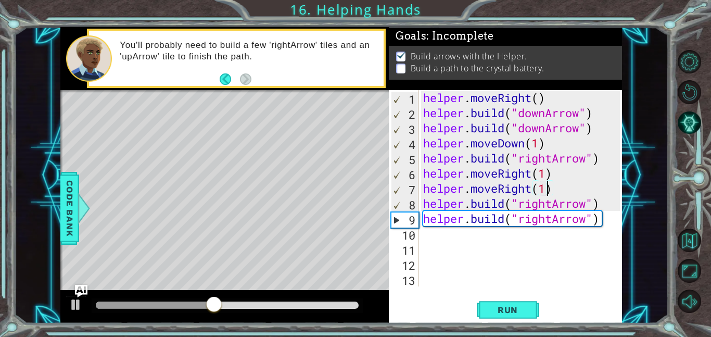
click at [554, 176] on div "helper . moveRight ( ) helper . build ( "downArrow" ) helper . build ( "downArr…" at bounding box center [523, 203] width 204 height 226
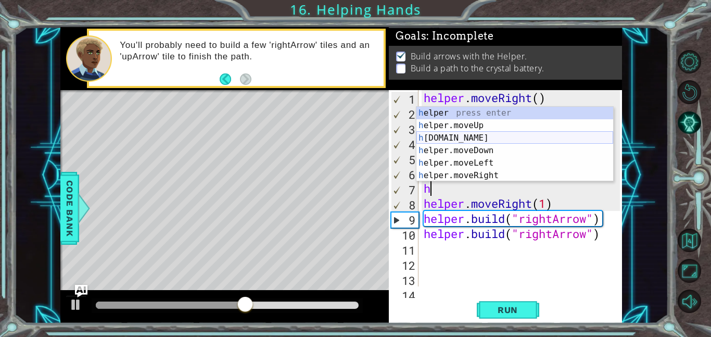
click at [479, 140] on div "h elper press enter h elper.moveUp press enter h [DOMAIN_NAME] press enter h el…" at bounding box center [514, 157] width 197 height 100
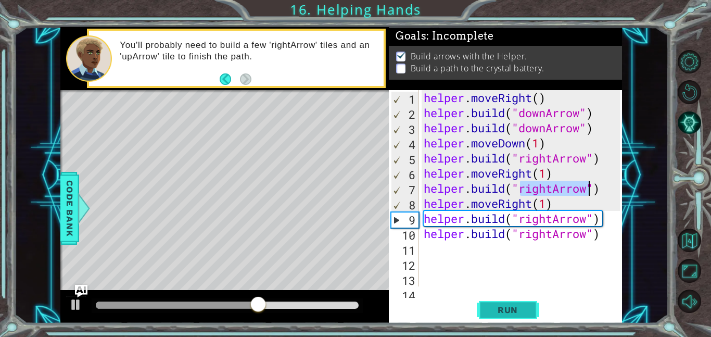
click at [498, 302] on button "Run" at bounding box center [508, 309] width 62 height 23
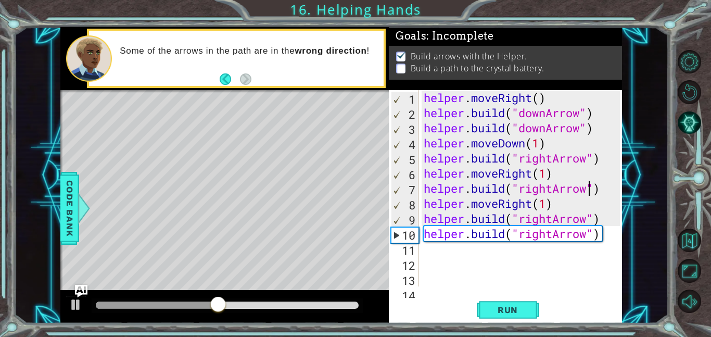
click at [553, 188] on div "helper . moveRight ( ) helper . build ( "downArrow" ) helper . build ( "downArr…" at bounding box center [524, 203] width 204 height 226
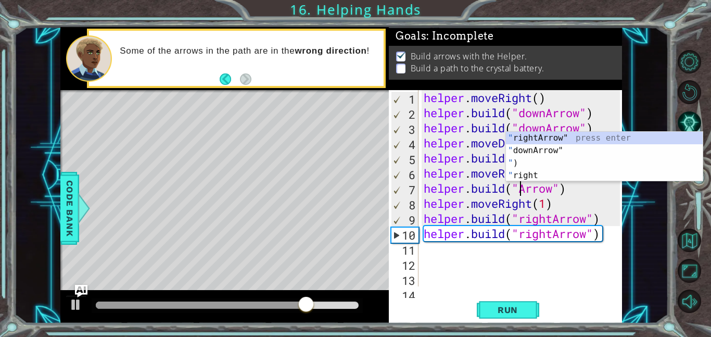
scroll to position [0, 5]
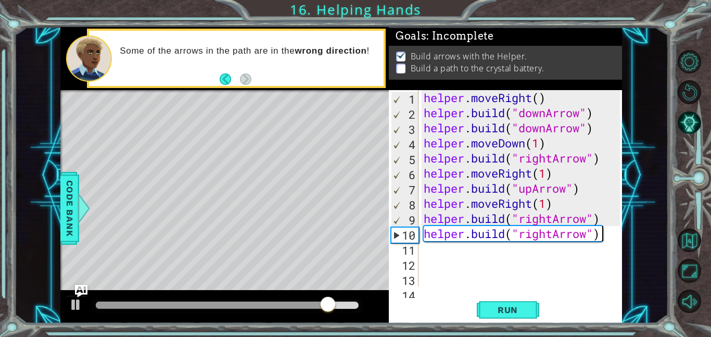
click at [606, 236] on div "helper . moveRight ( ) helper . build ( "downArrow" ) helper . build ( "downArr…" at bounding box center [524, 203] width 204 height 226
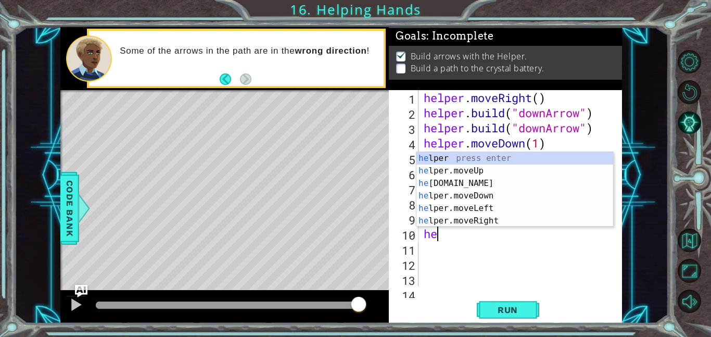
scroll to position [0, 0]
type textarea "h"
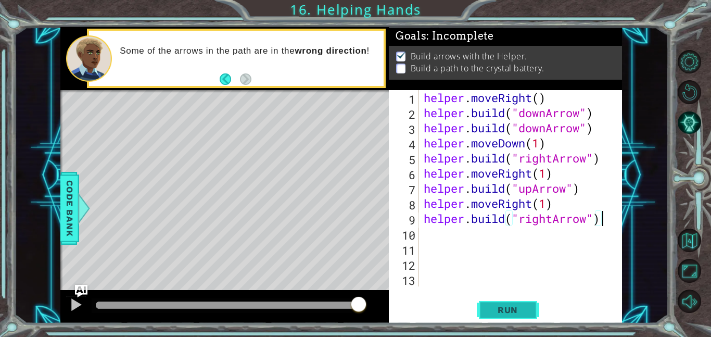
click at [498, 317] on button "Run" at bounding box center [508, 309] width 62 height 23
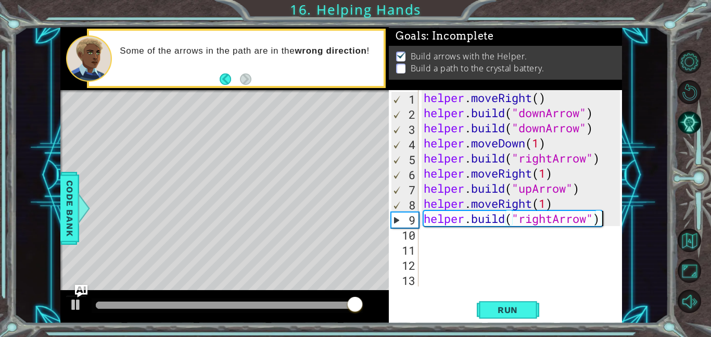
click at [532, 192] on div "helper . moveRight ( ) helper . build ( "downArrow" ) helper . build ( "downArr…" at bounding box center [524, 203] width 204 height 226
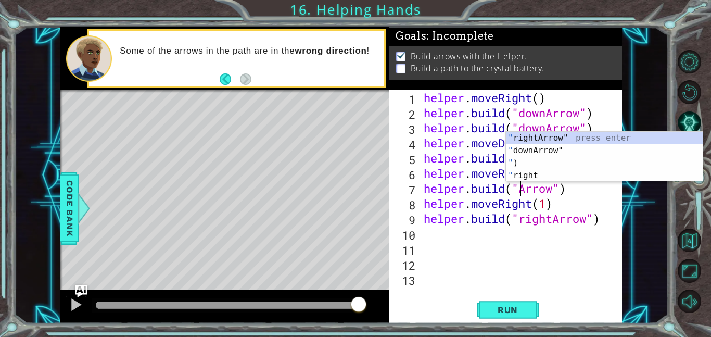
scroll to position [0, 5]
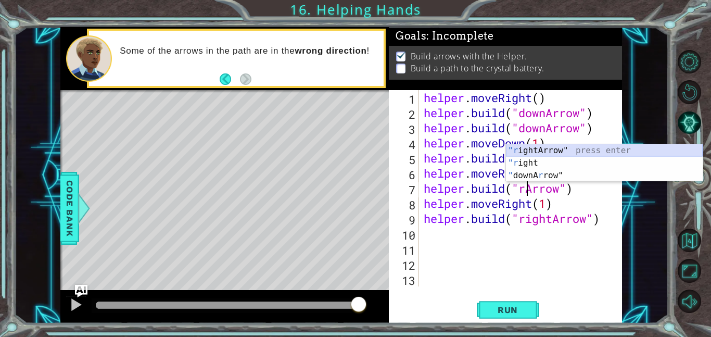
click at [538, 150] on div ""r ightArrow" press enter "r ight press enter " downA r row" press enter" at bounding box center [604, 175] width 197 height 62
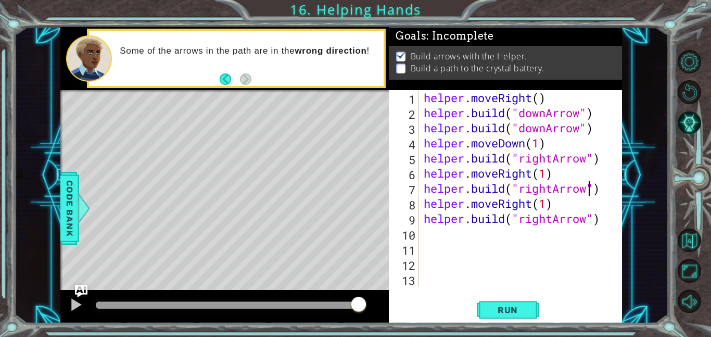
click at [552, 222] on div "helper . moveRight ( ) helper . build ( "downArrow" ) helper . build ( "downArr…" at bounding box center [524, 203] width 204 height 226
type textarea "[DOMAIN_NAME]("upArrow")"
click at [517, 308] on span "Run" at bounding box center [507, 309] width 41 height 10
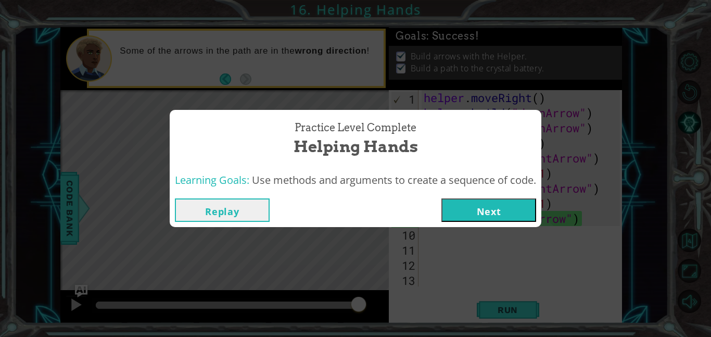
click at [496, 214] on button "Next" at bounding box center [488, 209] width 95 height 23
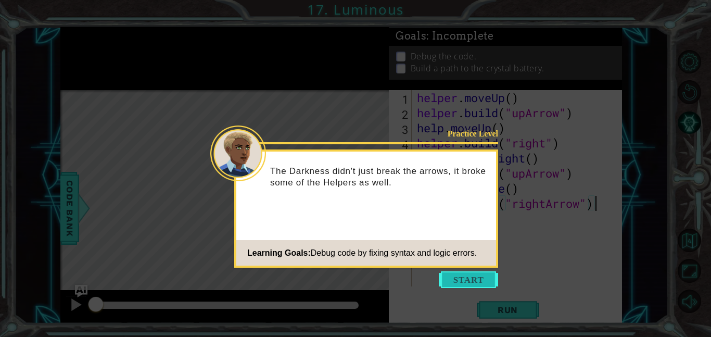
click at [464, 281] on button "Start" at bounding box center [468, 279] width 59 height 17
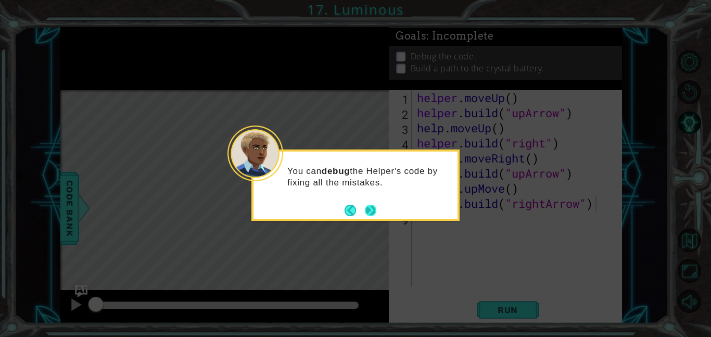
click at [369, 210] on button "Next" at bounding box center [370, 210] width 11 height 11
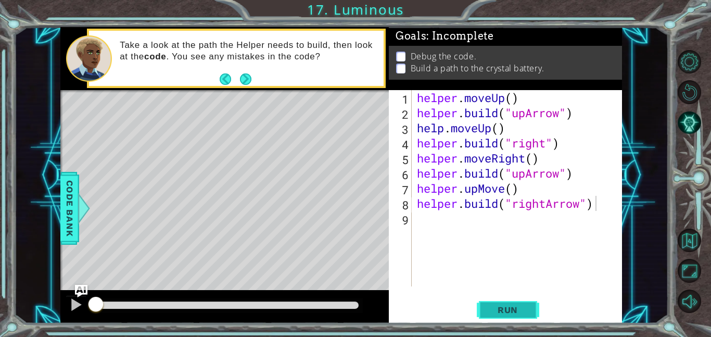
click at [483, 306] on button "Run" at bounding box center [508, 309] width 62 height 23
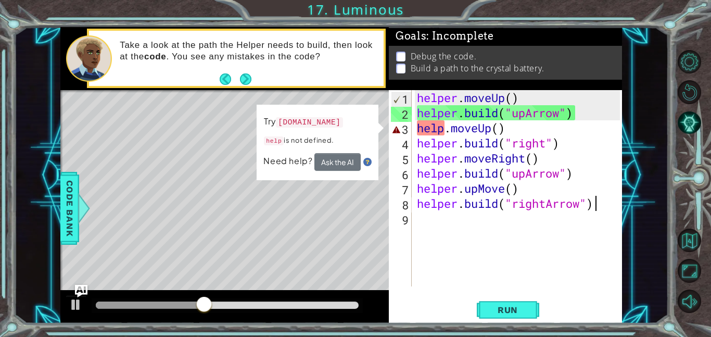
click at [445, 130] on div "helper . moveUp ( ) helper . build ( "upArrow" ) help . moveUp ( ) helper . bui…" at bounding box center [520, 203] width 210 height 226
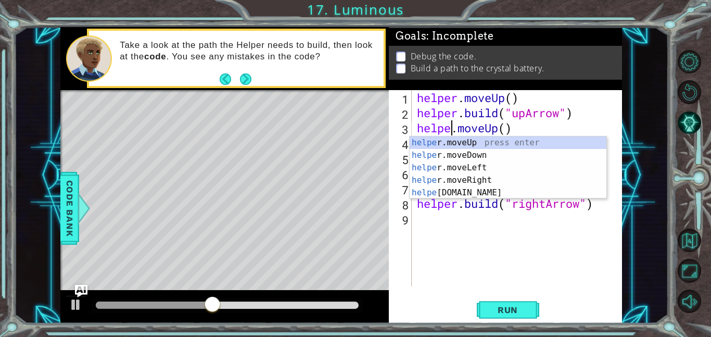
scroll to position [0, 2]
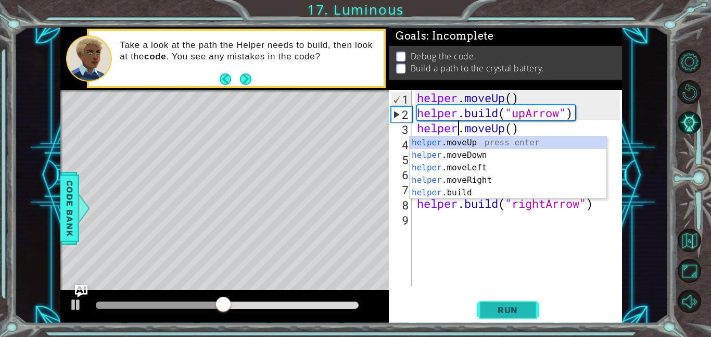
click at [516, 315] on button "Run" at bounding box center [508, 309] width 62 height 23
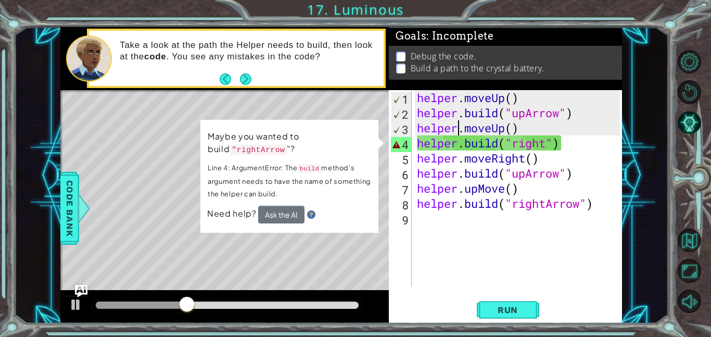
click at [546, 146] on div "helper . moveUp ( ) helper . build ( "upArrow" ) helper . moveUp ( ) helper . b…" at bounding box center [520, 203] width 210 height 226
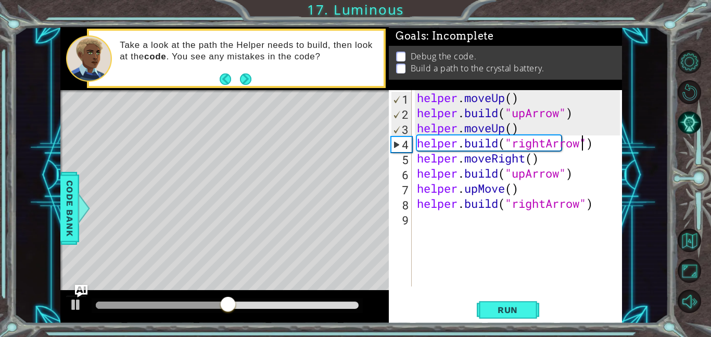
scroll to position [0, 7]
click at [514, 306] on span "Run" at bounding box center [507, 309] width 41 height 10
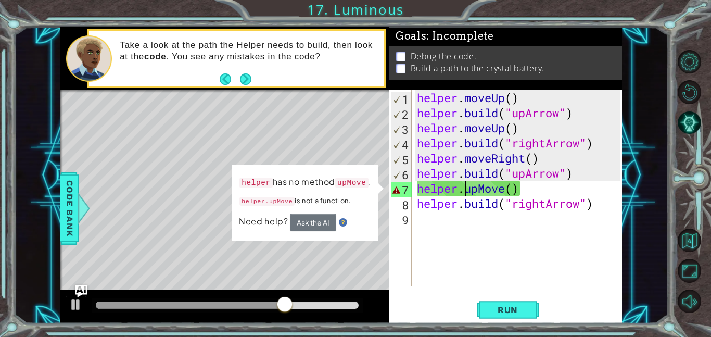
click at [465, 193] on div "helper . moveUp ( ) helper . build ( "upArrow" ) helper . moveUp ( ) helper . b…" at bounding box center [520, 203] width 210 height 226
click at [506, 189] on div "helper . moveUp ( ) helper . build ( "upArrow" ) helper . moveUp ( ) helper . b…" at bounding box center [520, 203] width 210 height 226
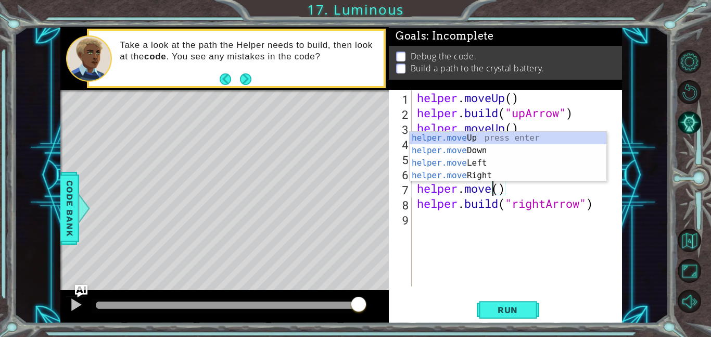
scroll to position [0, 4]
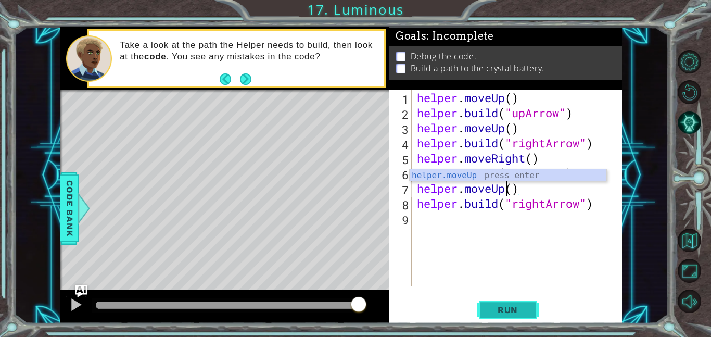
type textarea "helper.moveUp()"
click at [509, 316] on button "Run" at bounding box center [508, 309] width 62 height 23
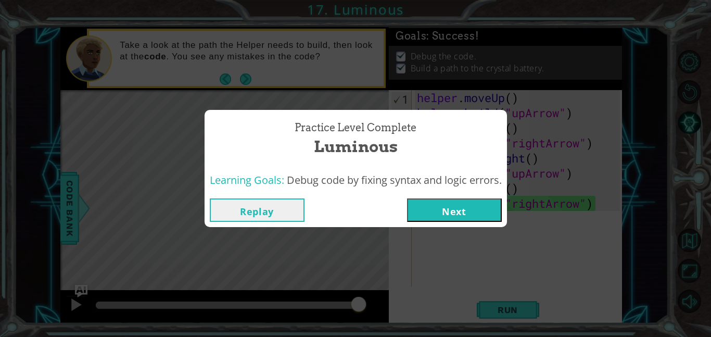
click at [428, 211] on button "Next" at bounding box center [454, 209] width 95 height 23
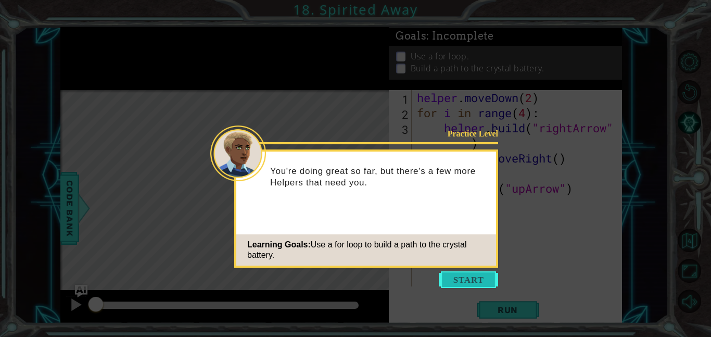
click at [463, 281] on button "Start" at bounding box center [468, 279] width 59 height 17
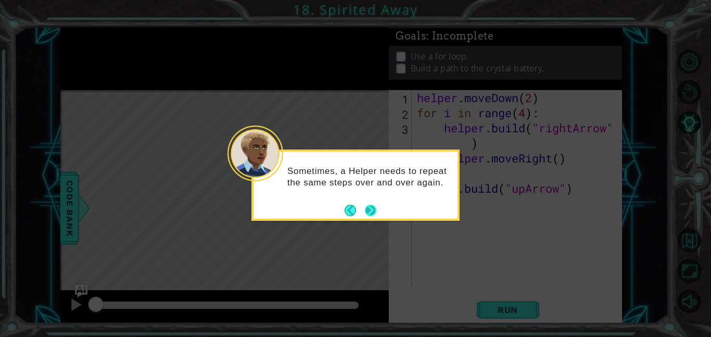
click at [376, 215] on button "Next" at bounding box center [371, 210] width 12 height 12
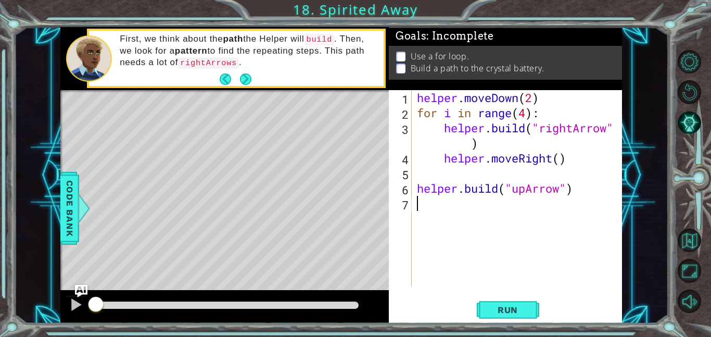
click at [477, 142] on div "helper . moveDown ( 2 ) for i in range ( 4 ) : helper . build ( "rightArrow" ) …" at bounding box center [520, 203] width 210 height 226
click at [475, 142] on div "helper . moveDown ( 2 ) for i in range ( 4 ) : helper . build ( "rightArrow" ) …" at bounding box center [520, 203] width 210 height 226
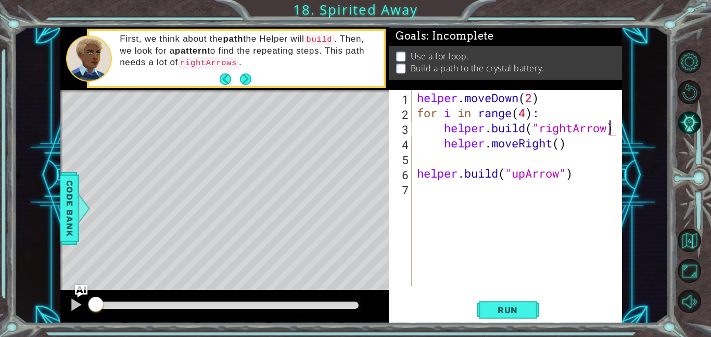
click at [445, 130] on div "helper . moveDown ( 2 ) for i in range ( 4 ) : helper . build ( "rightArrow) he…" at bounding box center [520, 203] width 210 height 226
type textarea ".build("rightArrow)"
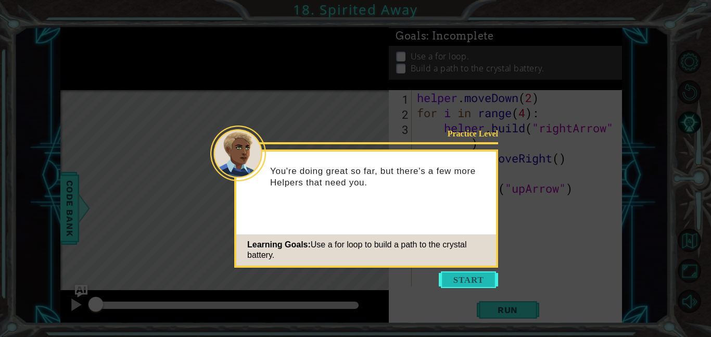
click at [460, 281] on button "Start" at bounding box center [468, 279] width 59 height 17
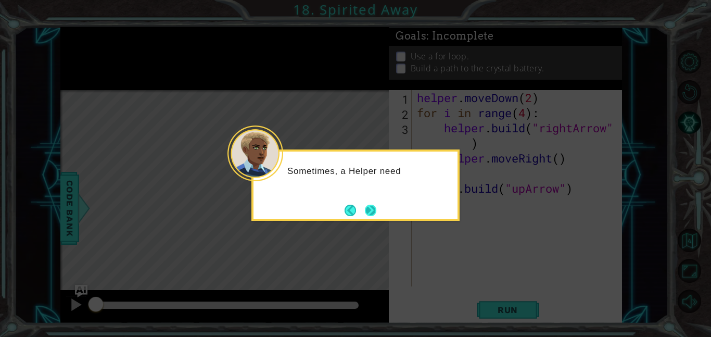
click at [376, 213] on button "Next" at bounding box center [370, 210] width 11 height 11
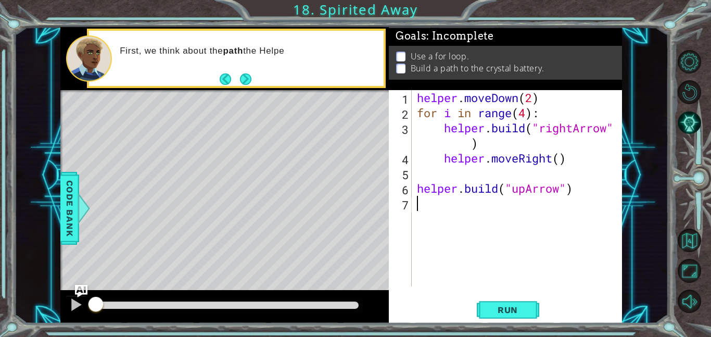
click at [443, 129] on div "helper . moveDown ( 2 ) for i in range ( 4 ) : helper . build ( "rightArrow" ) …" at bounding box center [520, 203] width 210 height 226
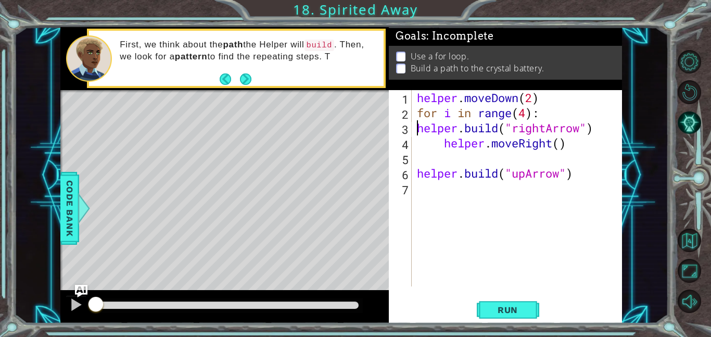
click at [444, 143] on div "helper . moveDown ( 2 ) for i in range ( 4 ) : helper . build ( "rightArrow" ) …" at bounding box center [520, 203] width 210 height 226
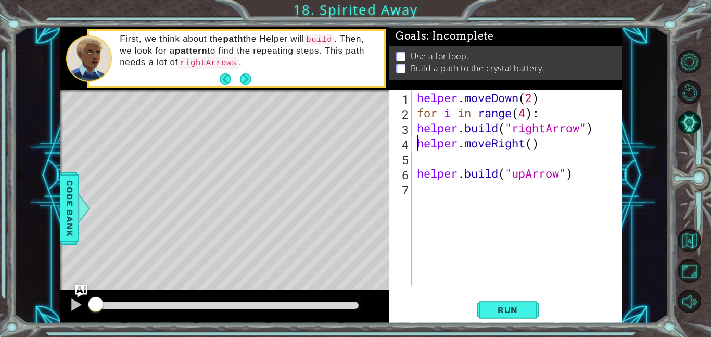
click at [568, 166] on div "helper . moveDown ( 2 ) for i in range ( 4 ) : helper . build ( "rightArrow" ) …" at bounding box center [520, 203] width 210 height 226
click at [417, 176] on div "helper . moveDown ( 2 ) for i in range ( 4 ) : helper . build ( "rightArrow" ) …" at bounding box center [520, 203] width 210 height 226
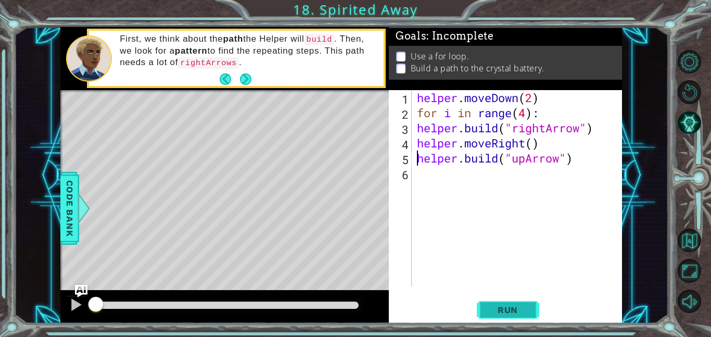
click at [513, 316] on button "Run" at bounding box center [508, 309] width 62 height 23
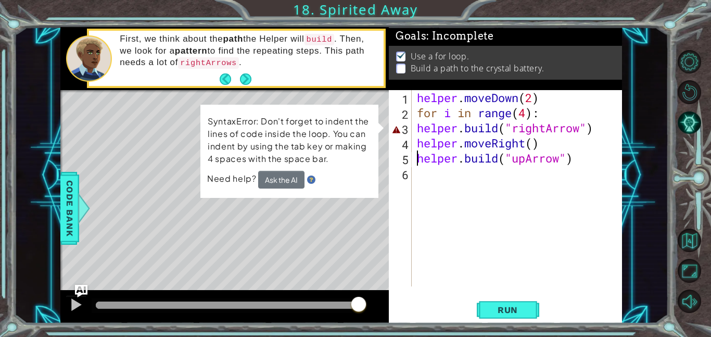
click at [500, 132] on div "helper . moveDown ( 2 ) for i in range ( 4 ) : helper . build ( "rightArrow" ) …" at bounding box center [520, 203] width 210 height 226
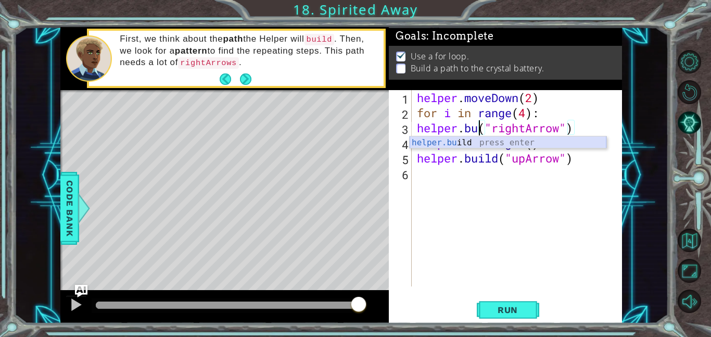
click at [450, 143] on div "helper.bu ild press enter" at bounding box center [508, 154] width 197 height 37
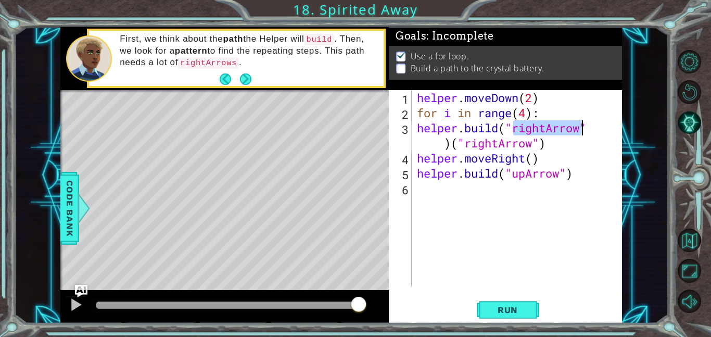
click at [450, 144] on div "helper . moveDown ( 2 ) for i in range ( 4 ) : helper . build ( "rightArrow" ) …" at bounding box center [520, 203] width 210 height 226
click at [443, 143] on div "helper . moveDown ( 2 ) for i in range ( 4 ) : helper . build ( "rightArrow" ) …" at bounding box center [520, 203] width 210 height 226
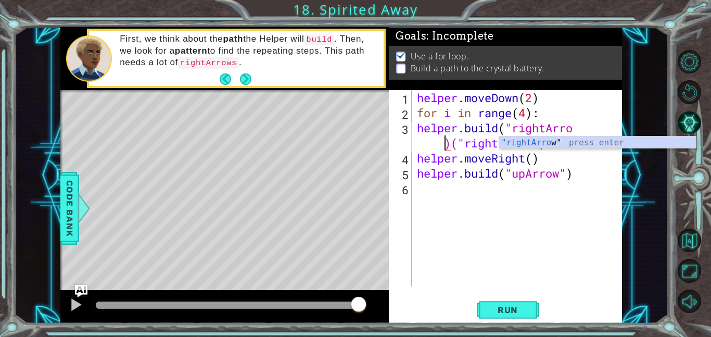
click at [529, 148] on div "helper . moveDown ( 2 ) for i in range ( 4 ) : helper . build ( "rightArro )(" …" at bounding box center [520, 203] width 210 height 226
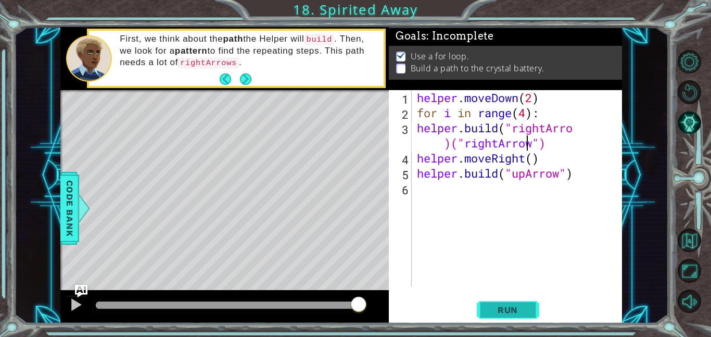
click at [524, 300] on button "Run" at bounding box center [508, 309] width 62 height 23
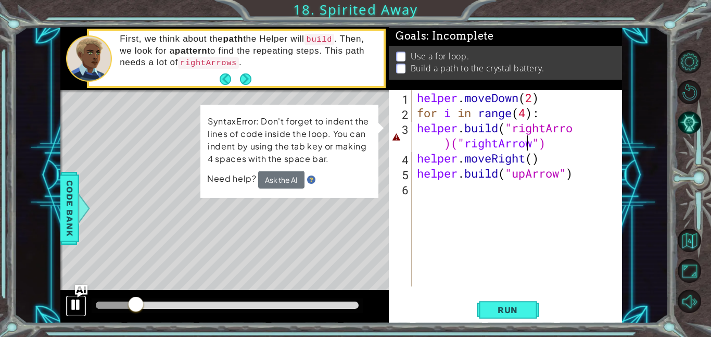
click at [69, 307] on div at bounding box center [76, 305] width 14 height 14
click at [545, 145] on div "helper . moveDown ( 2 ) for i in range ( 4 ) : helper . build ( "rightArro )(" …" at bounding box center [520, 203] width 210 height 226
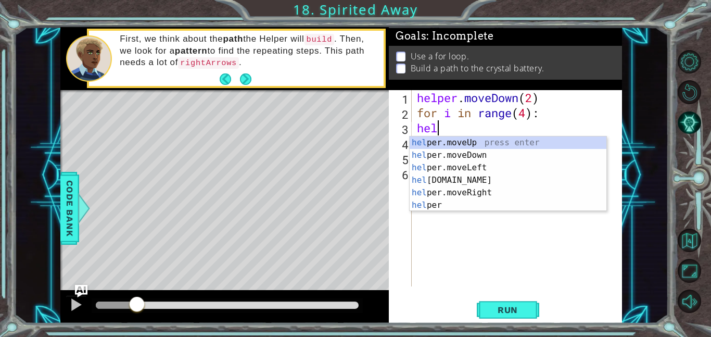
type textarea "h"
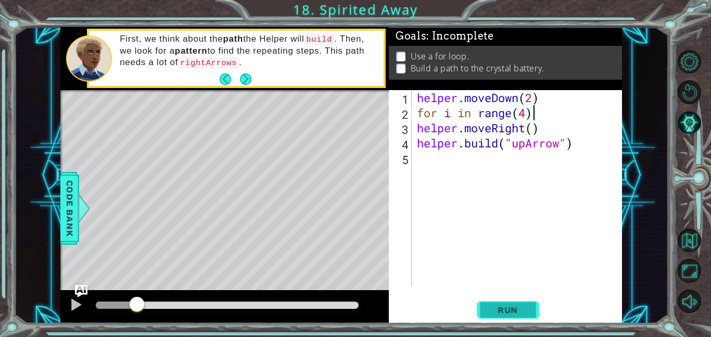
click at [497, 306] on span "Run" at bounding box center [507, 309] width 41 height 10
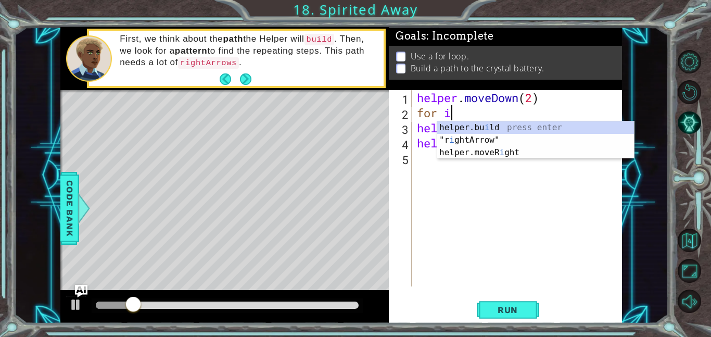
type textarea "f"
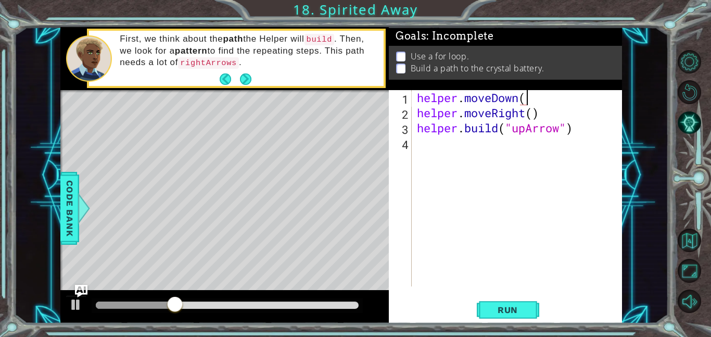
scroll to position [0, 5]
click at [512, 310] on span "Run" at bounding box center [507, 309] width 41 height 10
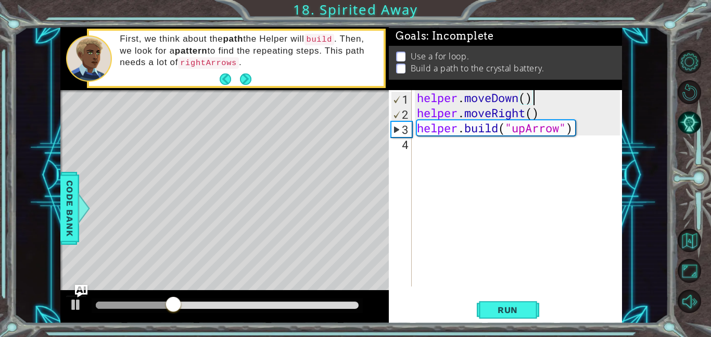
click at [542, 115] on div "helper . moveDown ( ) helper . moveRight ( ) helper . build ( "upArrow" )" at bounding box center [520, 203] width 210 height 226
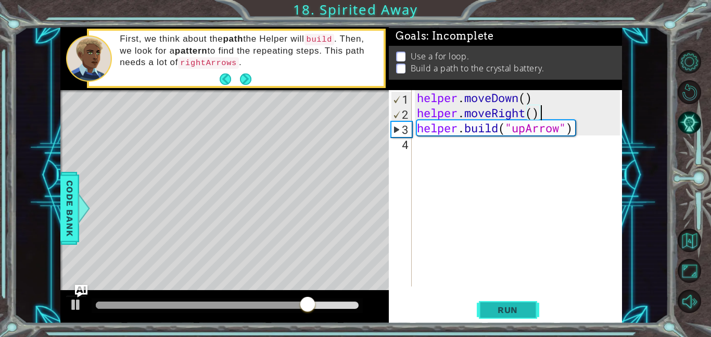
click at [517, 302] on button "Run" at bounding box center [508, 309] width 62 height 23
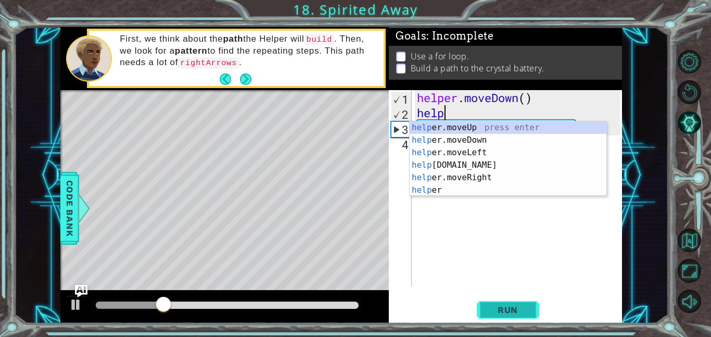
scroll to position [0, 0]
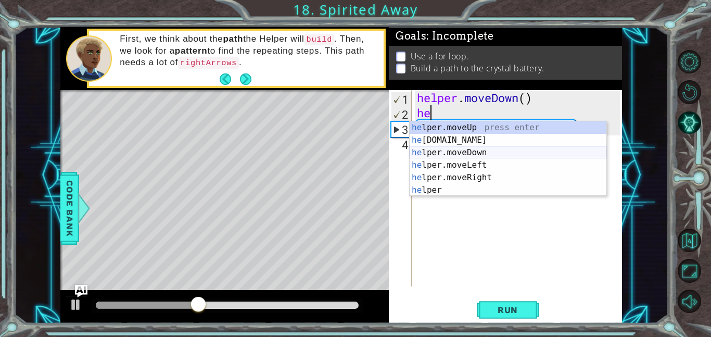
click at [474, 155] on div "he lper.moveUp press enter he [DOMAIN_NAME] press enter he lper.moveDown press …" at bounding box center [508, 171] width 197 height 100
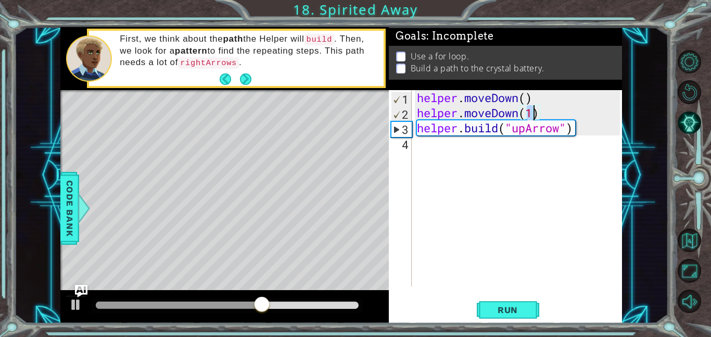
click at [526, 129] on div "helper . moveDown ( ) helper . moveDown ( 1 ) helper . build ( "upArrow" )" at bounding box center [520, 203] width 210 height 226
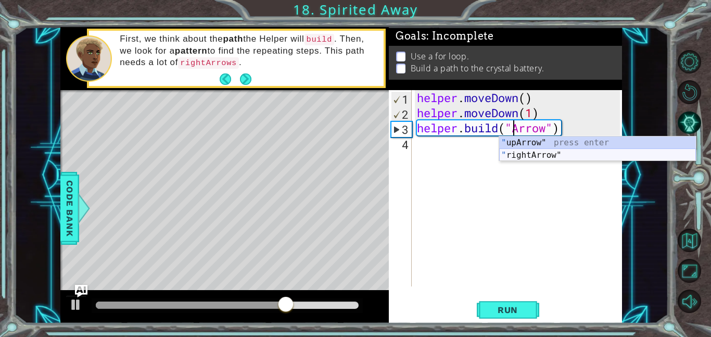
click at [524, 156] on div "" upArrow" press enter " rightArrow" press enter" at bounding box center [597, 161] width 197 height 50
type textarea "[DOMAIN_NAME]("rightArrow")"
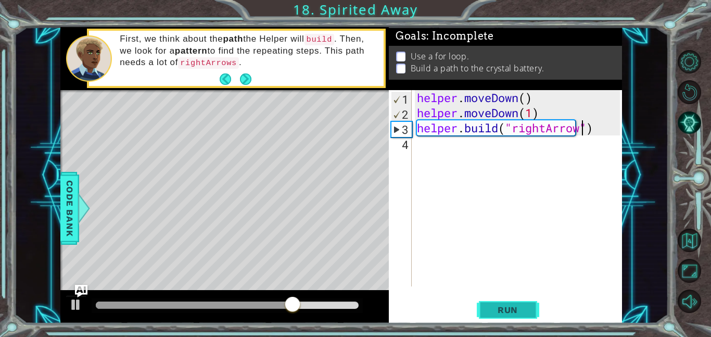
click at [513, 303] on button "Run" at bounding box center [508, 309] width 62 height 23
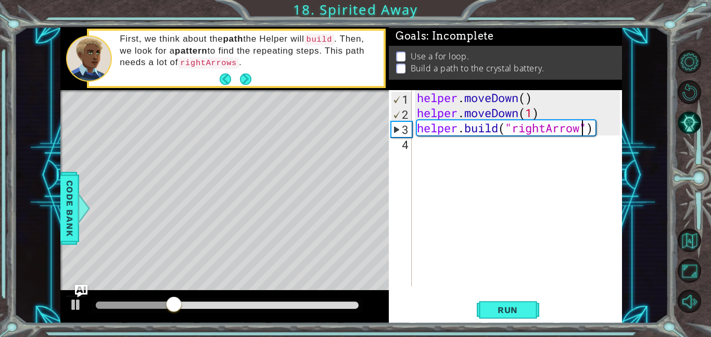
click at [421, 148] on div "helper . moveDown ( ) helper . moveDown ( 1 ) helper . build ( "rightArrow" )" at bounding box center [520, 203] width 210 height 226
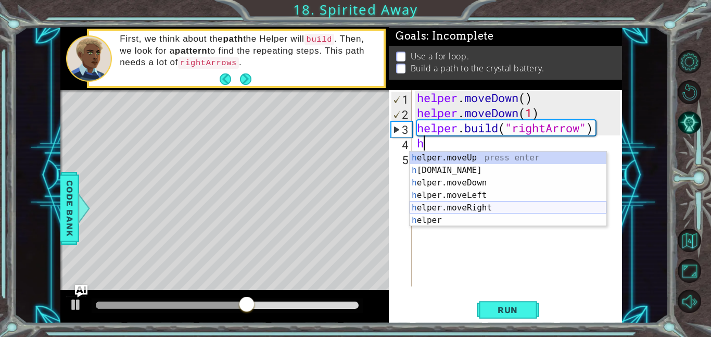
click at [482, 205] on div "h elper.moveUp press enter h [DOMAIN_NAME] press enter h elper.moveDown press e…" at bounding box center [508, 201] width 197 height 100
type textarea "helper.moveRight(1)"
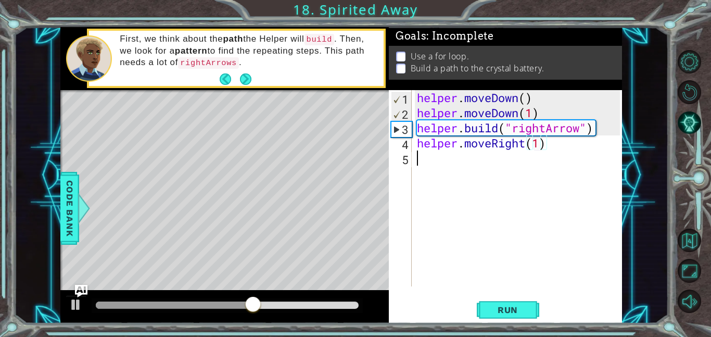
click at [418, 156] on div "helper . moveDown ( ) helper . moveDown ( 1 ) helper . build ( "rightArrow" ) h…" at bounding box center [520, 203] width 210 height 226
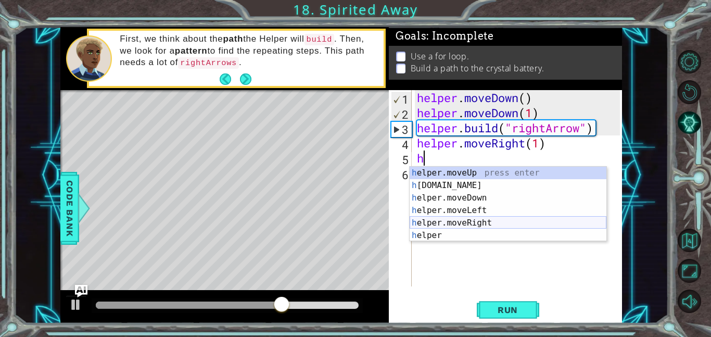
click at [455, 223] on div "h elper.moveUp press enter h [DOMAIN_NAME] press enter h elper.moveDown press e…" at bounding box center [508, 217] width 197 height 100
type textarea "helper.moveRight(1)"
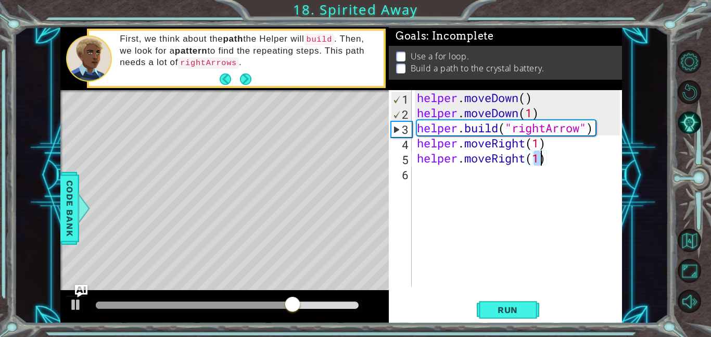
click at [420, 173] on div "helper . moveDown ( ) helper . moveDown ( 1 ) helper . build ( "rightArrow" ) h…" at bounding box center [520, 203] width 210 height 226
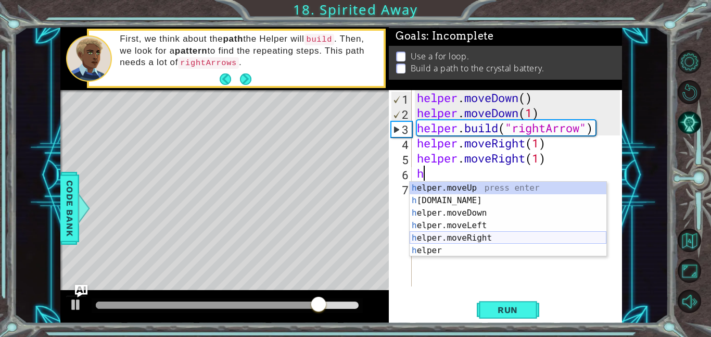
click at [469, 237] on div "h elper.moveUp press enter h [DOMAIN_NAME] press enter h elper.moveDown press e…" at bounding box center [508, 232] width 197 height 100
type textarea "helper.moveRight(1)"
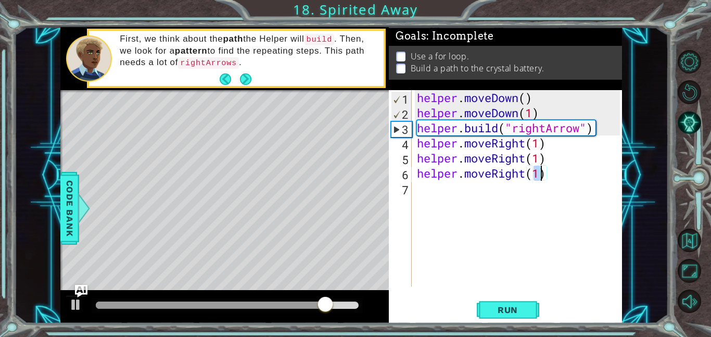
click at [416, 192] on div "helper . moveDown ( ) helper . moveDown ( 1 ) helper . build ( "rightArrow" ) h…" at bounding box center [520, 203] width 210 height 226
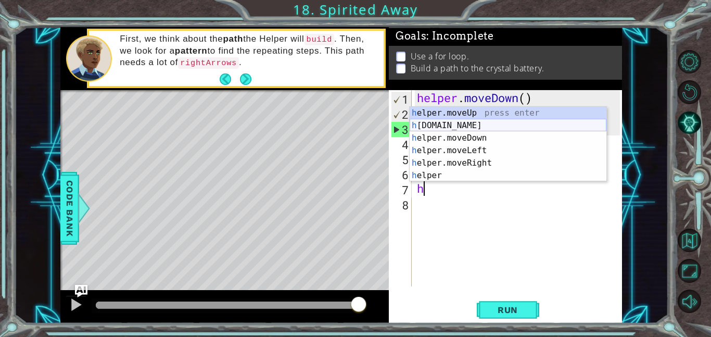
click at [464, 123] on div "h elper.moveUp press enter h [DOMAIN_NAME] press enter h elper.moveDown press e…" at bounding box center [508, 157] width 197 height 100
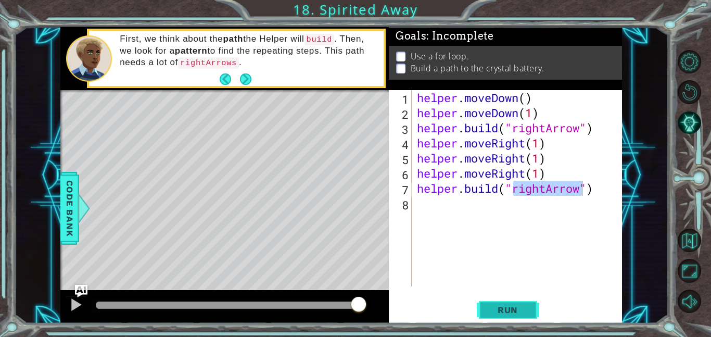
click at [515, 313] on span "Run" at bounding box center [507, 309] width 41 height 10
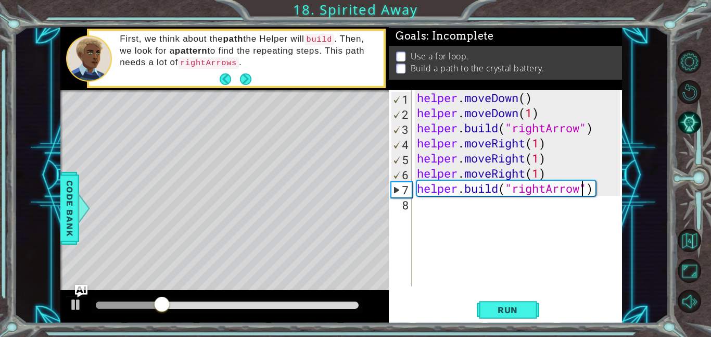
click at [526, 159] on div "helper . moveDown ( ) helper . moveDown ( 1 ) helper . build ( "rightArrow" ) h…" at bounding box center [520, 203] width 210 height 226
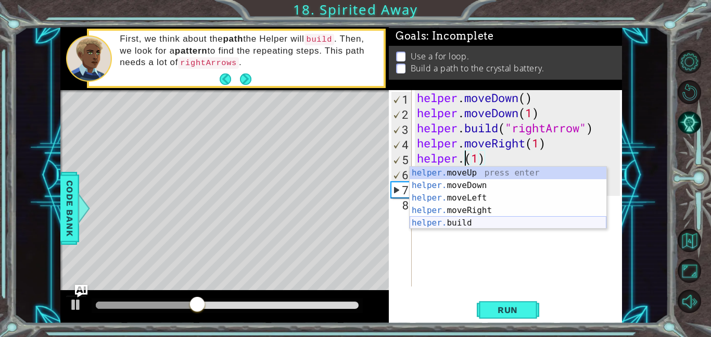
click at [472, 219] on div "helper. moveUp press enter helper. moveDown press enter helper. moveLeft press …" at bounding box center [508, 210] width 197 height 87
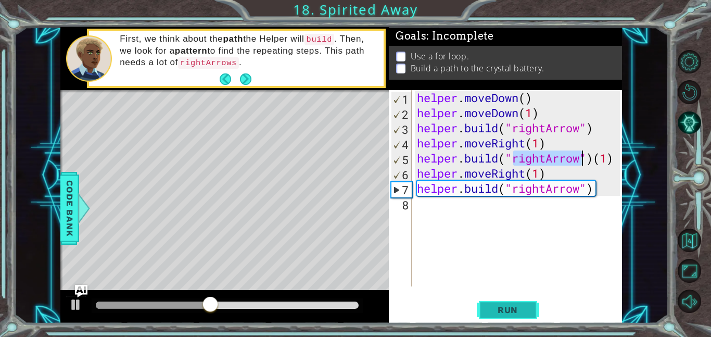
click at [501, 308] on span "Run" at bounding box center [507, 309] width 41 height 10
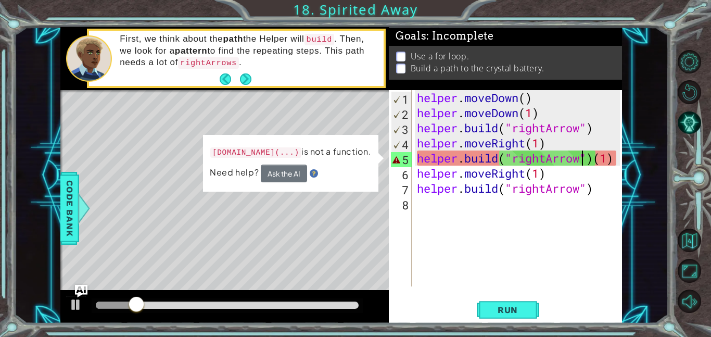
click at [616, 158] on div "helper . moveDown ( ) helper . moveDown ( 1 ) helper . build ( "rightArrow" ) h…" at bounding box center [520, 203] width 210 height 226
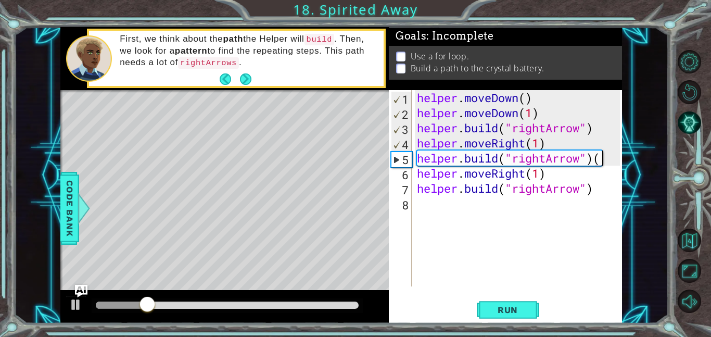
type textarea "[DOMAIN_NAME]("rightArrow")"
click at [513, 312] on span "Run" at bounding box center [507, 309] width 41 height 10
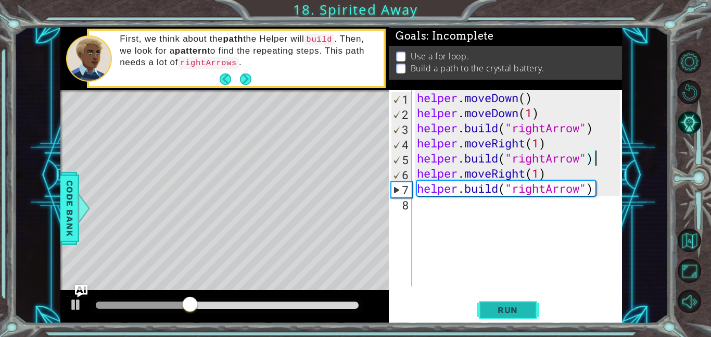
click at [524, 313] on span "Run" at bounding box center [507, 309] width 41 height 10
click at [437, 213] on div "helper . moveDown ( ) helper . moveDown ( 1 ) helper . build ( "rightArrow" ) h…" at bounding box center [520, 203] width 210 height 226
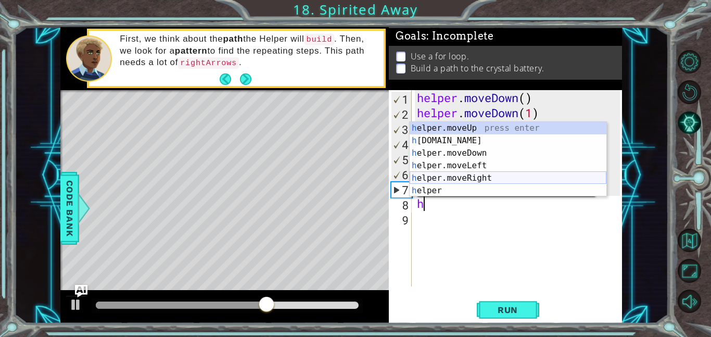
click at [474, 176] on div "h elper.moveUp press enter h [DOMAIN_NAME] press enter h elper.moveDown press e…" at bounding box center [508, 172] width 197 height 100
type textarea "helper.moveRight(1)"
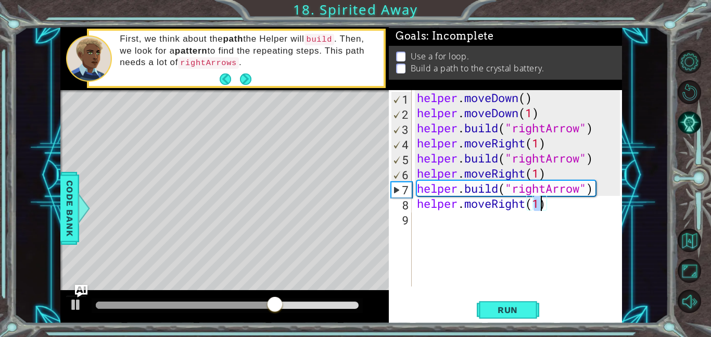
click at [430, 218] on div "helper . moveDown ( ) helper . moveDown ( 1 ) helper . build ( "rightArrow" ) h…" at bounding box center [520, 203] width 210 height 226
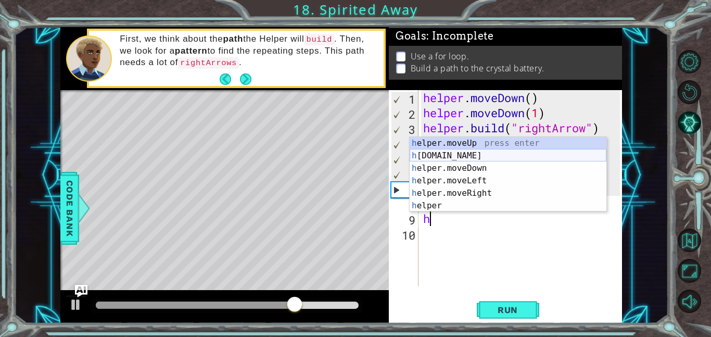
click at [453, 154] on div "h elper.moveUp press enter h [DOMAIN_NAME] press enter h elper.moveDown press e…" at bounding box center [508, 187] width 197 height 100
type textarea "[DOMAIN_NAME]("rightArrow")"
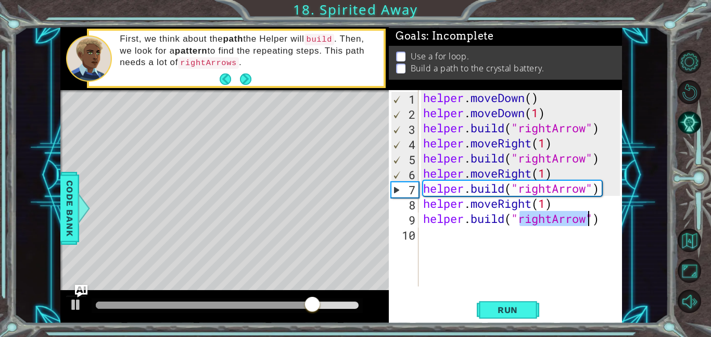
click at [425, 234] on div "helper . moveDown ( ) helper . moveDown ( 1 ) helper . build ( "rightArrow" ) h…" at bounding box center [523, 203] width 204 height 226
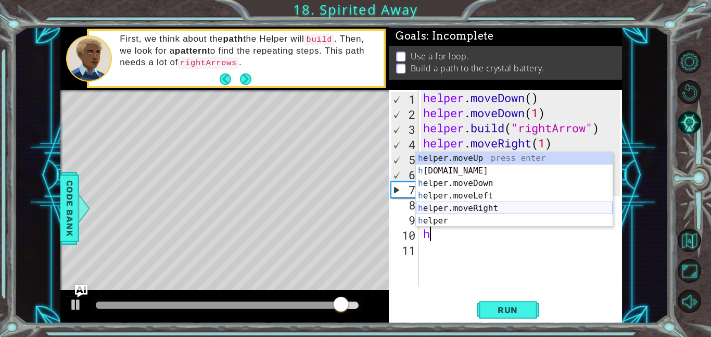
click at [473, 208] on div "h elper.moveUp press enter h [DOMAIN_NAME] press enter h elper.moveDown press e…" at bounding box center [514, 202] width 197 height 100
type textarea "helper.moveRight(1)"
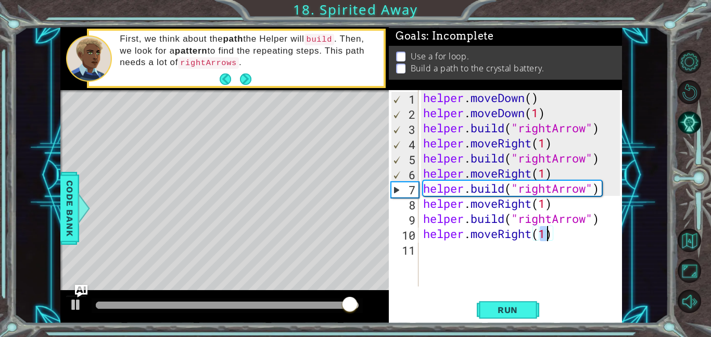
click at [432, 250] on div "helper . moveDown ( ) helper . moveDown ( 1 ) helper . build ( "rightArrow" ) h…" at bounding box center [523, 203] width 204 height 226
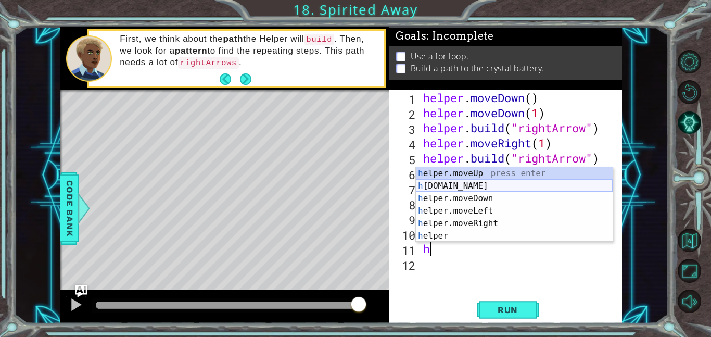
click at [480, 189] on div "h elper.moveUp press enter h [DOMAIN_NAME] press enter h elper.moveDown press e…" at bounding box center [514, 217] width 197 height 100
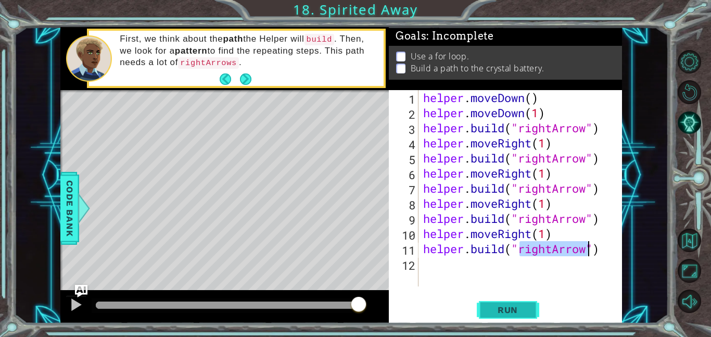
click at [523, 311] on span "Run" at bounding box center [507, 309] width 41 height 10
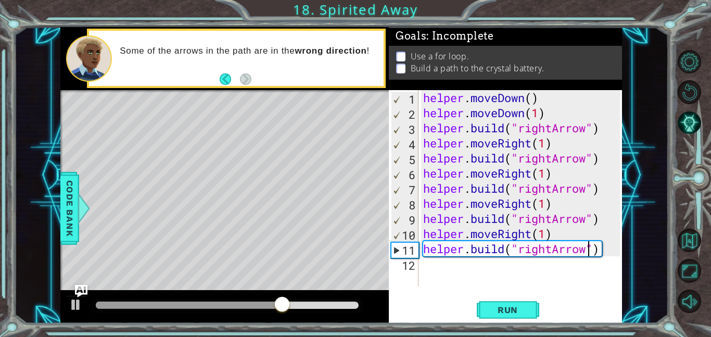
click at [552, 251] on div "helper . moveDown ( ) helper . moveDown ( 1 ) helper . build ( "rightArrow" ) h…" at bounding box center [523, 203] width 204 height 226
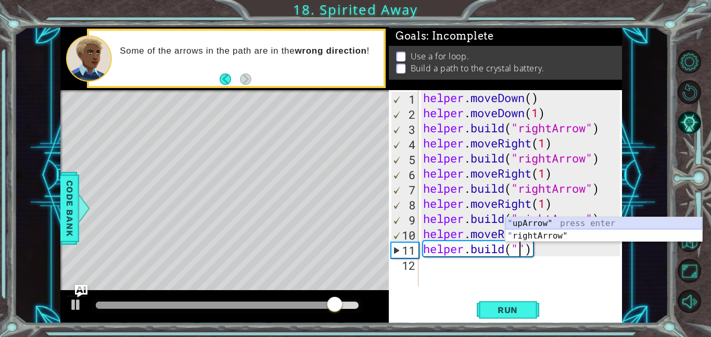
click at [529, 223] on div "" upArrow" press enter " rightArrow" press enter" at bounding box center [603, 242] width 197 height 50
type textarea "[DOMAIN_NAME]("upArrow")"
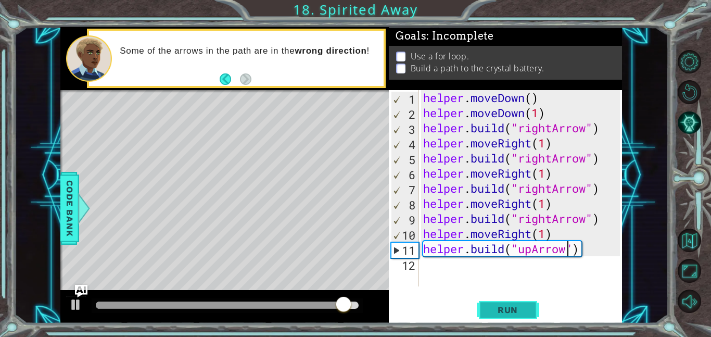
click at [502, 314] on span "Run" at bounding box center [507, 309] width 41 height 10
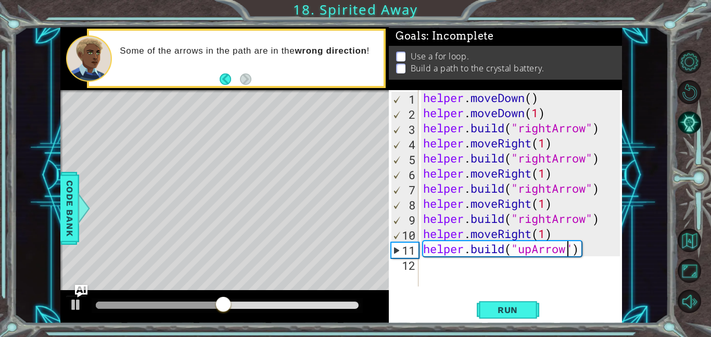
click at [437, 271] on div "helper . moveDown ( ) helper . moveDown ( 1 ) helper . build ( "rightArrow" ) h…" at bounding box center [523, 203] width 204 height 226
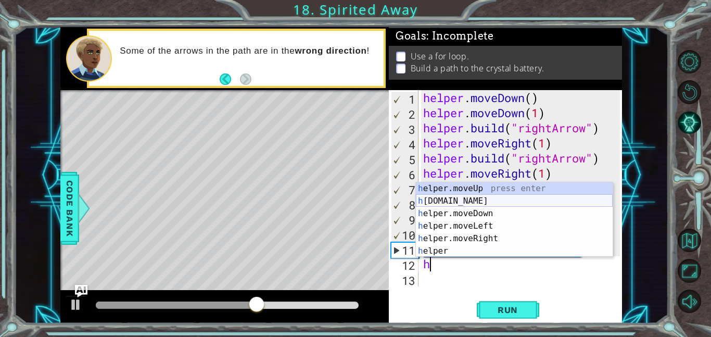
click at [459, 197] on div "h elper.moveUp press enter h [DOMAIN_NAME] press enter h elper.moveDown press e…" at bounding box center [514, 232] width 197 height 100
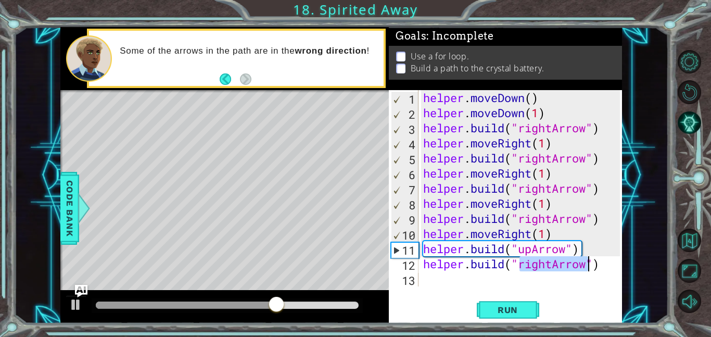
click at [553, 261] on div "helper . moveDown ( ) helper . moveDown ( 1 ) helper . build ( "rightArrow" ) h…" at bounding box center [520, 188] width 198 height 196
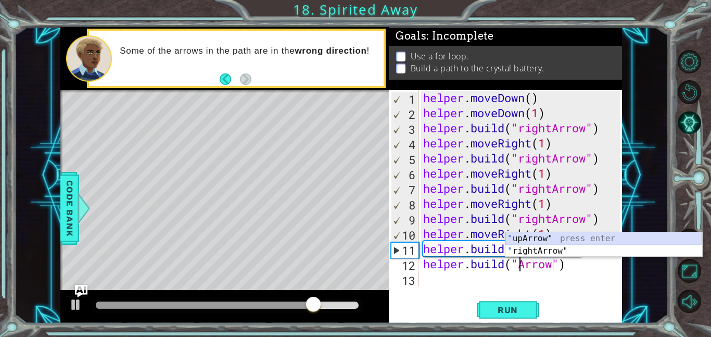
click at [531, 238] on div "" upArrow" press enter " rightArrow" press enter" at bounding box center [603, 257] width 197 height 50
type textarea "[DOMAIN_NAME]("upArrow")"
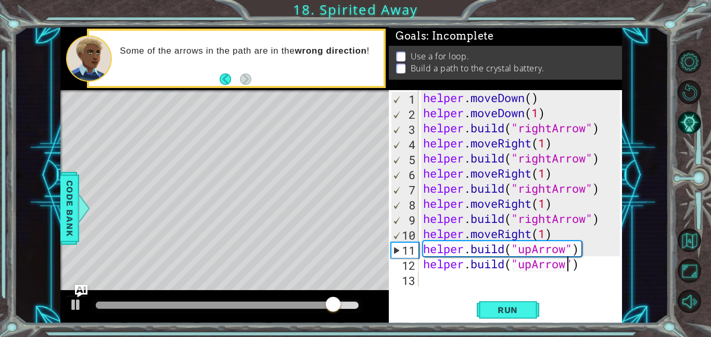
click at [587, 252] on div "helper . moveDown ( ) helper . moveDown ( 1 ) helper . build ( "rightArrow" ) h…" at bounding box center [523, 203] width 204 height 226
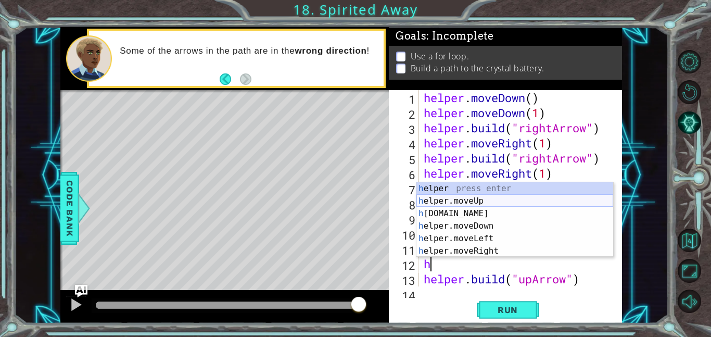
click at [454, 203] on div "h elper press enter h elper.moveUp press enter h [DOMAIN_NAME] press enter h el…" at bounding box center [514, 232] width 197 height 100
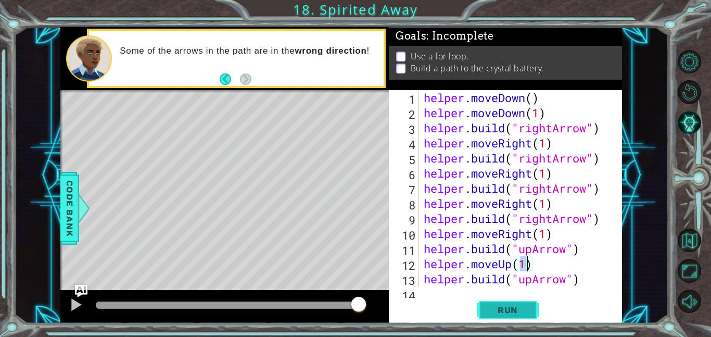
click at [484, 302] on button "Run" at bounding box center [508, 309] width 62 height 23
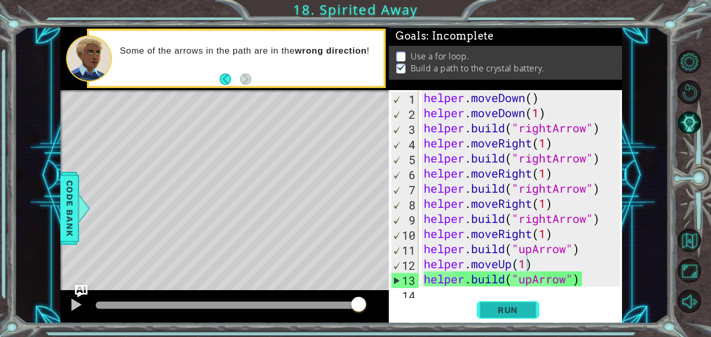
click at [493, 307] on span "Run" at bounding box center [507, 309] width 41 height 10
click at [593, 281] on div "helper . moveDown ( ) helper . moveDown ( 1 ) helper . build ( "rightArrow" ) h…" at bounding box center [524, 203] width 204 height 226
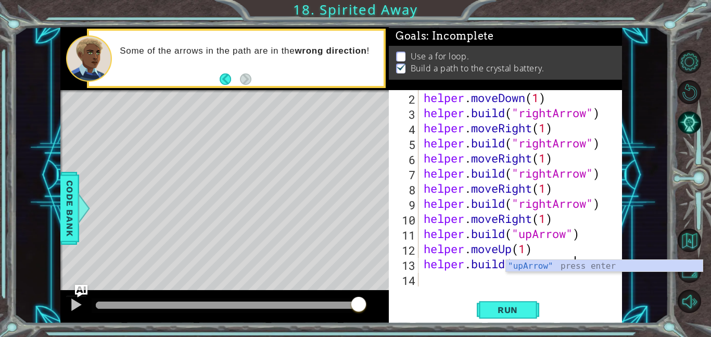
scroll to position [15, 0]
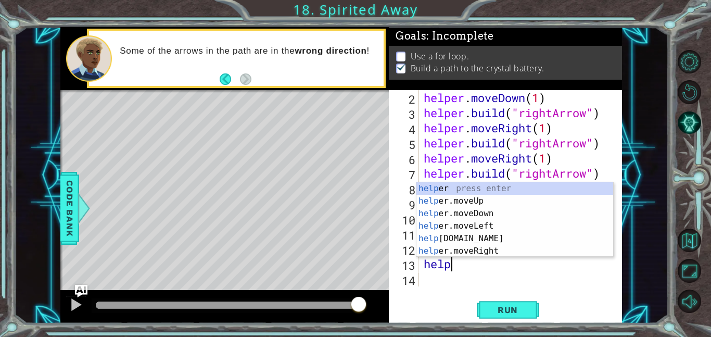
type textarea "h"
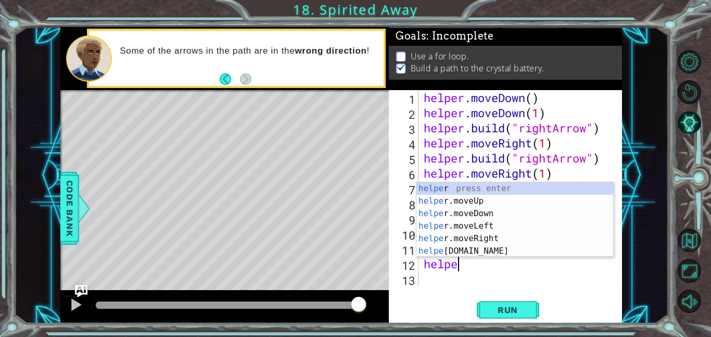
type textarea "h"
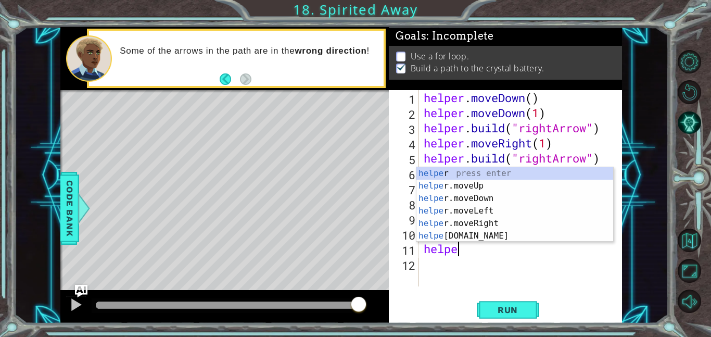
type textarea "h"
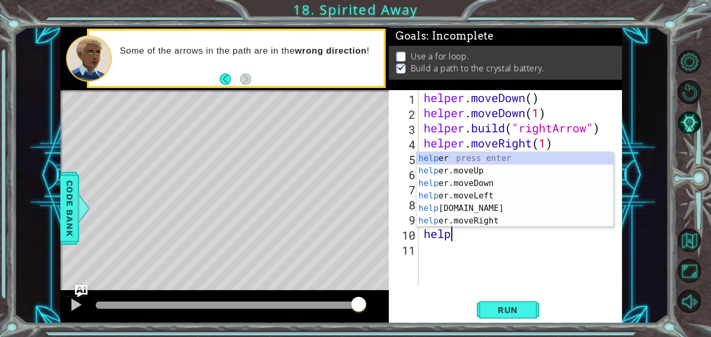
type textarea "h"
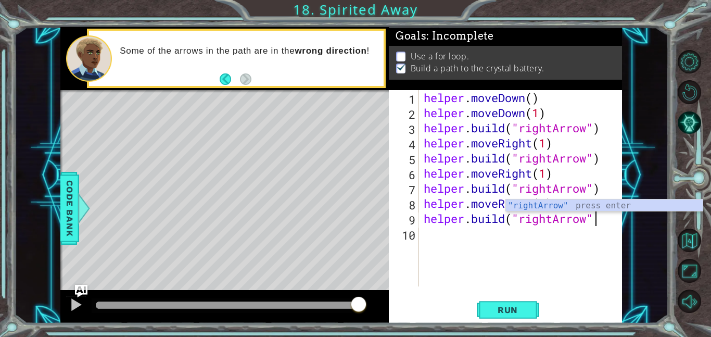
scroll to position [0, 7]
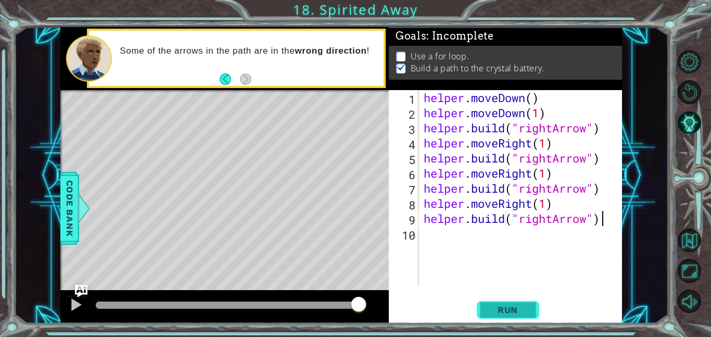
click at [508, 314] on button "Run" at bounding box center [508, 309] width 62 height 23
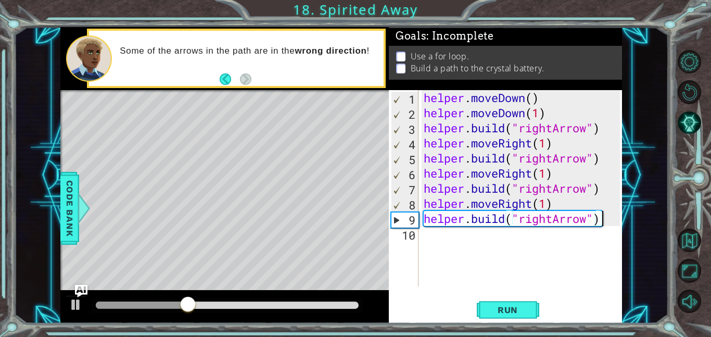
click at [552, 191] on div "helper . moveDown ( ) helper . moveDown ( 1 ) helper . build ( "rightArrow" ) h…" at bounding box center [524, 203] width 204 height 226
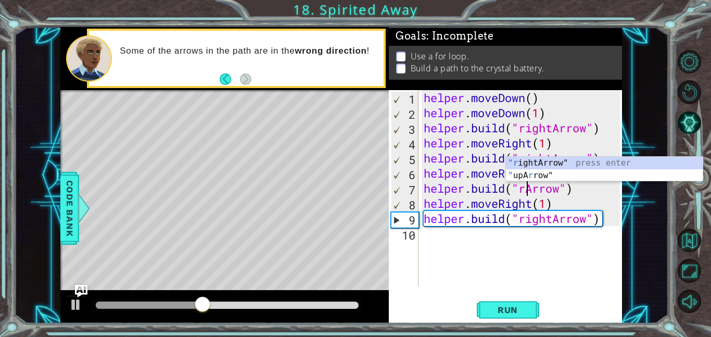
scroll to position [0, 6]
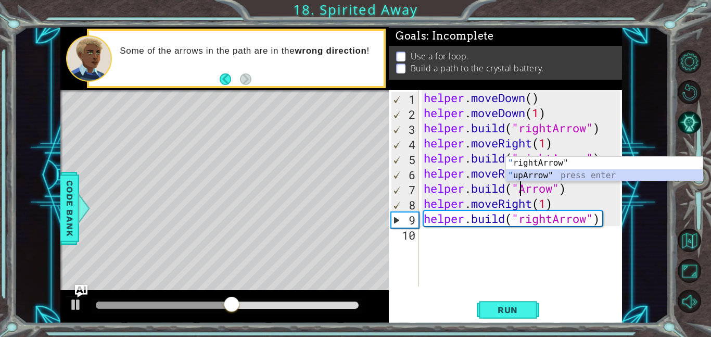
click at [542, 173] on div "" rightArrow" press enter " upArrow" press enter" at bounding box center [604, 182] width 197 height 50
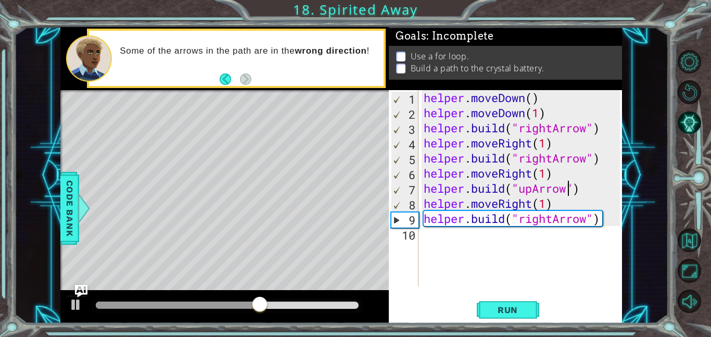
click at [534, 207] on div "helper . moveDown ( ) helper . moveDown ( 1 ) helper . build ( "rightArrow" ) h…" at bounding box center [524, 203] width 204 height 226
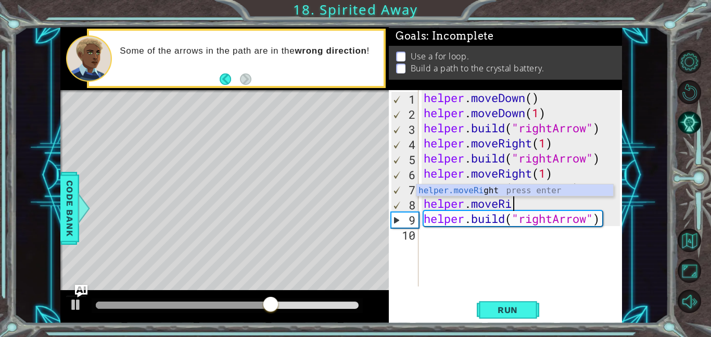
scroll to position [0, 3]
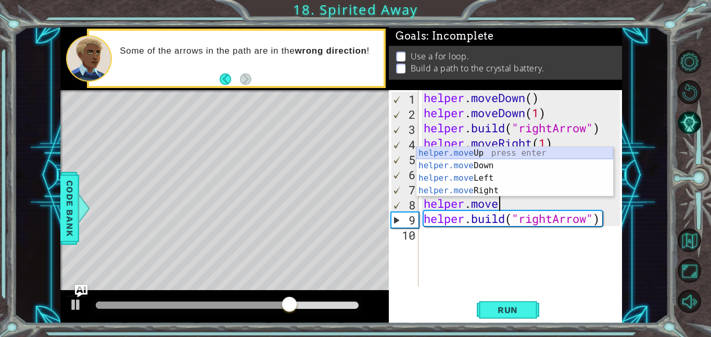
click at [471, 153] on div "helper.move Up press enter helper.move Down press enter helper.move Left press …" at bounding box center [514, 184] width 197 height 75
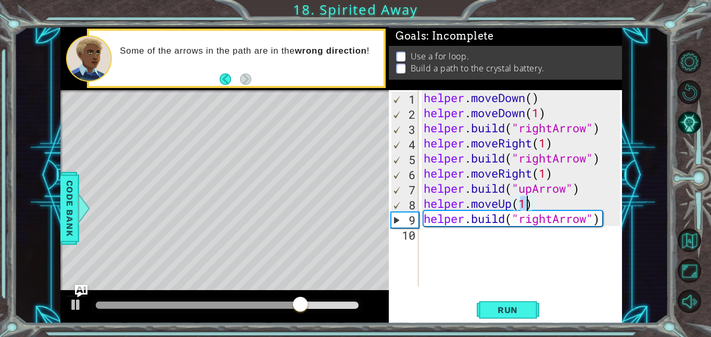
click at [548, 221] on div "helper . moveDown ( ) helper . moveDown ( 1 ) helper . build ( "rightArrow" ) h…" at bounding box center [524, 203] width 204 height 226
click at [554, 222] on div "helper . moveDown ( ) helper . moveDown ( 1 ) helper . build ( "rightArrow" ) h…" at bounding box center [524, 203] width 204 height 226
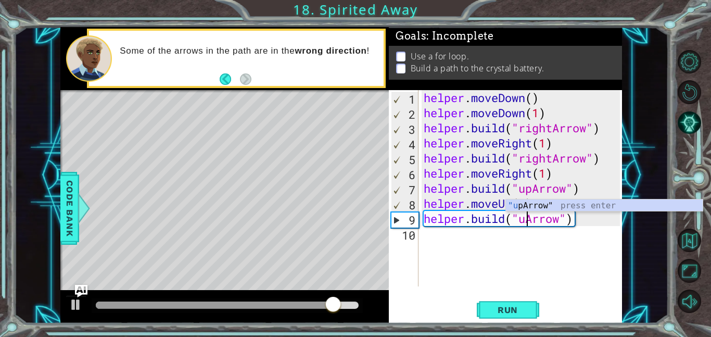
scroll to position [0, 5]
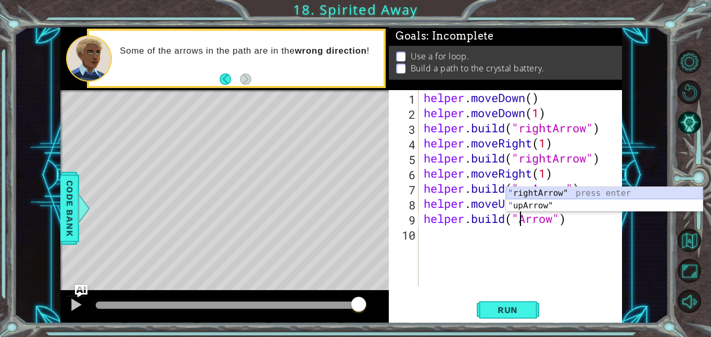
click at [525, 190] on div "" rightArrow" press enter " upArrow" press enter" at bounding box center [604, 212] width 197 height 50
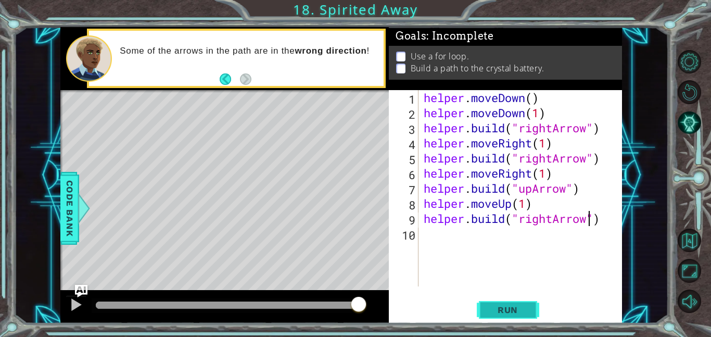
click at [518, 303] on button "Run" at bounding box center [508, 309] width 62 height 23
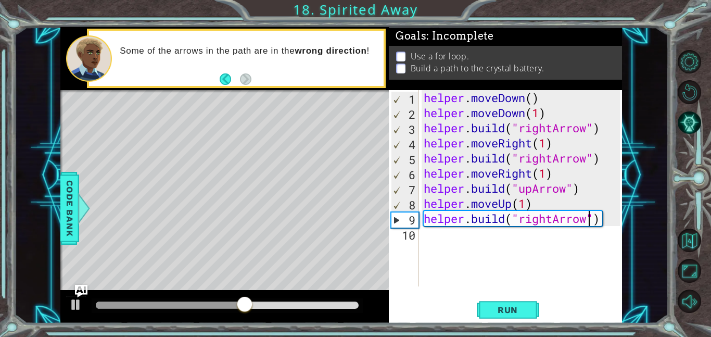
click at [553, 220] on div "helper . moveDown ( ) helper . moveDown ( 1 ) helper . build ( "rightArrow" ) h…" at bounding box center [524, 203] width 204 height 226
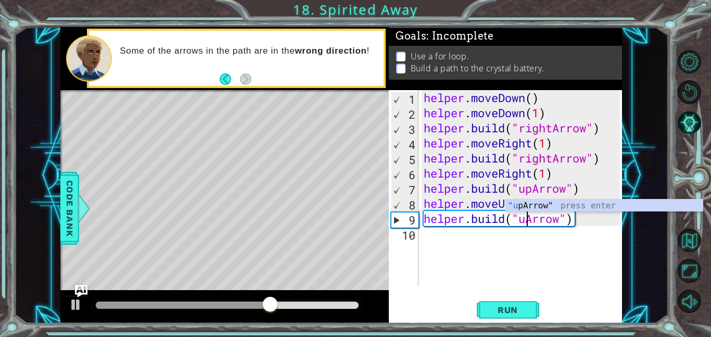
type textarea "[DOMAIN_NAME]("upArrow")"
click at [456, 239] on div "helper . moveDown ( ) helper . moveDown ( 1 ) helper . build ( "rightArrow" ) h…" at bounding box center [524, 203] width 204 height 226
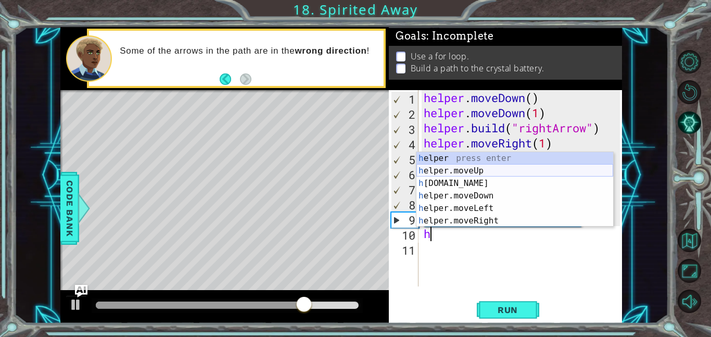
click at [477, 171] on div "h elper press enter h elper.moveUp press enter h [DOMAIN_NAME] press enter h el…" at bounding box center [514, 202] width 197 height 100
type textarea "helper.moveUp(1)"
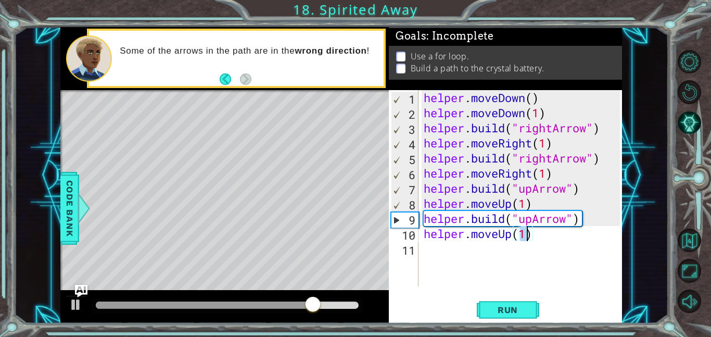
click at [450, 251] on div "helper . moveDown ( ) helper . moveDown ( 1 ) helper . build ( "rightArrow" ) h…" at bounding box center [524, 203] width 204 height 226
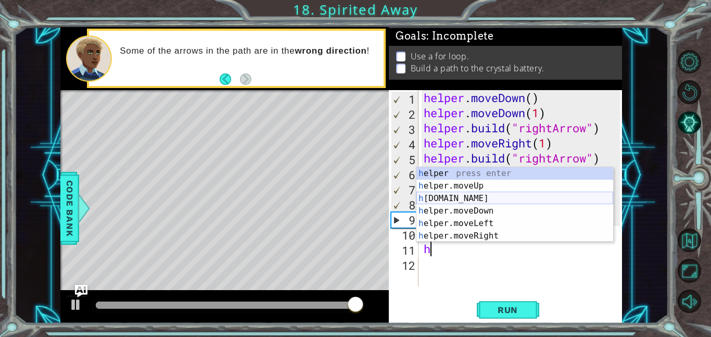
click at [466, 195] on div "h elper press enter h elper.moveUp press enter h [DOMAIN_NAME] press enter h el…" at bounding box center [514, 217] width 197 height 100
type textarea "[DOMAIN_NAME]("rightArrow")"
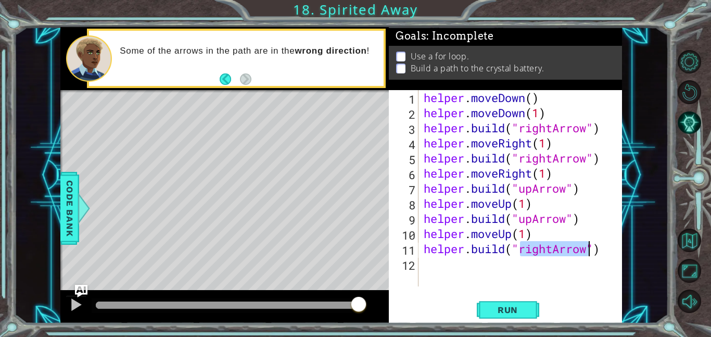
click at [447, 258] on div "helper . moveDown ( ) helper . moveDown ( 1 ) helper . build ( "rightArrow" ) h…" at bounding box center [524, 203] width 204 height 226
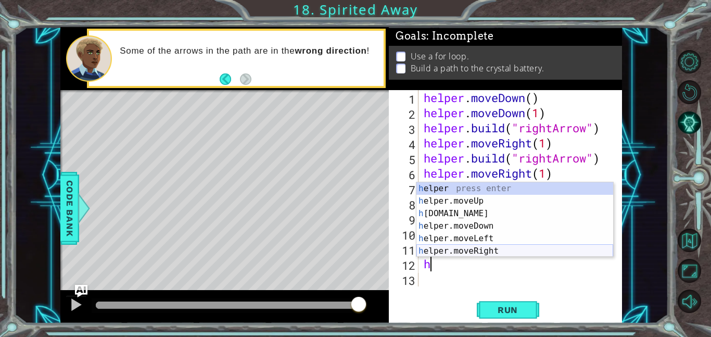
click at [484, 248] on div "h elper press enter h elper.moveUp press enter h [DOMAIN_NAME] press enter h el…" at bounding box center [514, 232] width 197 height 100
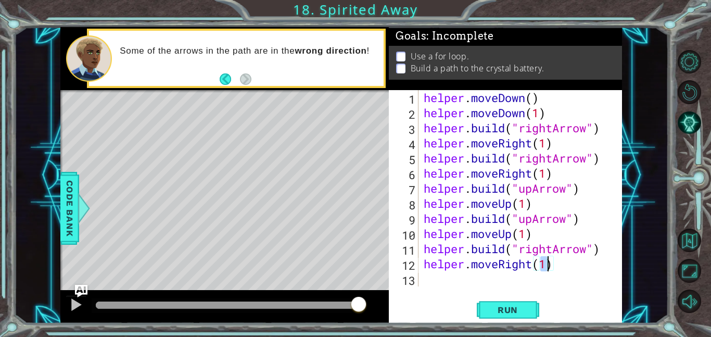
click at [456, 271] on div "helper . moveDown ( ) helper . moveDown ( 1 ) helper . build ( "rightArrow" ) h…" at bounding box center [524, 203] width 204 height 226
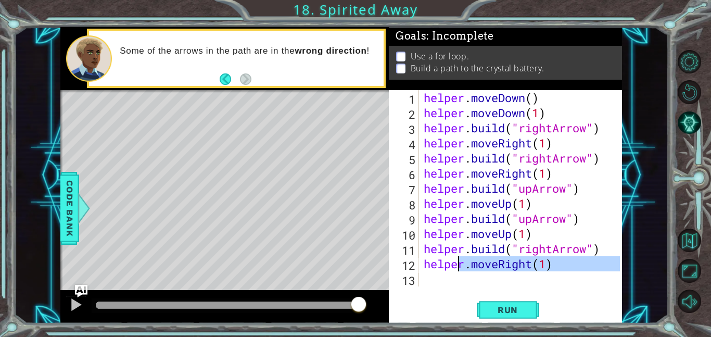
type textarea "helper.moveRight(1)"
click at [438, 283] on div "helper . moveDown ( ) helper . moveDown ( 1 ) helper . build ( "rightArrow" ) h…" at bounding box center [521, 188] width 198 height 196
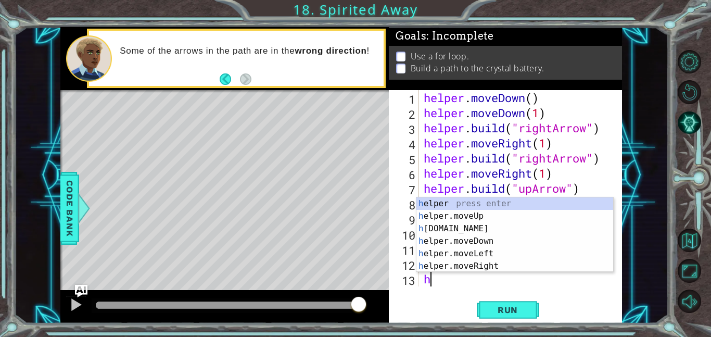
click at [466, 232] on div "h elper press enter h elper.moveUp press enter h [DOMAIN_NAME] press enter h el…" at bounding box center [514, 247] width 197 height 100
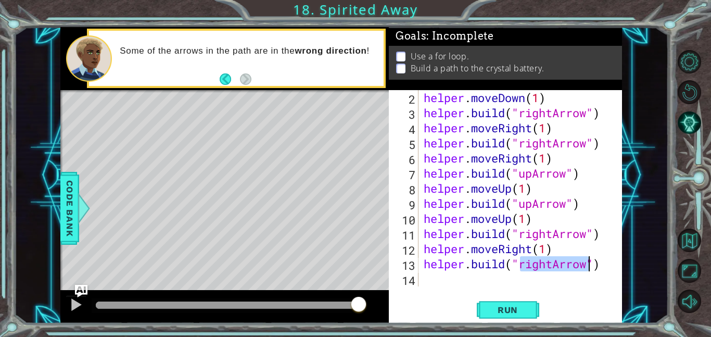
scroll to position [15, 0]
type textarea "[DOMAIN_NAME]("rightArrow")"
click at [499, 307] on span "Run" at bounding box center [507, 309] width 41 height 10
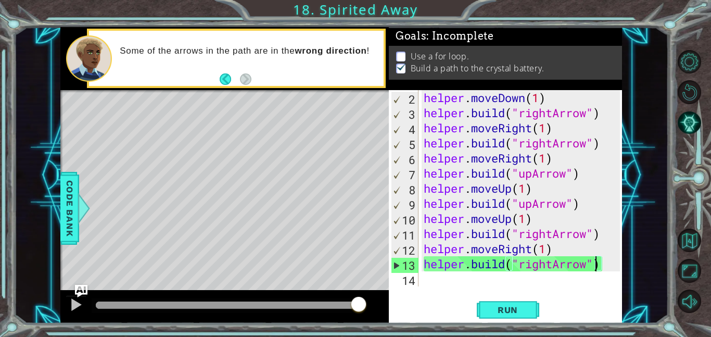
click at [444, 281] on div "helper . moveDown ( 1 ) helper . build ( "rightArrow" ) helper . moveRight ( 1 …" at bounding box center [524, 203] width 204 height 226
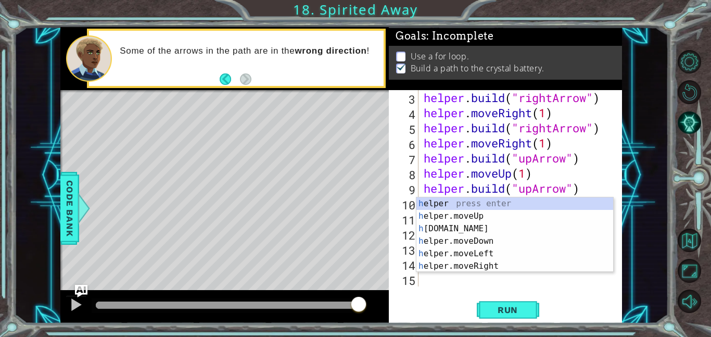
scroll to position [30, 0]
click at [482, 261] on div "h elper press enter h elper.moveUp press enter h [DOMAIN_NAME] press enter h el…" at bounding box center [514, 247] width 197 height 100
type textarea "helper.moveRight(1)"
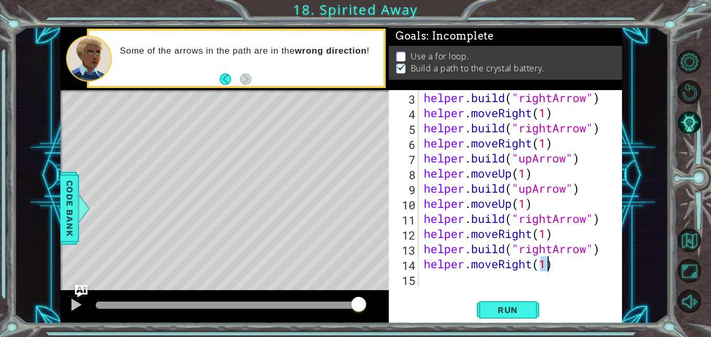
click at [450, 282] on div "helper . build ( "rightArrow" ) helper . moveRight ( 1 ) helper . build ( "righ…" at bounding box center [524, 203] width 204 height 226
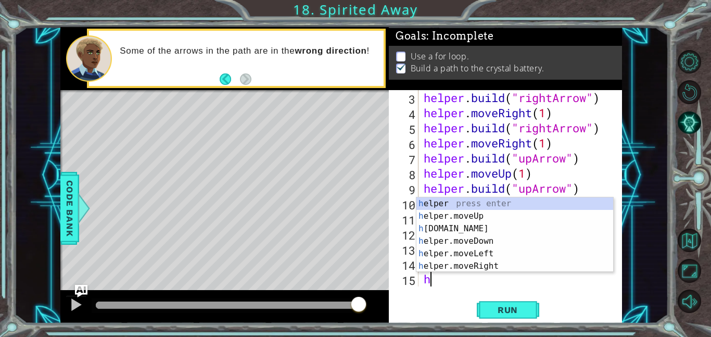
click at [469, 228] on div "h elper press enter h elper.moveUp press enter h [DOMAIN_NAME] press enter h el…" at bounding box center [514, 247] width 197 height 100
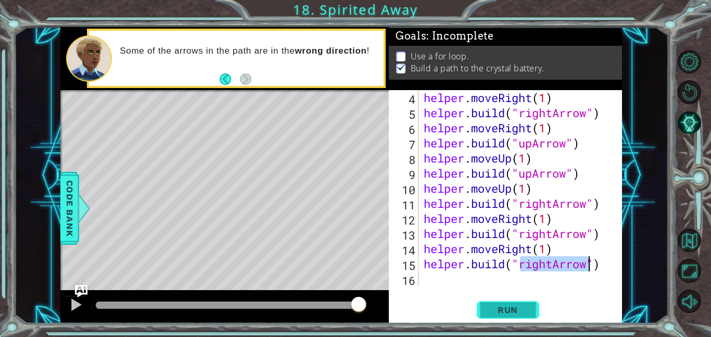
scroll to position [45, 0]
click at [495, 308] on span "Run" at bounding box center [507, 309] width 41 height 10
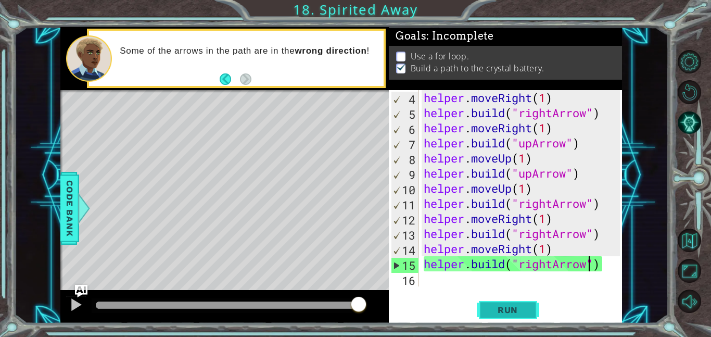
click at [495, 308] on span "Run" at bounding box center [507, 309] width 41 height 10
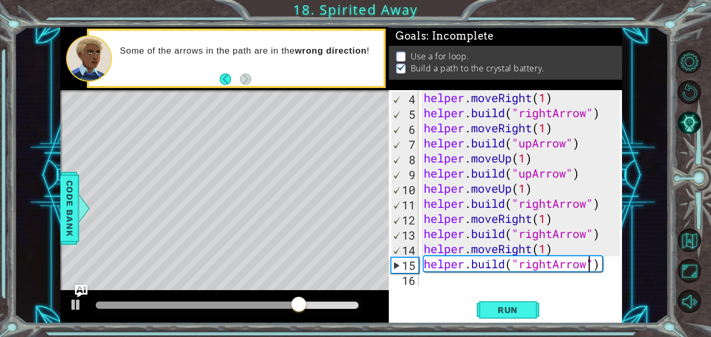
click at [610, 267] on div at bounding box center [615, 166] width 10 height 242
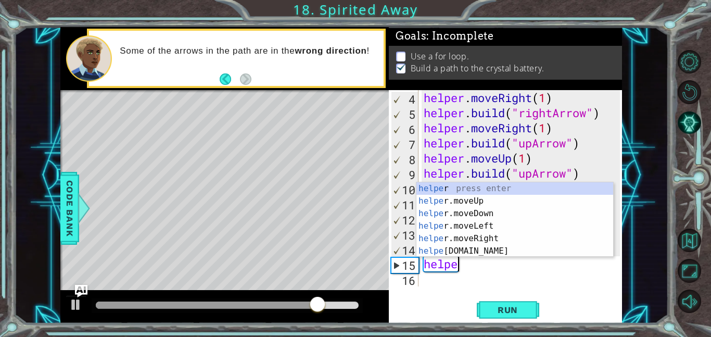
type textarea "h"
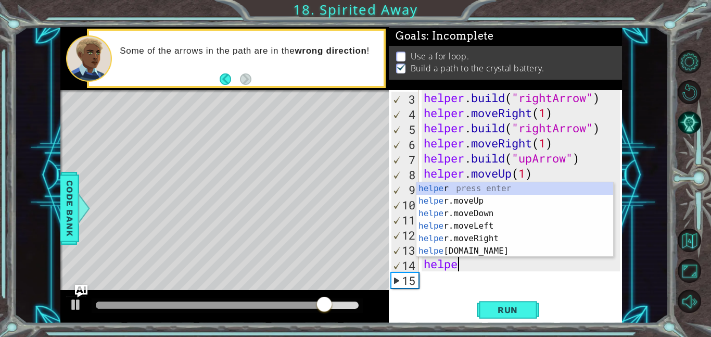
type textarea "h"
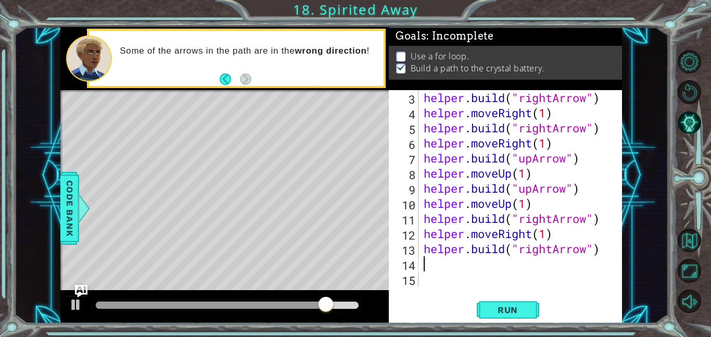
scroll to position [15, 0]
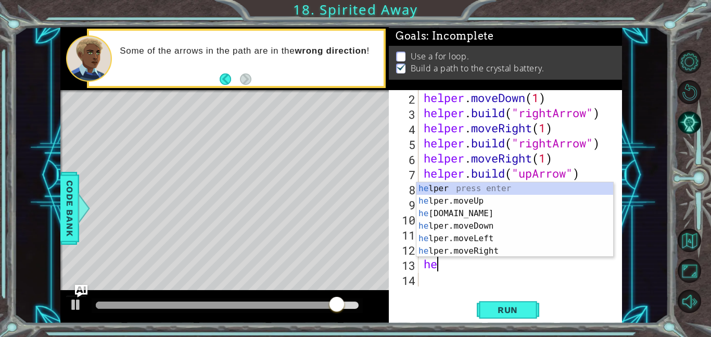
type textarea "h"
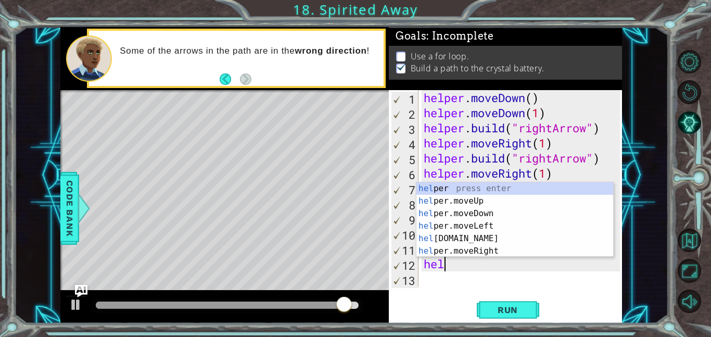
type textarea "h"
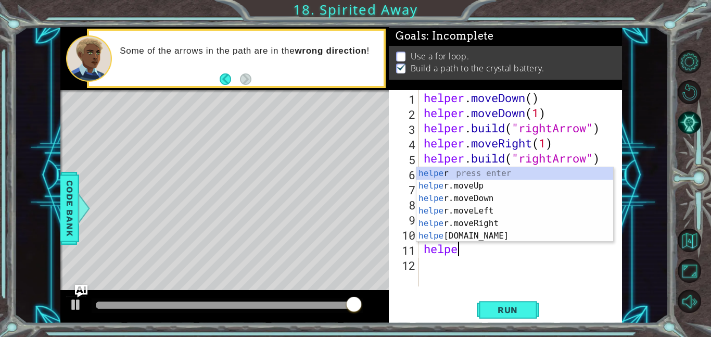
type textarea "h"
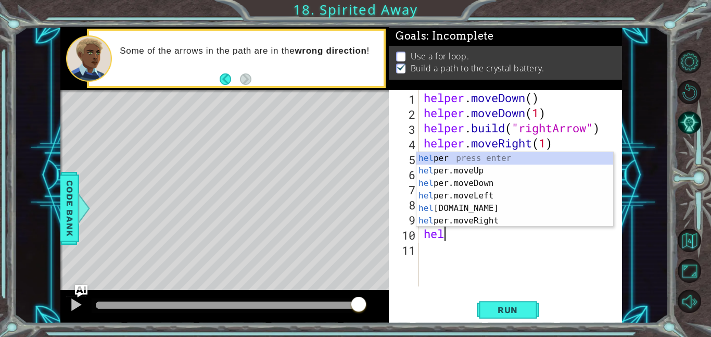
type textarea "h"
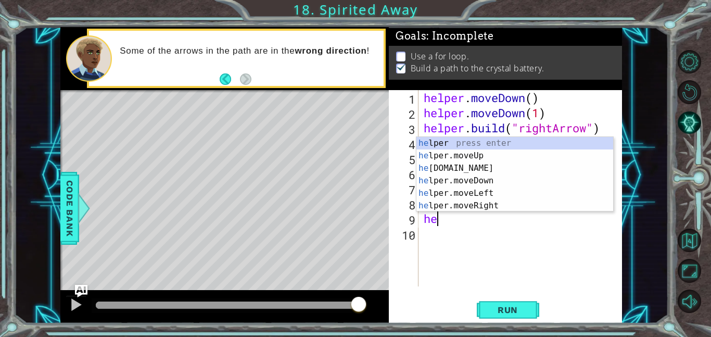
type textarea "h"
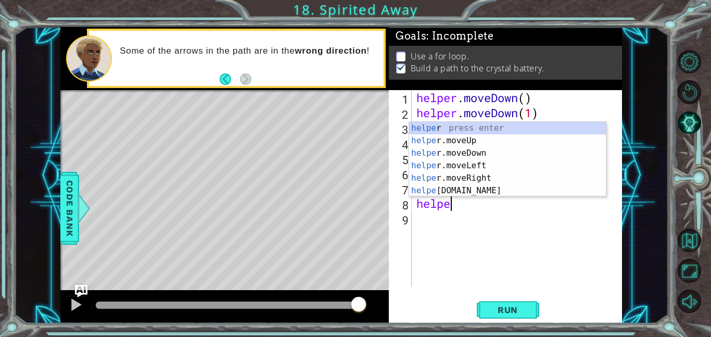
type textarea "h"
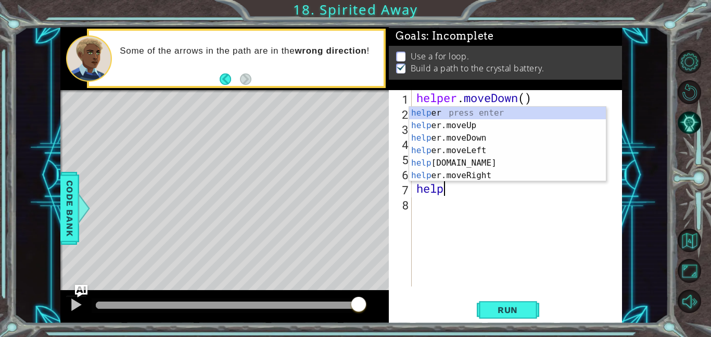
type textarea "h"
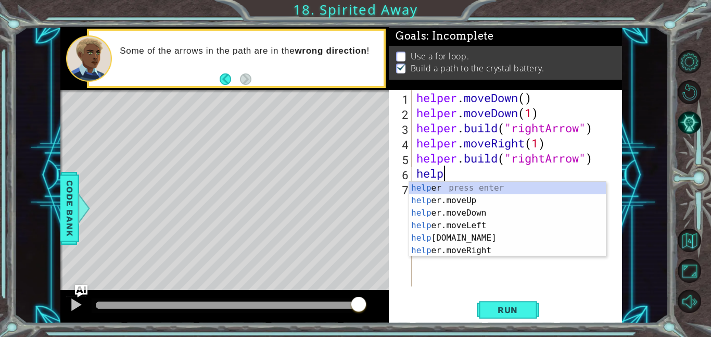
type textarea "h"
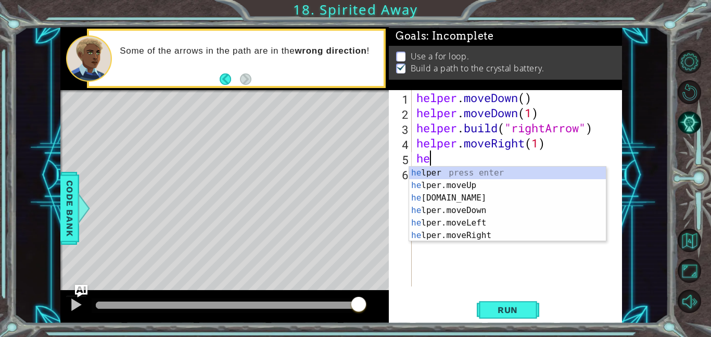
type textarea "h"
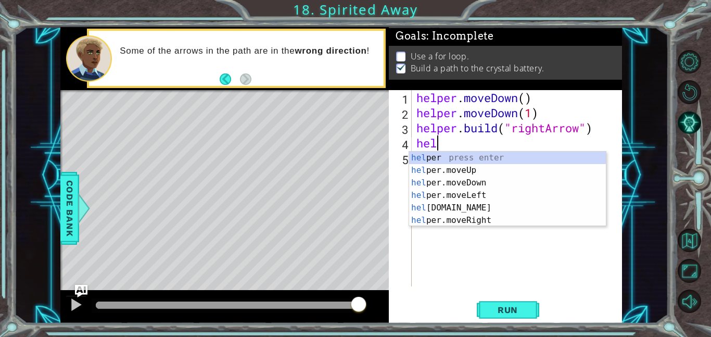
type textarea "h"
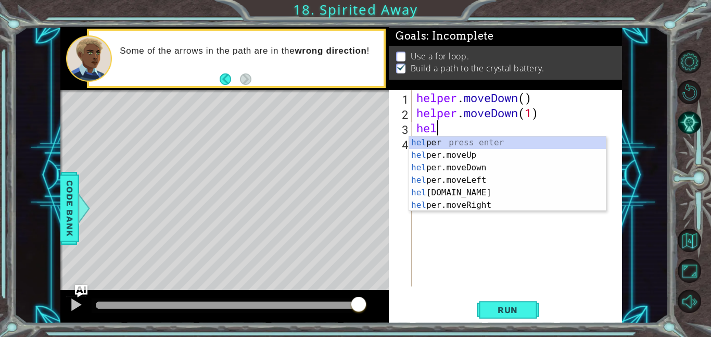
type textarea "h"
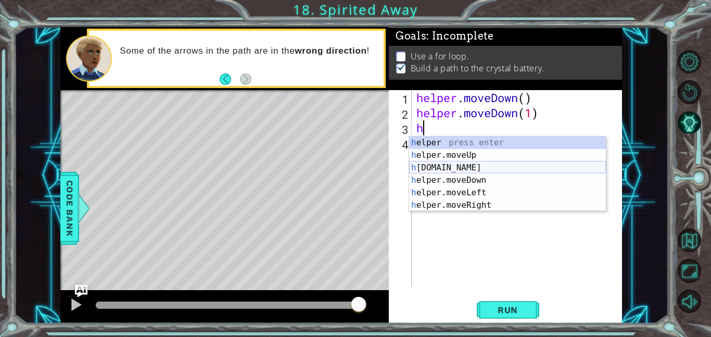
click at [453, 169] on div "h elper press enter h elper.moveUp press enter h [DOMAIN_NAME] press enter h el…" at bounding box center [507, 186] width 197 height 100
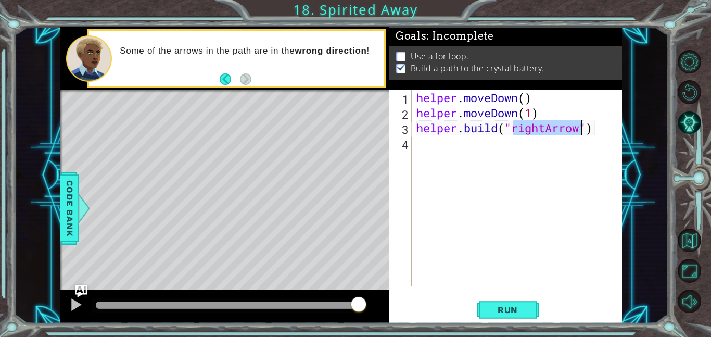
click at [546, 128] on div "helper . moveDown ( ) helper . moveDown ( 1 ) helper . build ( "rightArrow" )" at bounding box center [517, 188] width 206 height 196
click at [510, 304] on span "Run" at bounding box center [507, 309] width 41 height 10
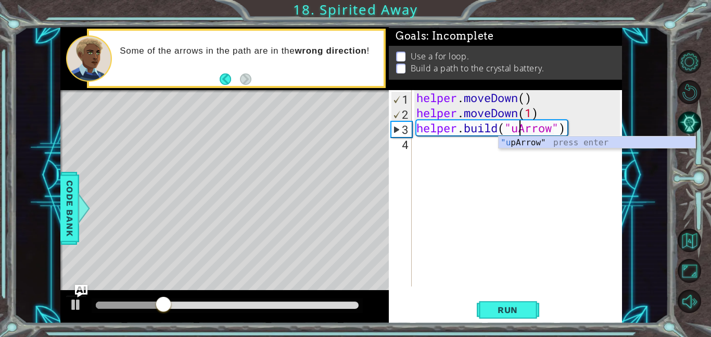
scroll to position [0, 5]
type textarea "[DOMAIN_NAME]("upArrow")"
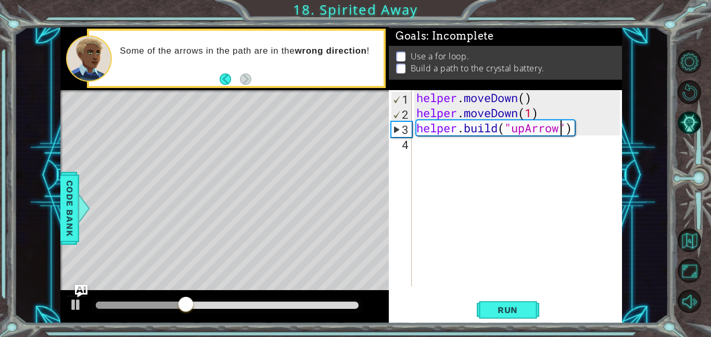
click at [575, 134] on div "helper . moveDown ( ) helper . moveDown ( 1 ) helper . build ( "upArrow" )" at bounding box center [519, 203] width 211 height 226
click at [578, 123] on div "helper . moveDown ( ) helper . moveDown ( 1 ) helper . build ( "upArrow" )" at bounding box center [519, 203] width 211 height 226
click at [435, 145] on div "helper . moveDown ( ) helper . moveDown ( 1 ) helper . build ( "upArrow" )" at bounding box center [519, 203] width 211 height 226
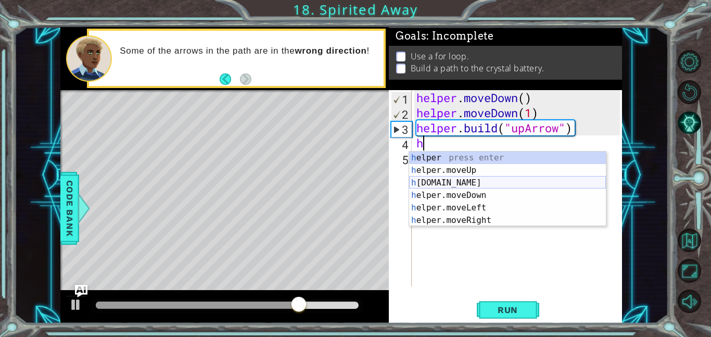
click at [448, 180] on div "h elper press enter h elper.moveUp press enter h [DOMAIN_NAME] press enter h el…" at bounding box center [507, 201] width 197 height 100
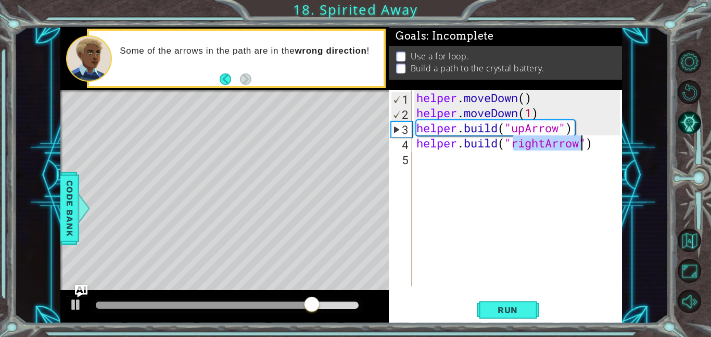
click at [544, 143] on div "helper . moveDown ( ) helper . moveDown ( 1 ) helper . build ( "upArrow" ) help…" at bounding box center [517, 188] width 206 height 196
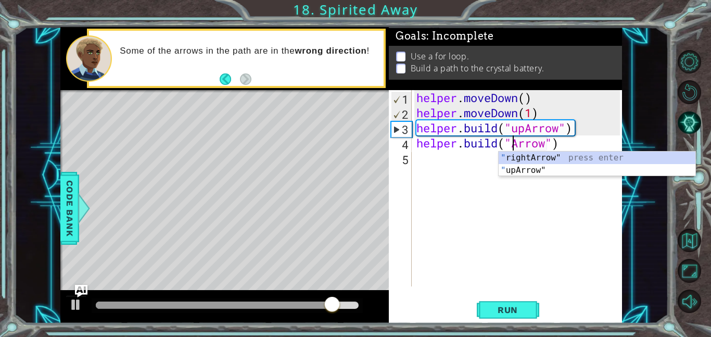
scroll to position [0, 5]
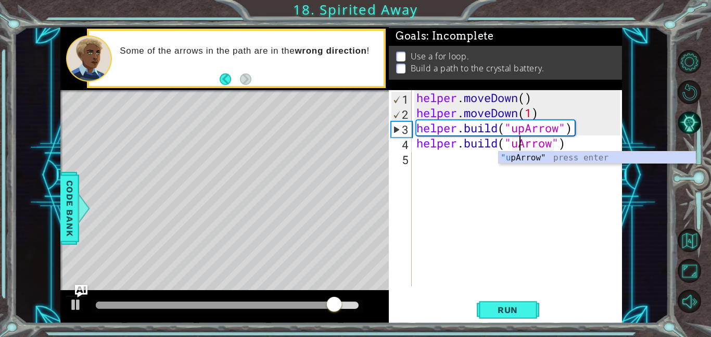
type textarea "[DOMAIN_NAME]("upArrow")"
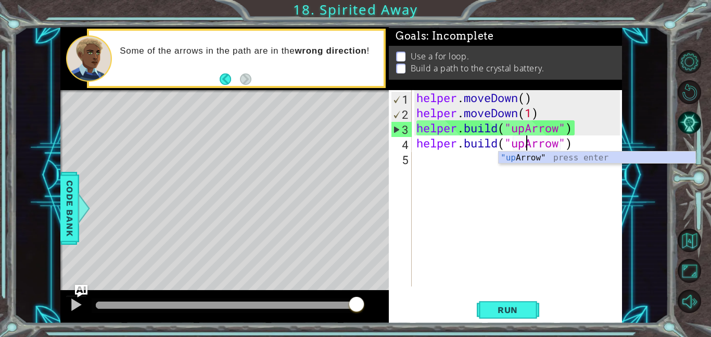
click at [451, 161] on div "helper . moveDown ( ) helper . moveDown ( 1 ) helper . build ( "upArrow" ) help…" at bounding box center [519, 203] width 211 height 226
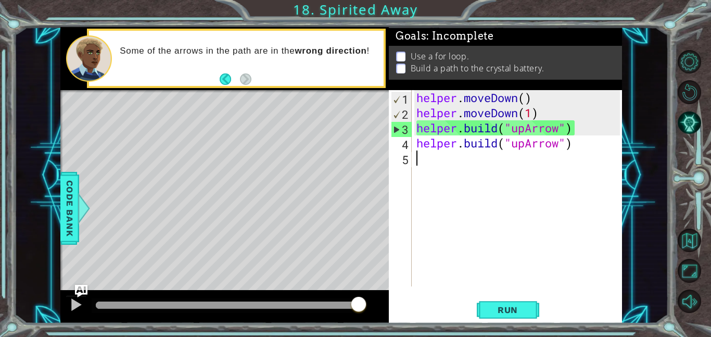
scroll to position [0, 0]
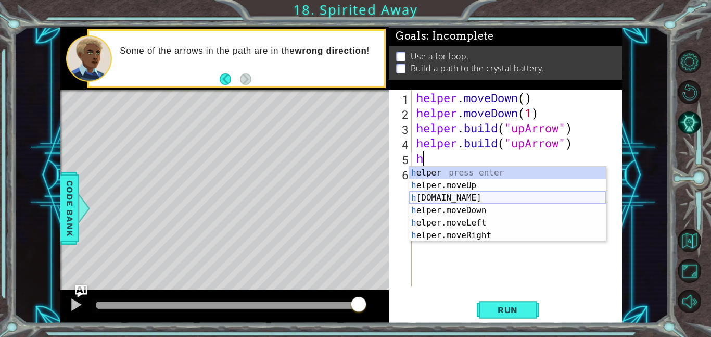
click at [471, 199] on div "h elper press enter h elper.moveUp press enter h [DOMAIN_NAME] press enter h el…" at bounding box center [507, 217] width 197 height 100
type textarea "[DOMAIN_NAME]("rightArrow")"
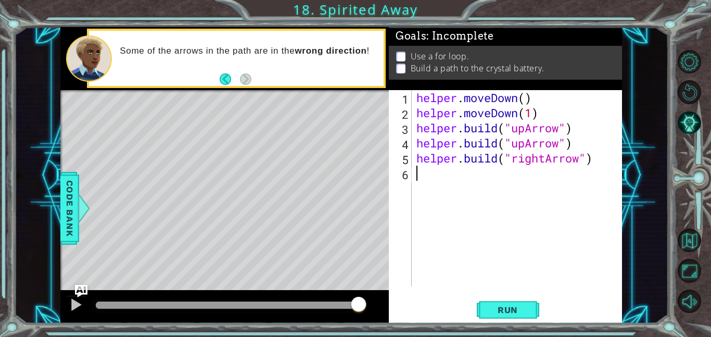
click at [417, 167] on div "helper . moveDown ( ) helper . moveDown ( 1 ) helper . build ( "upArrow" ) help…" at bounding box center [519, 203] width 211 height 226
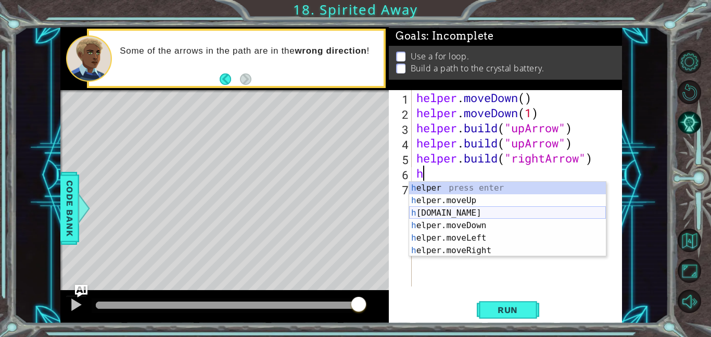
click at [448, 214] on div "h elper press enter h elper.moveUp press enter h [DOMAIN_NAME] press enter h el…" at bounding box center [507, 232] width 197 height 100
type textarea "[DOMAIN_NAME]("rightArrow")"
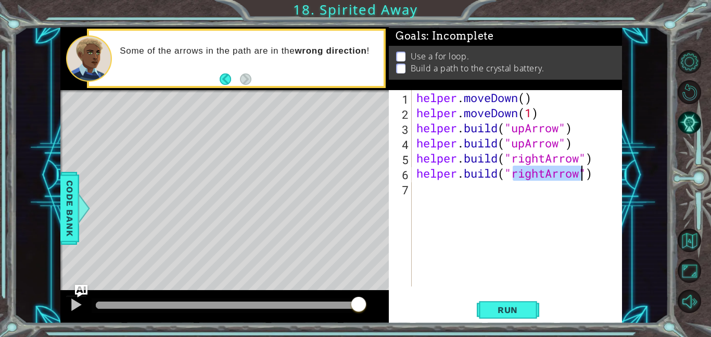
click at [441, 188] on div "helper . moveDown ( ) helper . moveDown ( 1 ) helper . build ( "upArrow" ) help…" at bounding box center [519, 203] width 211 height 226
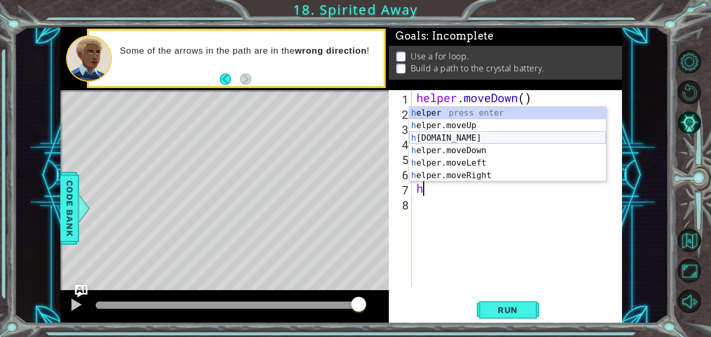
click at [469, 139] on div "h elper press enter h elper.moveUp press enter h [DOMAIN_NAME] press enter h el…" at bounding box center [507, 157] width 197 height 100
type textarea "[DOMAIN_NAME]("rightArrow")"
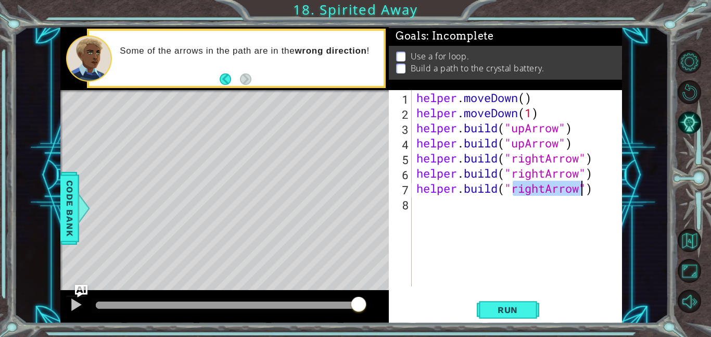
click at [440, 202] on div "helper . moveDown ( ) helper . moveDown ( 1 ) helper . build ( "upArrow" ) help…" at bounding box center [519, 203] width 211 height 226
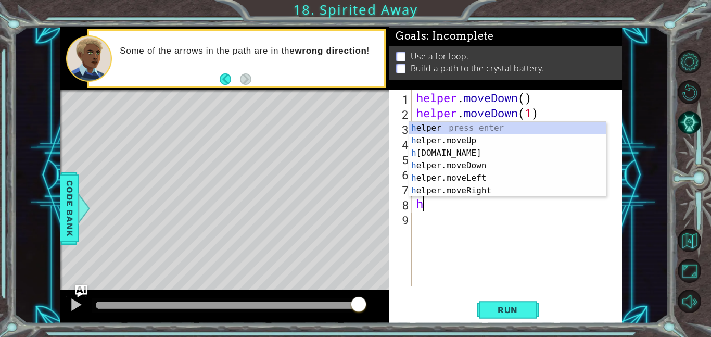
click at [461, 156] on div "h elper press enter h elper.moveUp press enter h [DOMAIN_NAME] press enter h el…" at bounding box center [507, 172] width 197 height 100
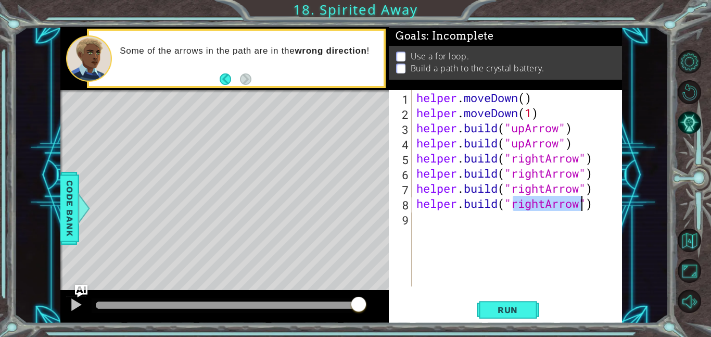
type textarea "[DOMAIN_NAME]("rightArrow")"
click at [436, 224] on div "helper . moveDown ( ) helper . moveDown ( 1 ) helper . build ( "upArrow" ) help…" at bounding box center [519, 203] width 211 height 226
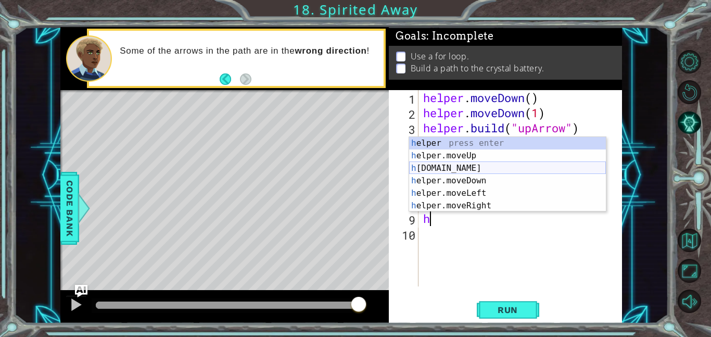
click at [460, 168] on div "h elper press enter h elper.moveUp press enter h [DOMAIN_NAME] press enter h el…" at bounding box center [507, 187] width 197 height 100
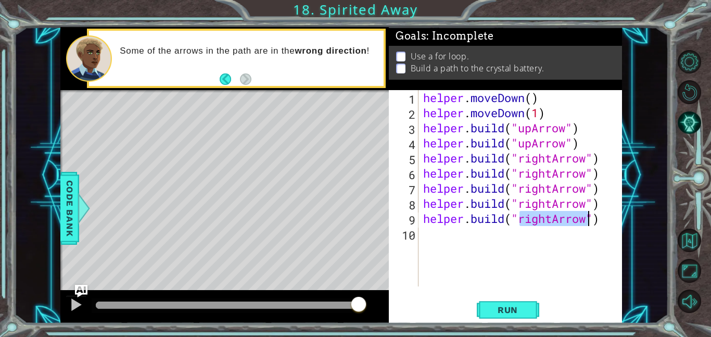
click at [580, 129] on div "helper . moveDown ( ) helper . moveDown ( 1 ) helper . build ( "upArrow" ) help…" at bounding box center [523, 203] width 204 height 226
type textarea "[DOMAIN_NAME]("upArrow")"
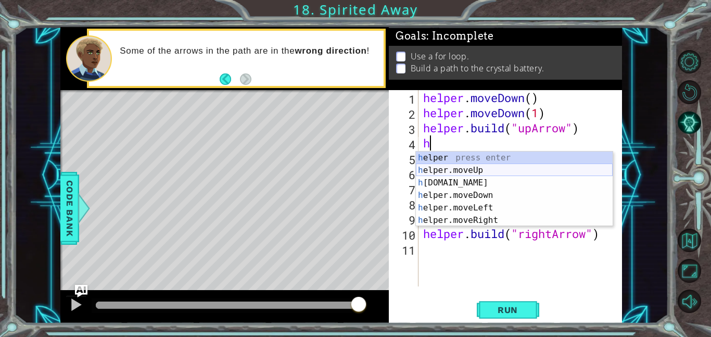
click at [483, 173] on div "h elper press enter h elper.moveUp press enter h [DOMAIN_NAME] press enter h el…" at bounding box center [514, 201] width 197 height 100
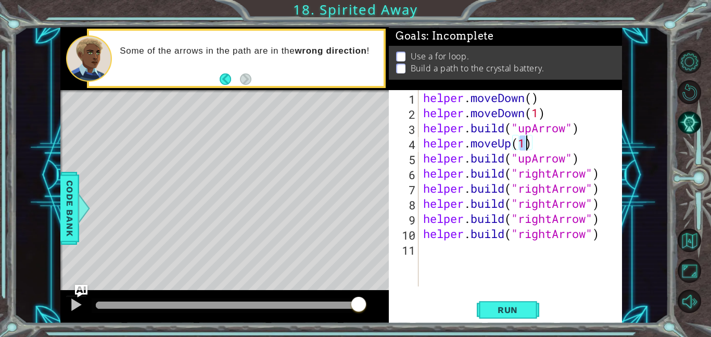
click at [580, 159] on div "helper . moveDown ( ) helper . moveDown ( 1 ) helper . build ( "upArrow" ) help…" at bounding box center [523, 203] width 204 height 226
type textarea "[DOMAIN_NAME]("upArrow")"
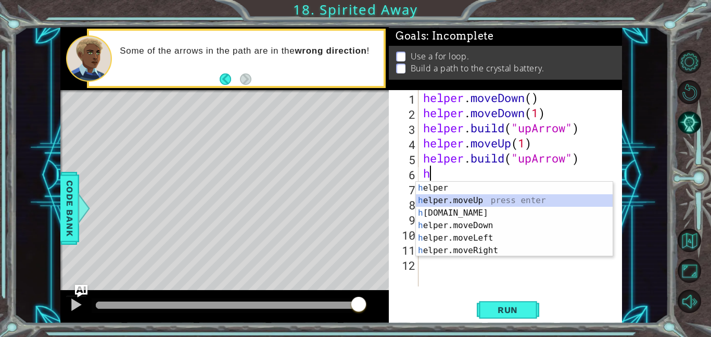
click at [471, 203] on div "h elper press enter h elper.moveUp press enter h [DOMAIN_NAME] press enter h el…" at bounding box center [514, 232] width 197 height 100
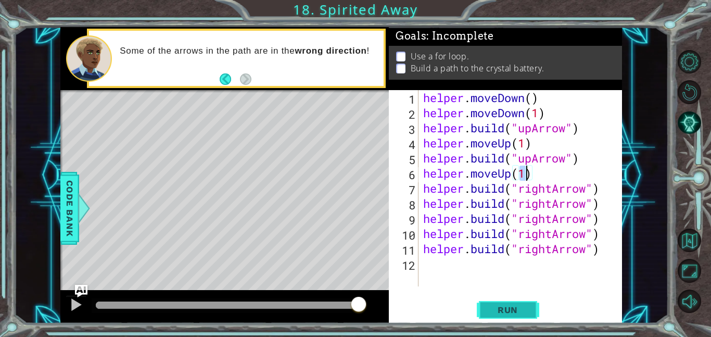
click at [513, 302] on button "Run" at bounding box center [508, 309] width 62 height 23
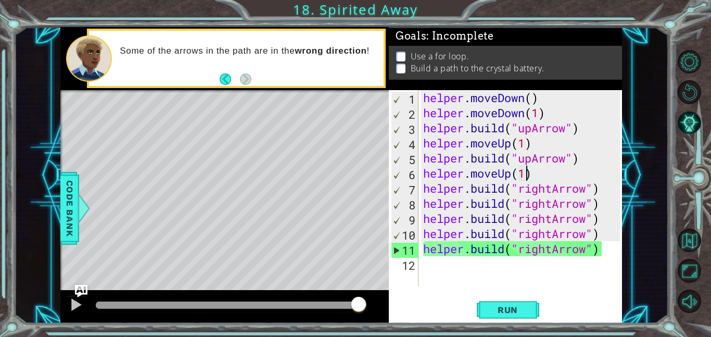
click at [607, 247] on div "helper . moveDown ( ) helper . moveDown ( 1 ) helper . build ( "upArrow" ) help…" at bounding box center [523, 203] width 204 height 226
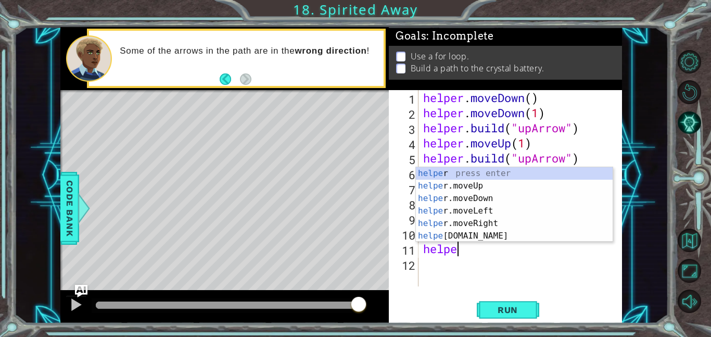
type textarea "h"
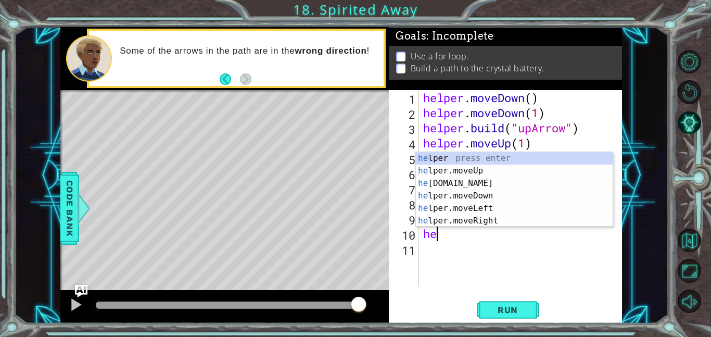
type textarea "h"
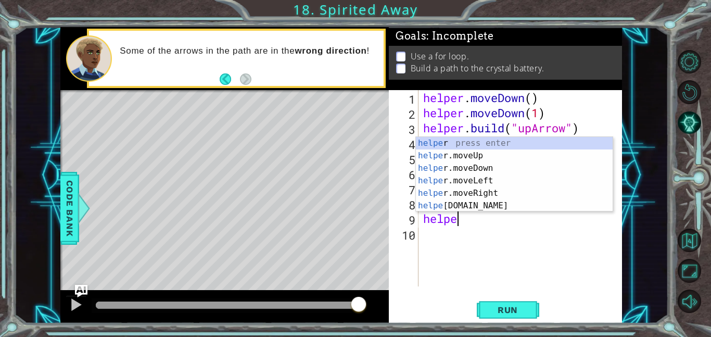
type textarea "h"
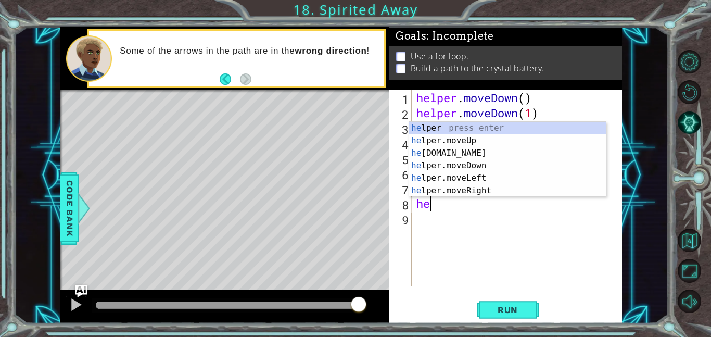
type textarea "h"
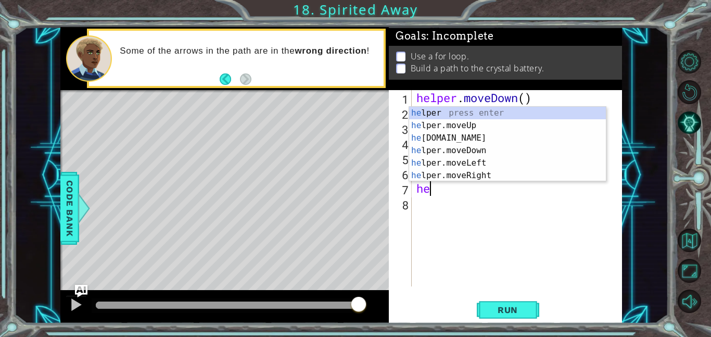
type textarea "h"
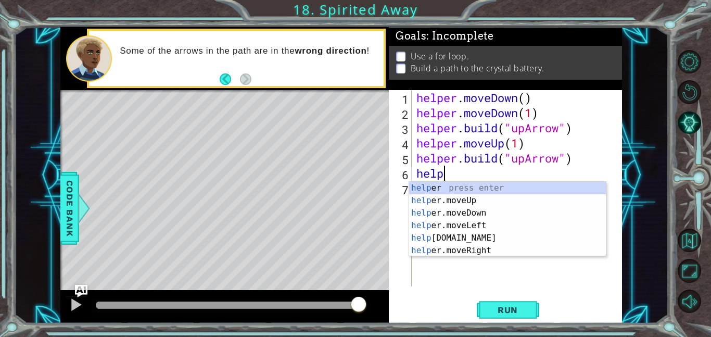
type textarea "h"
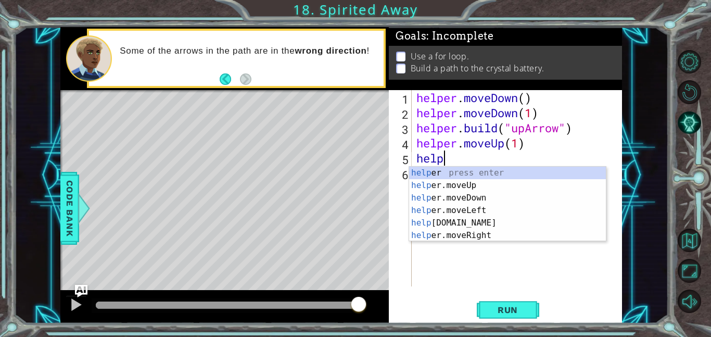
type textarea "h"
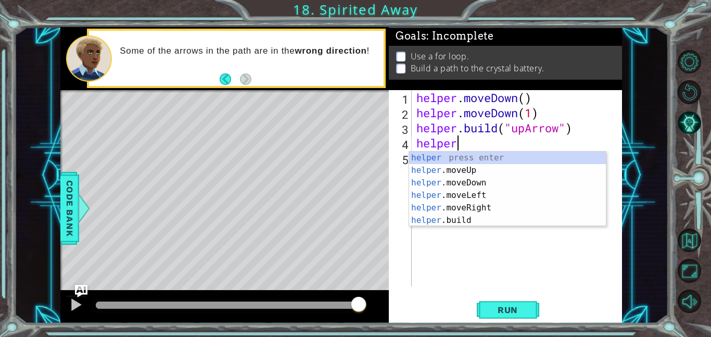
type textarea "h"
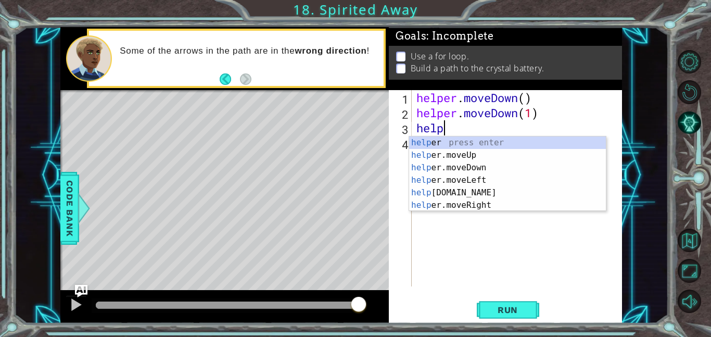
type textarea "h"
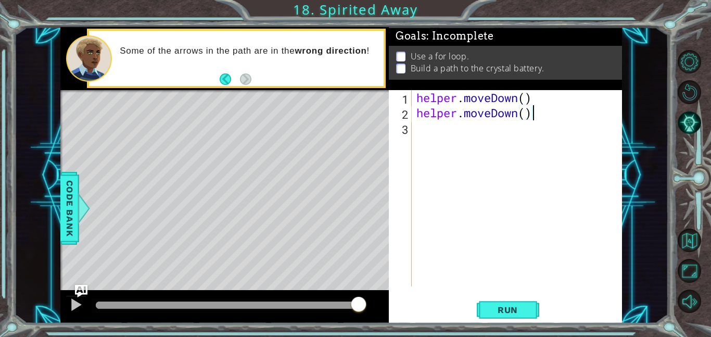
scroll to position [0, 5]
type textarea "helper.moveDown()"
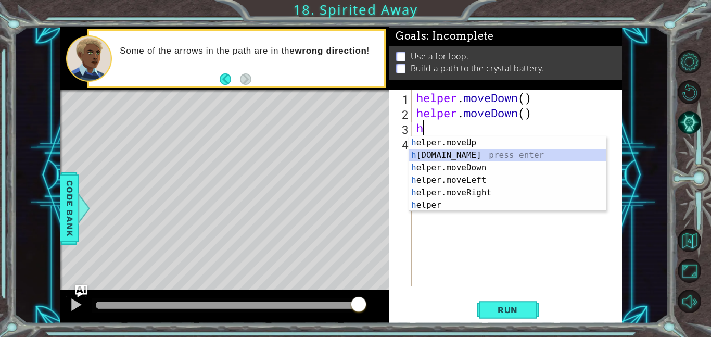
click at [490, 156] on div "h elper.moveUp press enter h [DOMAIN_NAME] press enter h elper.moveDown press e…" at bounding box center [507, 186] width 197 height 100
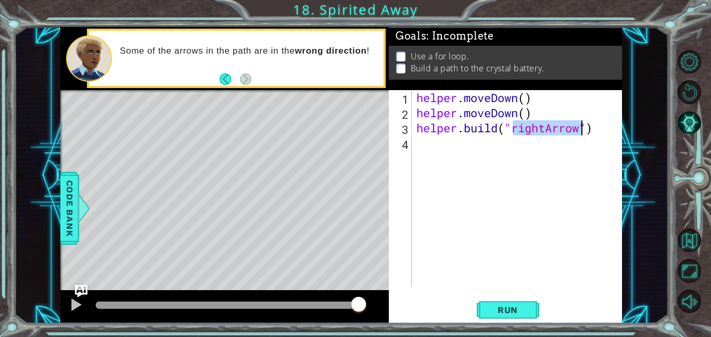
click at [545, 125] on div "helper . moveDown ( ) helper . moveDown ( ) helper . build ( "rightArrow" )" at bounding box center [517, 188] width 206 height 196
type textarea "[DOMAIN_NAME]("downArrow")"
click at [563, 195] on div "helper . moveDown ( ) helper . moveDown ( ) helper . build ( "downArrow" )" at bounding box center [519, 203] width 211 height 226
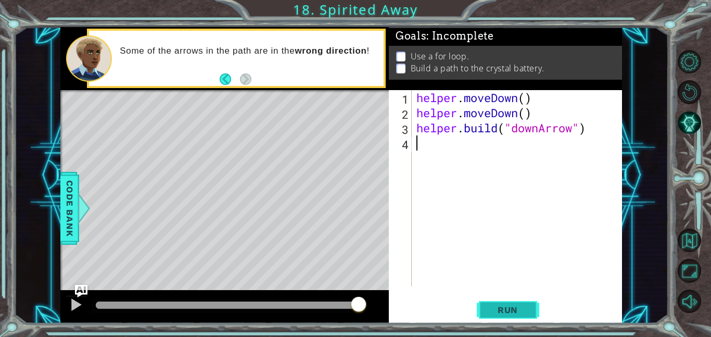
click at [513, 314] on span "Run" at bounding box center [507, 309] width 41 height 10
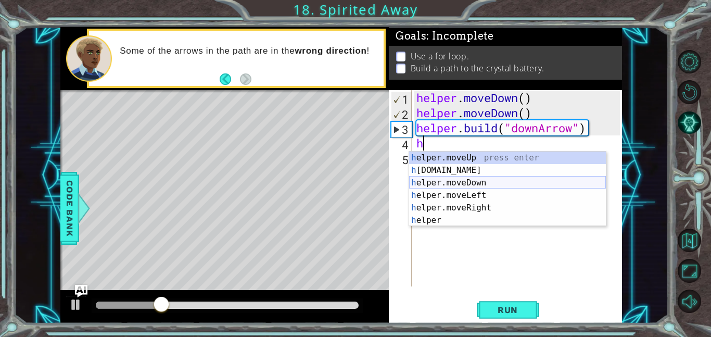
click at [465, 171] on div "h elper.moveUp press enter h [DOMAIN_NAME] press enter h elper.moveDown press e…" at bounding box center [507, 201] width 197 height 100
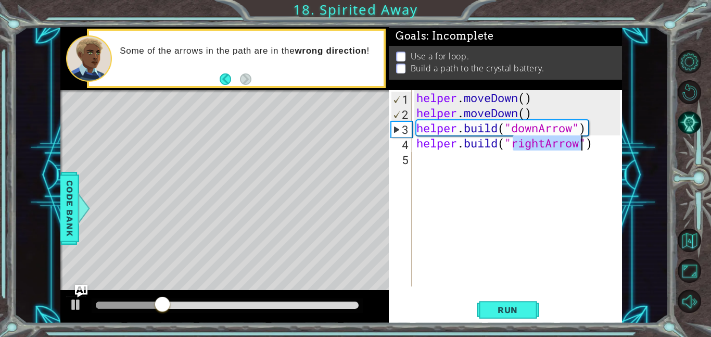
type textarea "[DOMAIN_NAME]("rightArrow")"
click at [436, 158] on div "helper . moveDown ( ) helper . moveDown ( ) helper . build ( "downArrow" ) help…" at bounding box center [519, 203] width 211 height 226
click at [592, 129] on div "helper . moveDown ( ) helper . moveDown ( ) helper . build ( "downArrow" ) help…" at bounding box center [519, 203] width 211 height 226
click at [593, 131] on div "helper . moveDown ( ) helper . moveDown ( ) helper . build ( "downArrow" ) help…" at bounding box center [519, 203] width 211 height 226
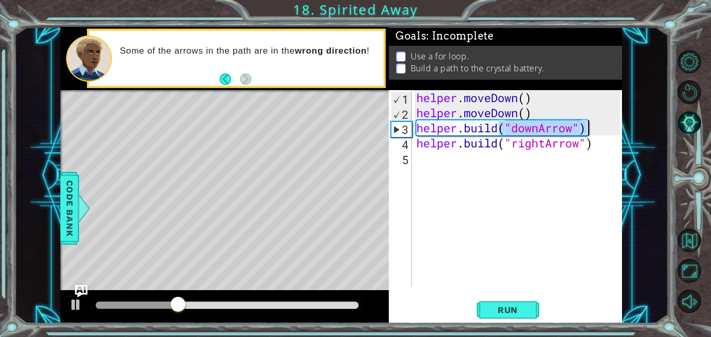
click at [593, 131] on div "helper . moveDown ( ) helper . moveDown ( ) helper . build ( "downArrow" ) help…" at bounding box center [519, 203] width 211 height 226
click at [552, 109] on div "helper . moveDown ( ) helper . moveDown ( ) helper . build ( "downArrow" ) help…" at bounding box center [519, 203] width 211 height 226
click at [595, 128] on div "helper . moveDown ( ) helper . moveDown ( ) helper . build ( "downArrow" ) help…" at bounding box center [519, 203] width 211 height 226
type textarea "[DOMAIN_NAME]("downArrow")"
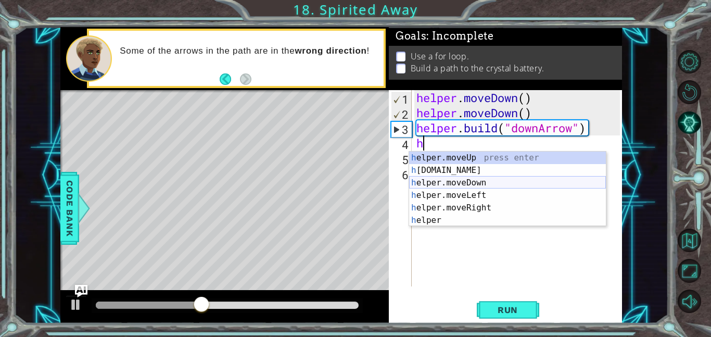
click at [463, 181] on div "h elper.moveUp press enter h [DOMAIN_NAME] press enter h elper.moveDown press e…" at bounding box center [507, 201] width 197 height 100
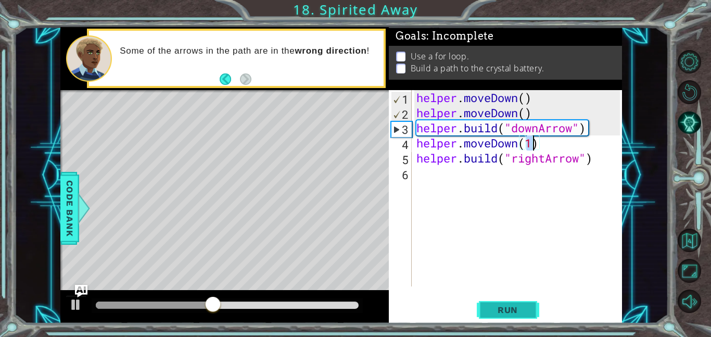
type textarea "helper.moveDown(1)"
click at [504, 308] on span "Run" at bounding box center [507, 309] width 41 height 10
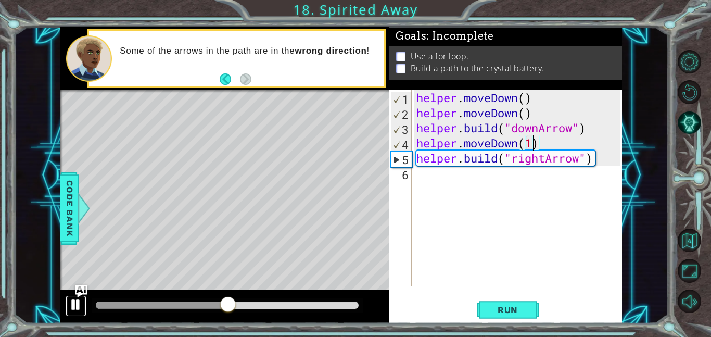
click at [78, 300] on div at bounding box center [76, 305] width 14 height 14
